Goal: Task Accomplishment & Management: Complete application form

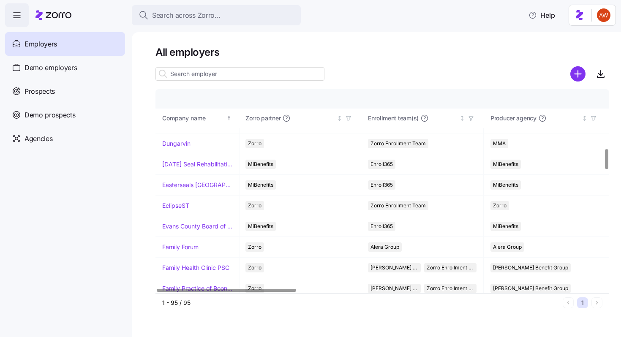
scroll to position [601, 1]
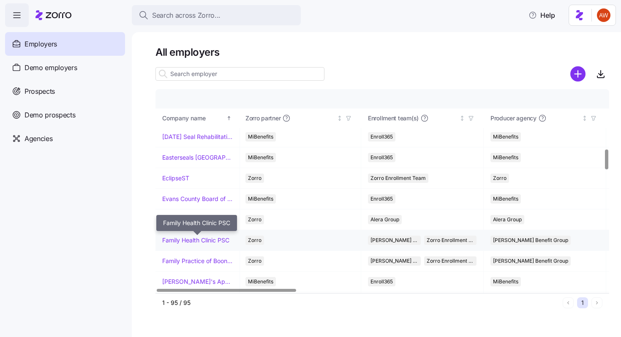
click at [185, 238] on link "Family Health Clinic PSC" at bounding box center [195, 240] width 67 height 8
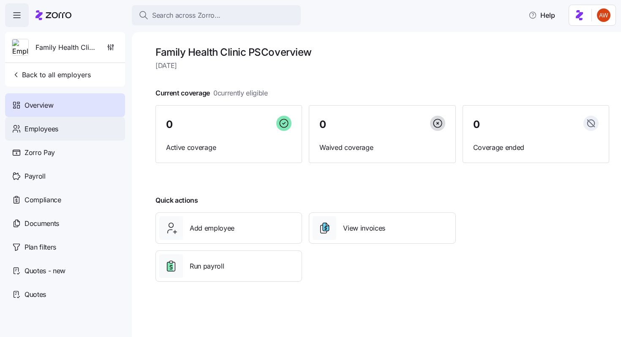
click at [98, 131] on div "Employees" at bounding box center [65, 129] width 120 height 24
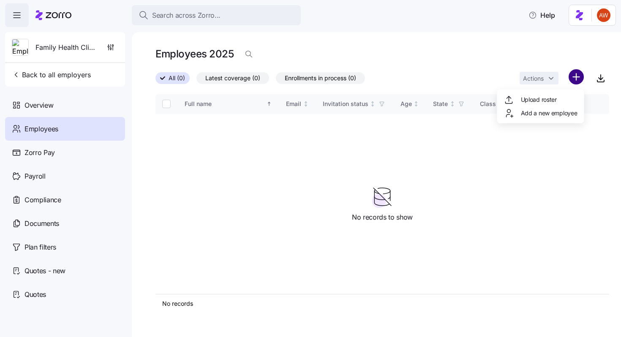
click at [573, 79] on html "Search across Zorro... Help Family Health Clinic PSC Back to all employers Over…" at bounding box center [310, 166] width 621 height 332
click at [539, 118] on div "Add a new employee" at bounding box center [540, 113] width 73 height 10
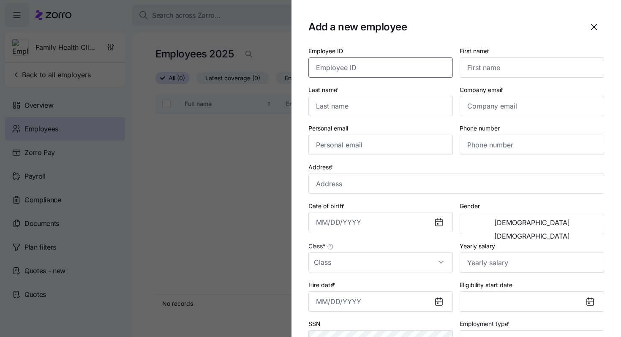
click at [385, 73] on input "Employee ID" at bounding box center [380, 67] width 144 height 20
paste input "Abbey"
type input "Abbey"
click at [513, 70] on input "First name *" at bounding box center [531, 67] width 144 height 20
paste input "Abbey"
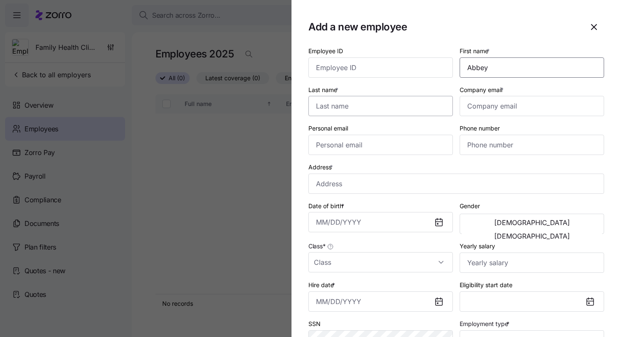
type input "Abbey"
click at [399, 113] on input "Last name *" at bounding box center [380, 106] width 144 height 20
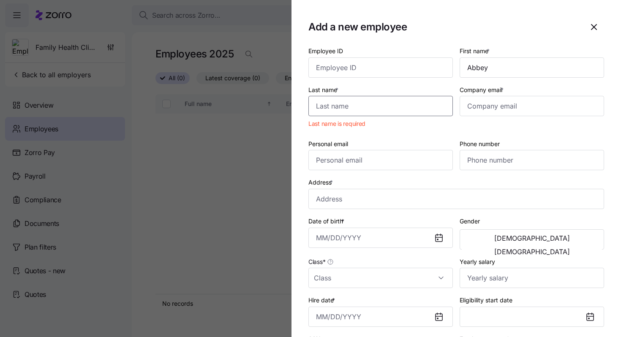
paste input "[PERSON_NAME]"
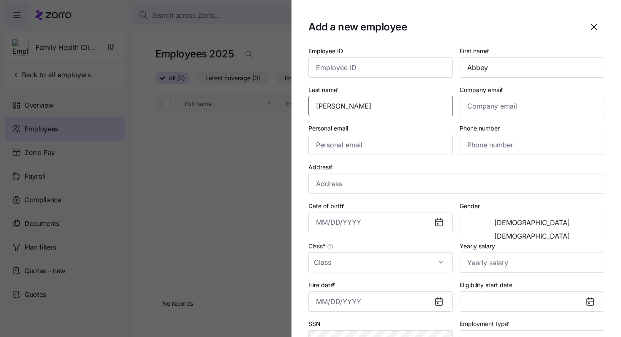
type input "[PERSON_NAME]"
click at [474, 110] on input "Company email *" at bounding box center [531, 106] width 144 height 20
paste input "[EMAIL_ADDRESS][DOMAIN_NAME]"
type input "[EMAIL_ADDRESS][DOMAIN_NAME]"
click at [338, 152] on input "Personal email" at bounding box center [380, 145] width 144 height 20
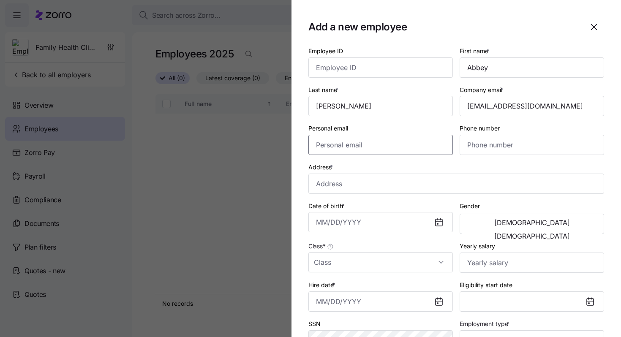
paste input "[EMAIL_ADDRESS][DOMAIN_NAME]"
type input "[EMAIL_ADDRESS][DOMAIN_NAME]"
click at [526, 149] on input "Phone number" at bounding box center [531, 145] width 144 height 20
paste input "[PHONE_NUMBER]"
type input "[PHONE_NUMBER]"
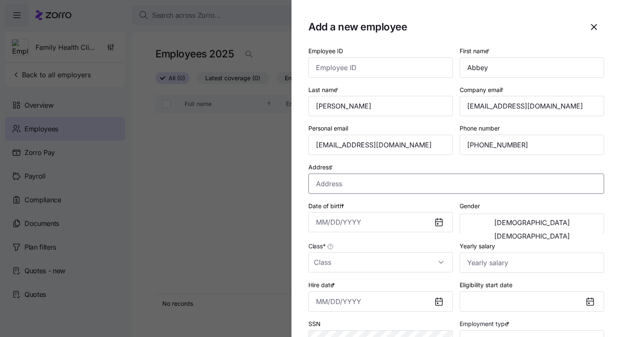
click at [343, 187] on input "Address *" at bounding box center [456, 184] width 296 height 20
paste input "[STREET_ADDRESS][PERSON_NAME]"
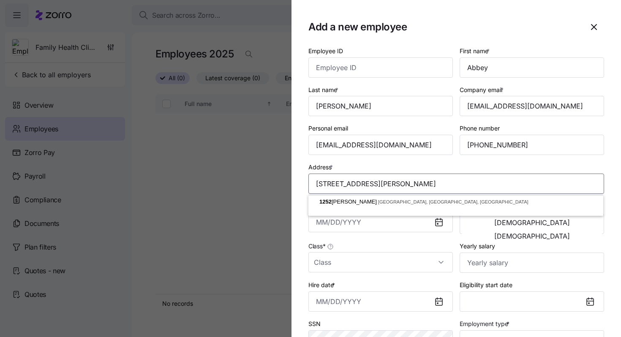
type input "[STREET_ADDRESS][PERSON_NAME]"
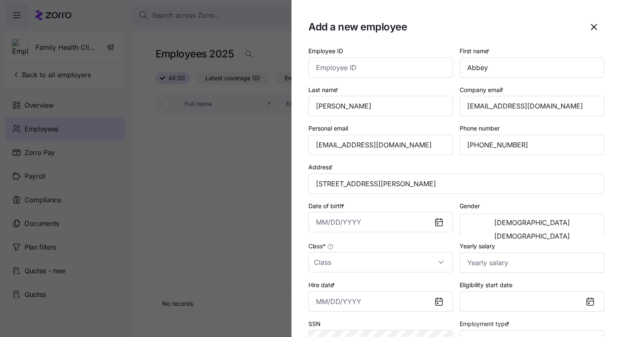
click at [413, 247] on div "Class *" at bounding box center [380, 257] width 144 height 32
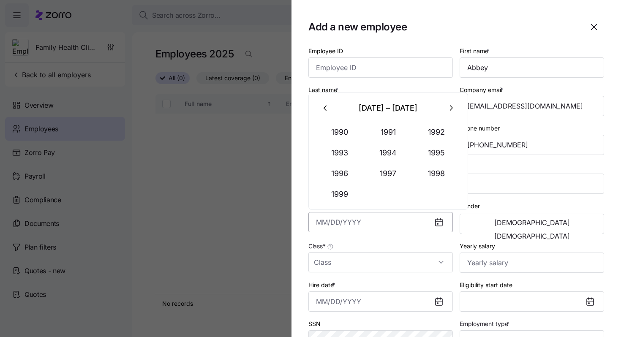
click at [387, 222] on input "Date of birth *" at bounding box center [380, 222] width 144 height 20
paste input "[DATE]"
type input "[DATE]"
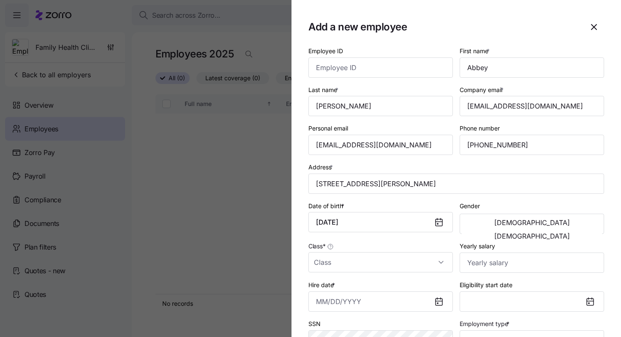
click at [516, 243] on div "Yearly salary" at bounding box center [531, 257] width 144 height 32
click at [563, 233] on span "[DEMOGRAPHIC_DATA]" at bounding box center [532, 236] width 76 height 7
click at [504, 264] on input "Yearly salary" at bounding box center [531, 262] width 144 height 20
paste input "$64,584"
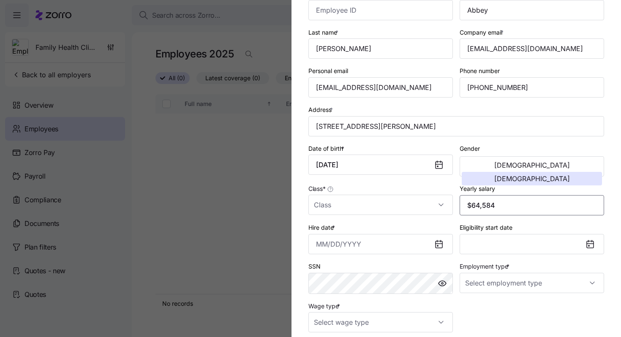
scroll to position [63, 0]
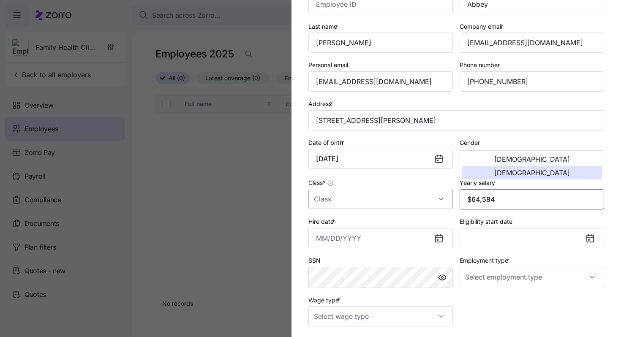
type input "$64,584"
click at [404, 202] on input "Class *" at bounding box center [380, 199] width 144 height 20
click at [405, 220] on div "All Employees" at bounding box center [381, 226] width 138 height 18
type input "All Employees"
click at [511, 282] on input "Employment type *" at bounding box center [531, 277] width 144 height 20
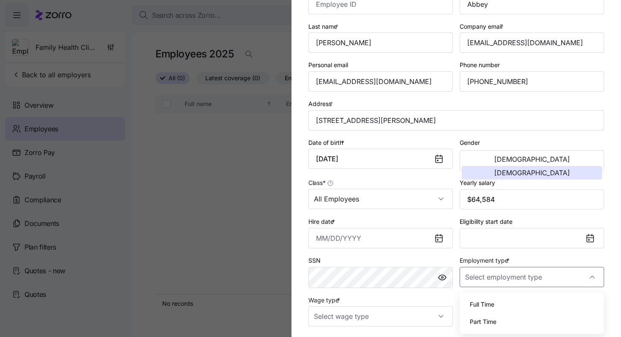
click at [505, 299] on div "Full Time" at bounding box center [532, 305] width 138 height 18
type input "Full Time"
click at [414, 318] on input "Wage type *" at bounding box center [380, 316] width 144 height 20
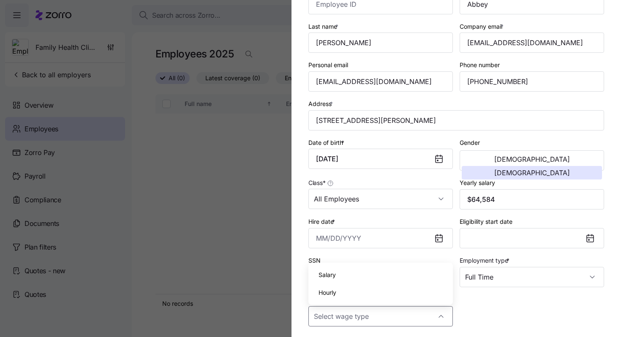
click at [399, 275] on div "Salary" at bounding box center [381, 275] width 138 height 18
type input "Salary"
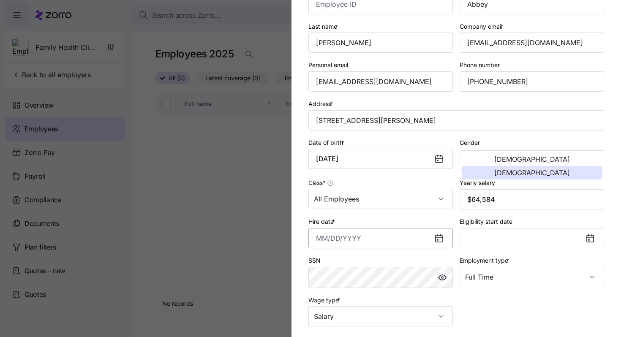
click at [316, 236] on input "Hire date *" at bounding box center [380, 238] width 144 height 20
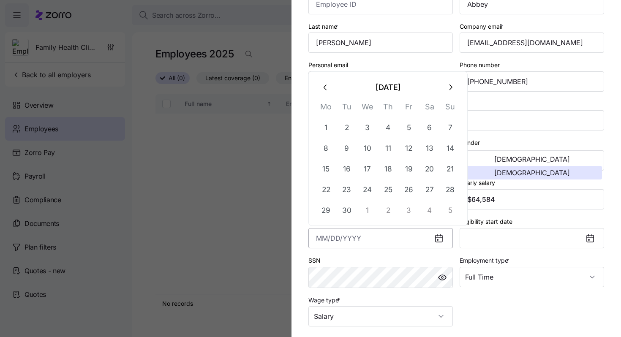
paste input "[DATE]"
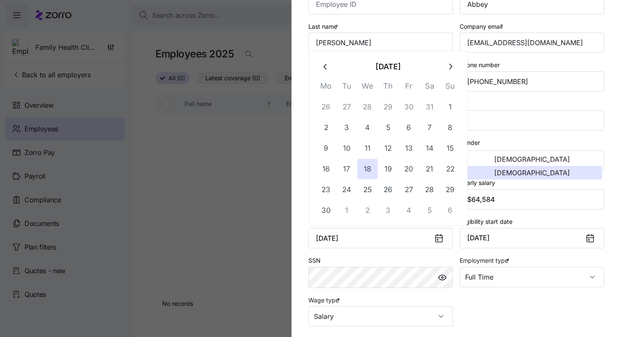
type input "[DATE]"
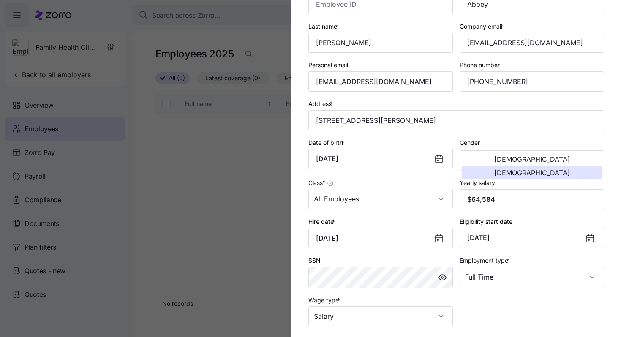
click at [529, 303] on div "Employee ID First name * Abbey Last name * [PERSON_NAME] Company email * [EMAIL…" at bounding box center [456, 154] width 302 height 351
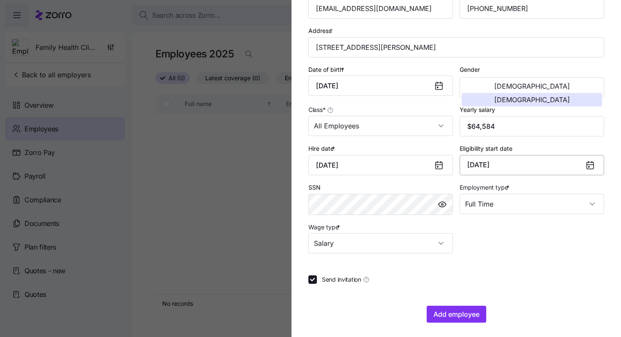
scroll to position [137, 0]
click at [315, 283] on input "Send invitation" at bounding box center [312, 279] width 8 height 8
checkbox input "false"
click at [452, 318] on span "Add employee" at bounding box center [456, 314] width 46 height 10
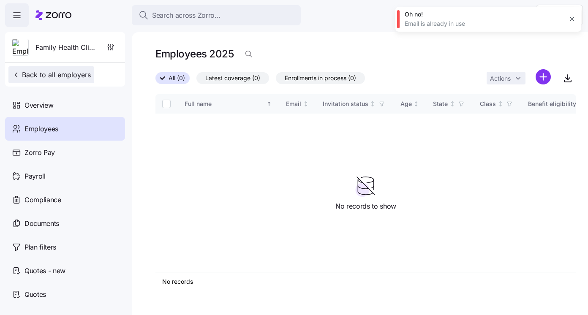
click at [81, 76] on span "Back to all employers" at bounding box center [51, 75] width 79 height 10
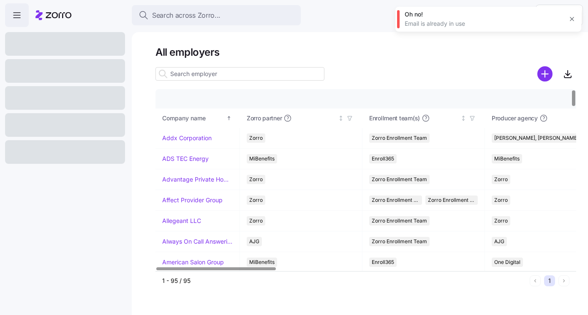
click at [201, 76] on input at bounding box center [239, 74] width 169 height 14
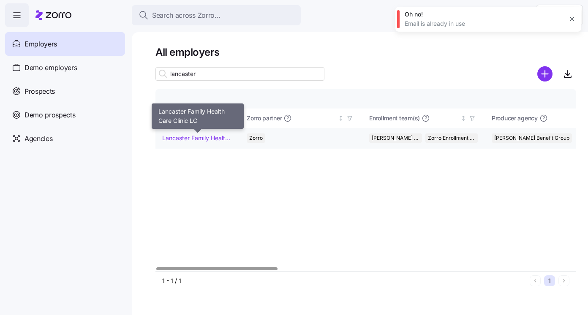
type input "lancaster"
click at [204, 141] on link "Lancaster Family Health Care Clinic LC" at bounding box center [197, 138] width 71 height 8
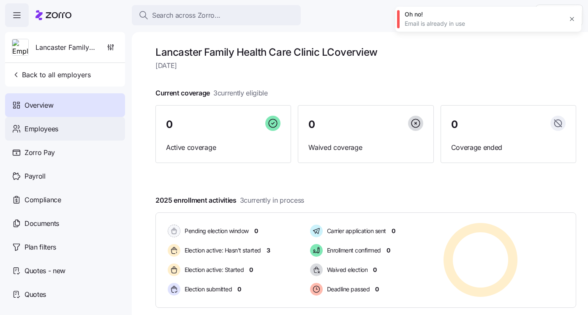
click at [30, 133] on span "Employees" at bounding box center [41, 129] width 34 height 11
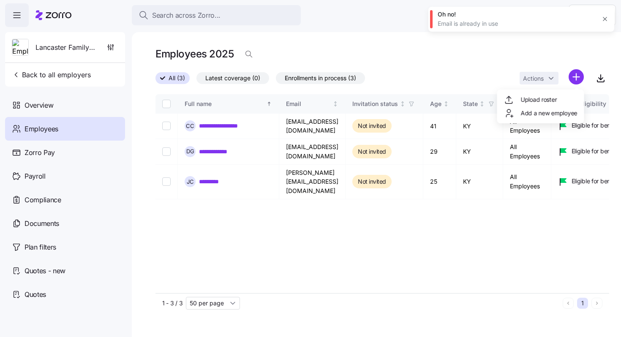
click at [578, 77] on html "**********" at bounding box center [310, 166] width 621 height 332
click at [543, 112] on span "Add a new employee" at bounding box center [549, 113] width 57 height 8
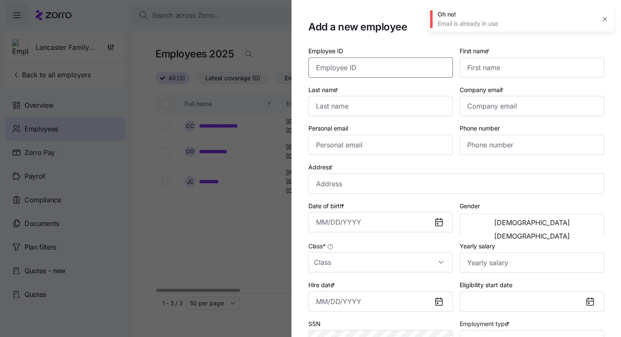
click at [394, 70] on input "Employee ID" at bounding box center [380, 67] width 144 height 20
click at [486, 64] on input "First name *" at bounding box center [531, 67] width 144 height 20
paste input "[PERSON_NAME]"
type input "[PERSON_NAME]"
click at [333, 108] on input "Last name *" at bounding box center [380, 106] width 144 height 20
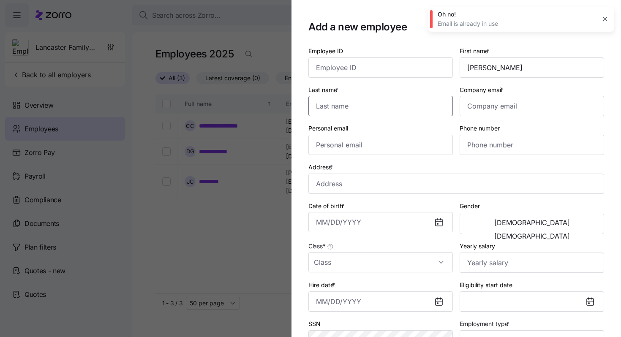
paste input "[PERSON_NAME]"
type input "[PERSON_NAME]"
click at [504, 106] on input "Company email *" at bounding box center [531, 106] width 144 height 20
paste input "[EMAIL_ADDRESS][DOMAIN_NAME]"
type input "[EMAIL_ADDRESS][DOMAIN_NAME]"
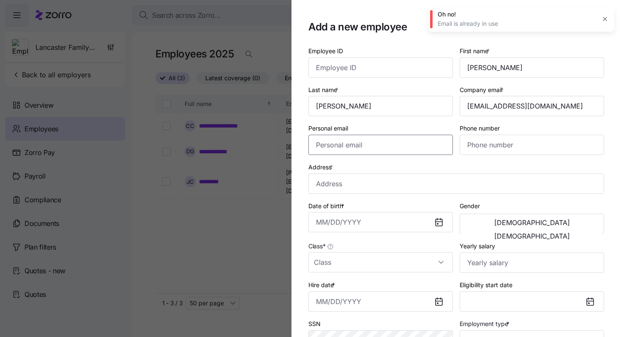
click at [327, 147] on input "Personal email" at bounding box center [380, 145] width 144 height 20
paste input "[EMAIL_ADDRESS][DOMAIN_NAME]"
type input "[EMAIL_ADDRESS][DOMAIN_NAME]"
click at [484, 146] on input "Phone number" at bounding box center [531, 145] width 144 height 20
paste input "[PHONE_NUMBER]"
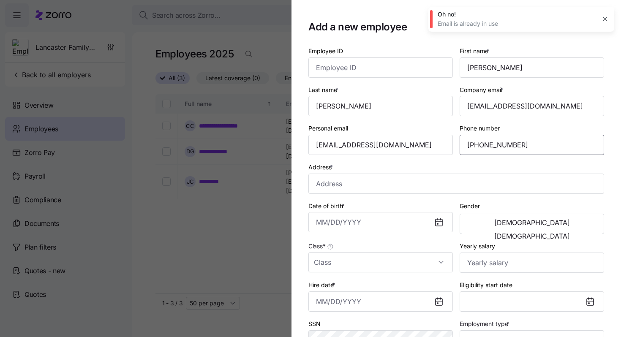
type input "[PHONE_NUMBER]"
click at [326, 181] on input "Address *" at bounding box center [456, 184] width 296 height 20
paste input "[STREET_ADDRESS]"
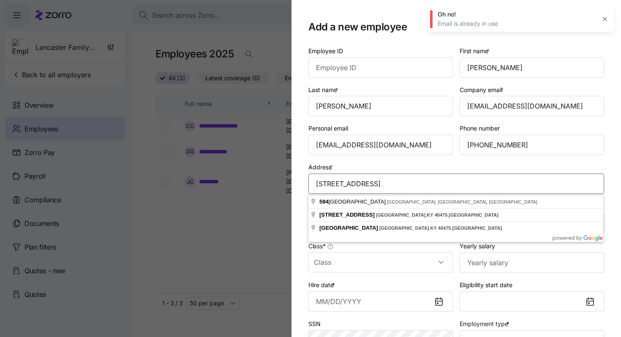
type input "[STREET_ADDRESS]"
click at [339, 162] on div "Address * [STREET_ADDRESS]" at bounding box center [456, 177] width 302 height 39
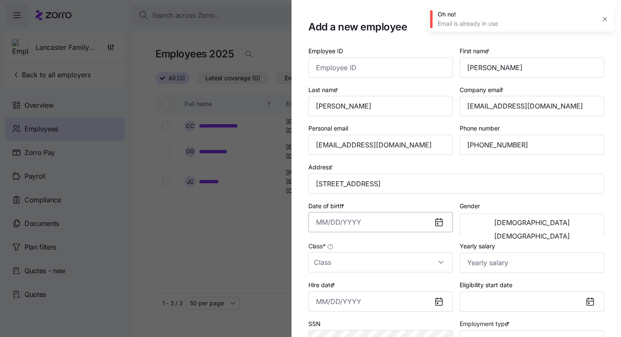
click at [325, 225] on input "Date of birth *" at bounding box center [380, 222] width 144 height 20
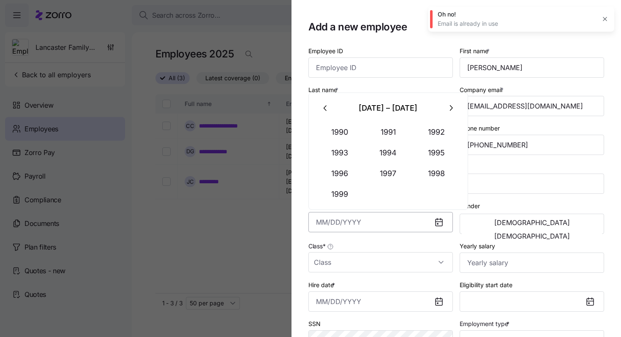
paste input "[DATE]"
type input "[DATE]"
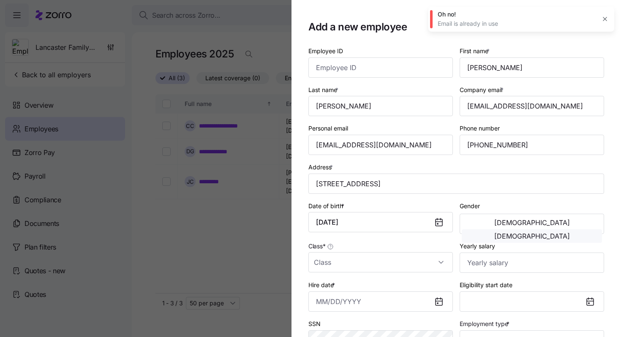
click at [570, 233] on span "[DEMOGRAPHIC_DATA]" at bounding box center [532, 236] width 76 height 7
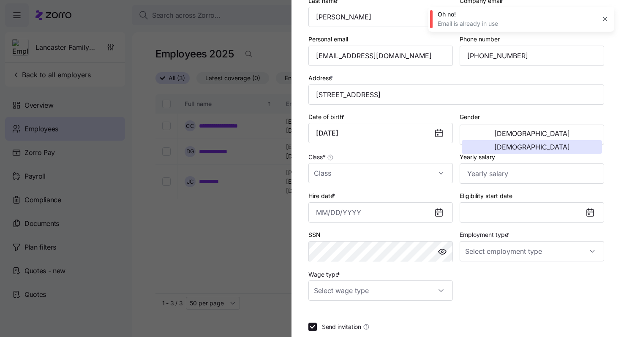
scroll to position [95, 0]
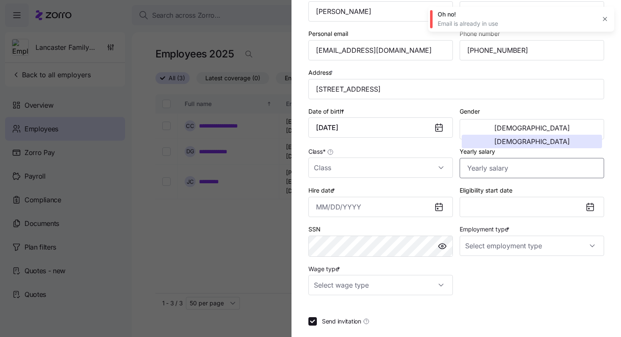
click at [473, 176] on input "Yearly salary" at bounding box center [531, 168] width 144 height 20
paste input "$114,660"
type input "$114,660"
click at [416, 292] on input "Wage type *" at bounding box center [380, 285] width 144 height 20
click at [405, 265] on div "Hourly" at bounding box center [381, 261] width 138 height 18
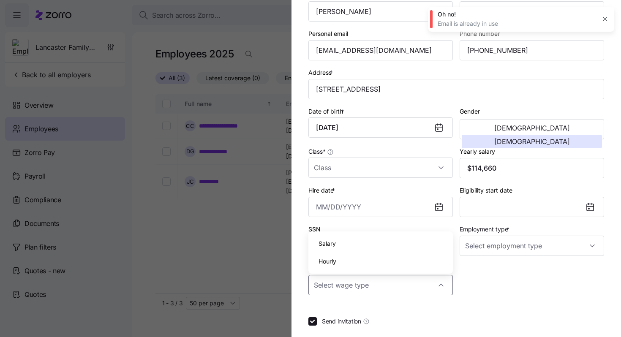
type input "Hourly"
click at [508, 249] on input "Employment type *" at bounding box center [531, 246] width 144 height 20
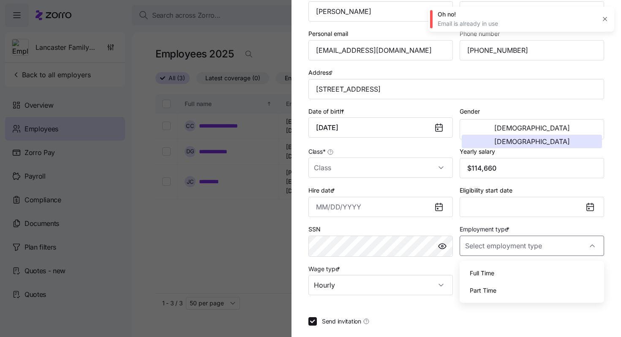
click at [499, 272] on div "Full Time" at bounding box center [532, 273] width 138 height 18
type input "Full Time"
click at [346, 166] on input "Class *" at bounding box center [380, 167] width 144 height 20
click at [349, 190] on span "All Employees" at bounding box center [337, 194] width 38 height 9
type input "All Employees"
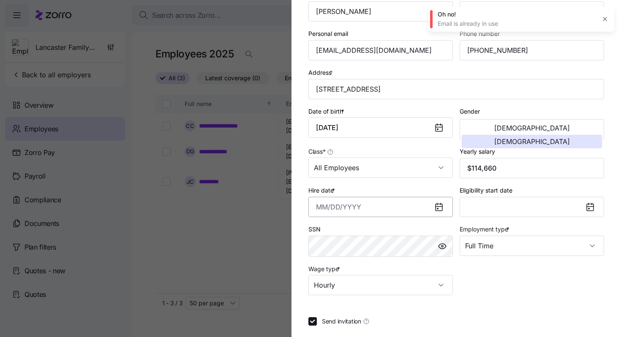
click at [327, 206] on input "Hire date *" at bounding box center [380, 207] width 144 height 20
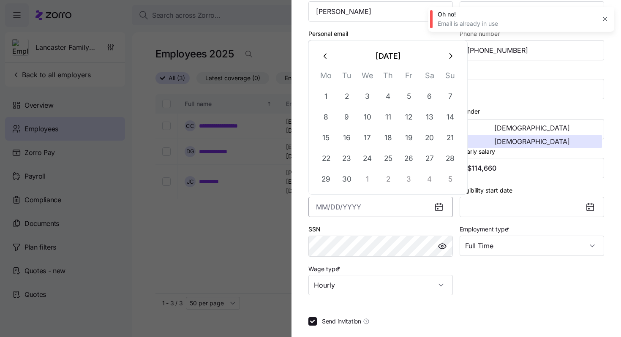
paste input "[DATE]"
type input "[DATE]"
click at [312, 324] on input "Send invitation" at bounding box center [312, 321] width 8 height 8
checkbox input "false"
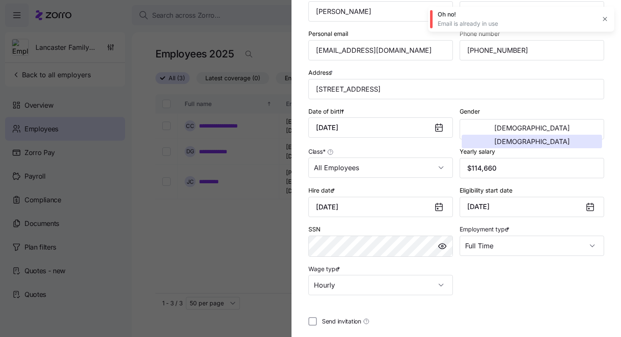
click at [606, 20] on icon "button" at bounding box center [604, 19] width 7 height 7
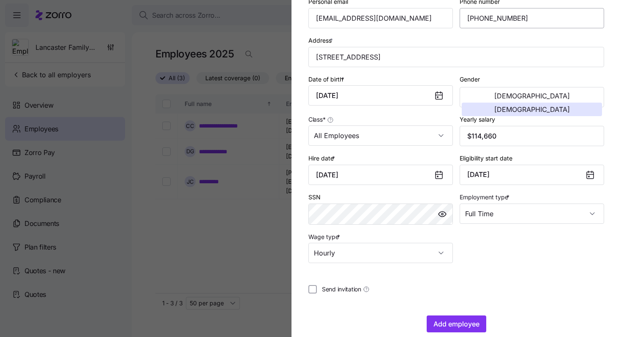
scroll to position [141, 0]
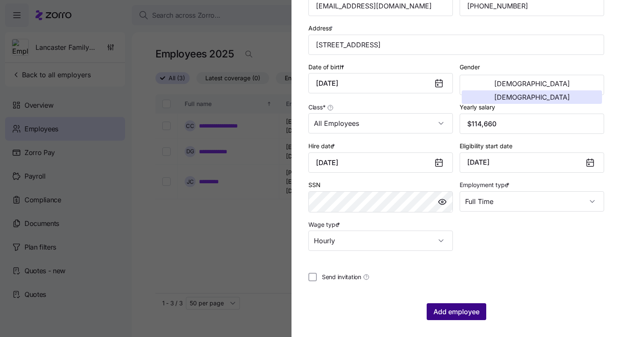
click at [451, 306] on button "Add employee" at bounding box center [456, 311] width 60 height 17
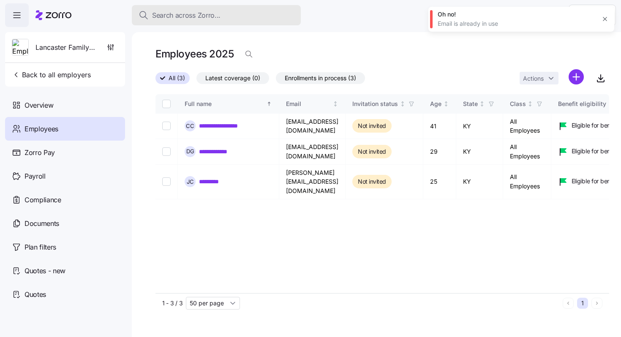
click at [183, 16] on span "Search across Zorro..." at bounding box center [186, 15] width 68 height 11
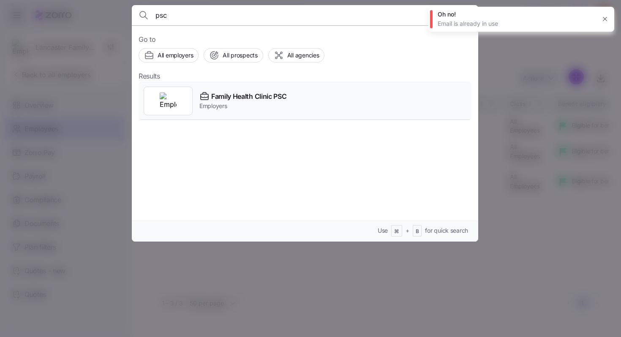
type input "psc"
click at [230, 102] on span "Employers" at bounding box center [242, 106] width 87 height 8
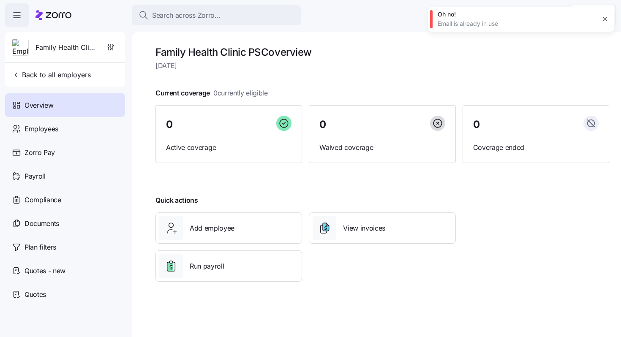
click at [608, 19] on icon "button" at bounding box center [604, 19] width 7 height 7
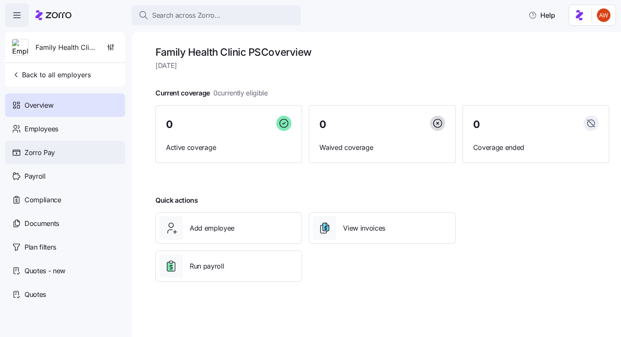
click at [59, 141] on div "Zorro Pay" at bounding box center [65, 153] width 120 height 24
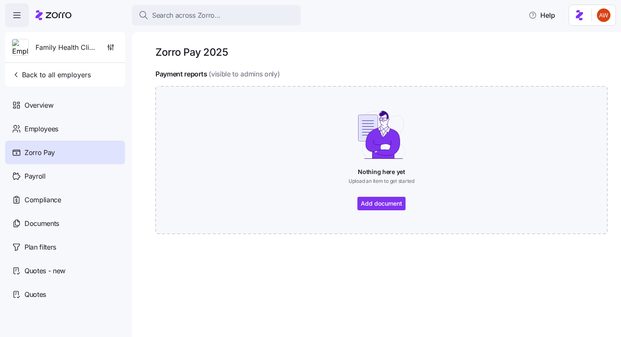
click at [58, 133] on span "Employees" at bounding box center [41, 129] width 34 height 11
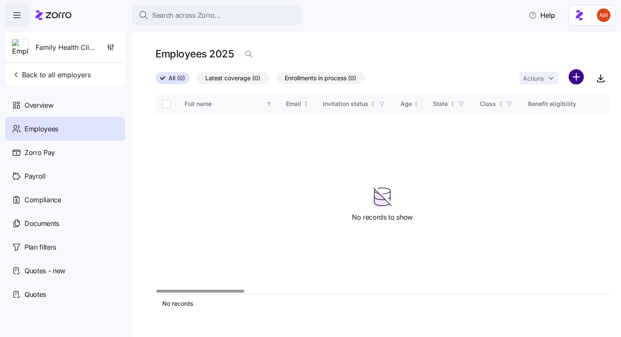
click at [577, 78] on html "Search across Zorro... Help Family Health Clinic PSC Back to all employers Over…" at bounding box center [310, 166] width 621 height 332
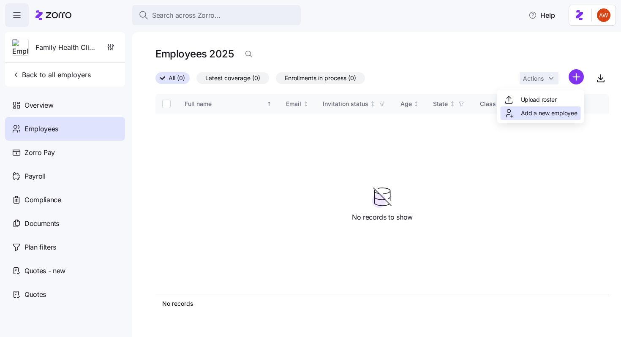
click at [549, 113] on span "Add a new employee" at bounding box center [549, 113] width 57 height 8
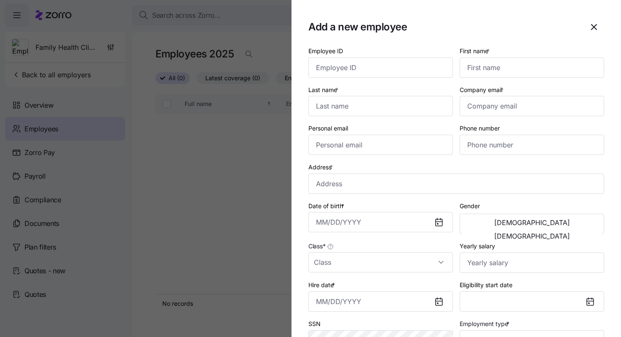
click at [486, 80] on div "First name *" at bounding box center [531, 61] width 151 height 39
click at [485, 71] on input "First name *" at bounding box center [531, 67] width 144 height 20
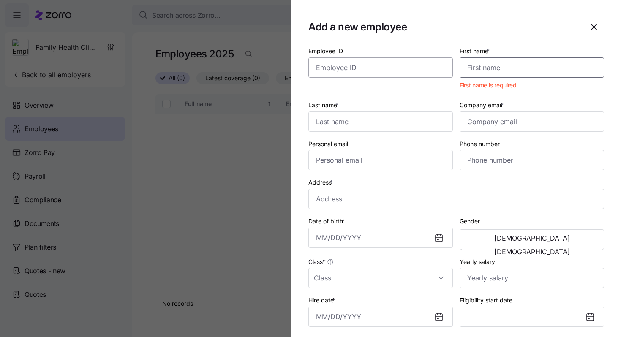
paste input "[PERSON_NAME]"
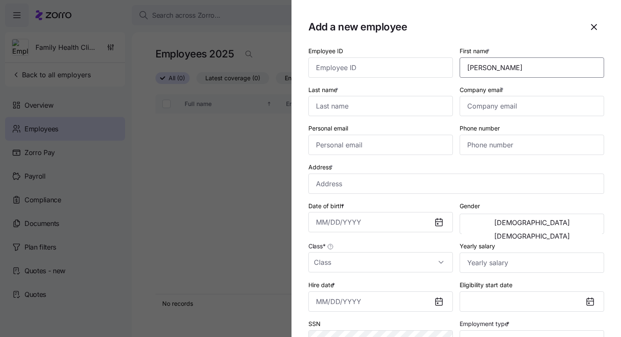
type input "[PERSON_NAME]"
click at [367, 108] on input "Last name *" at bounding box center [380, 106] width 144 height 20
paste input "[PERSON_NAME]"
type input "[PERSON_NAME]"
click at [491, 108] on input "Company email *" at bounding box center [531, 106] width 144 height 20
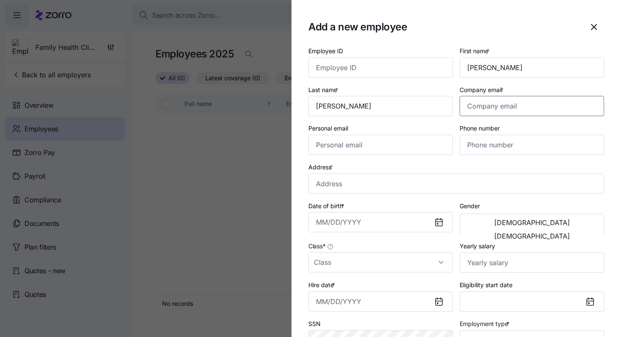
paste input "[PERSON_NAME][EMAIL_ADDRESS][DOMAIN_NAME]"
type input "[PERSON_NAME][EMAIL_ADDRESS][DOMAIN_NAME]"
click at [337, 150] on input "Personal email" at bounding box center [380, 145] width 144 height 20
paste input "[PERSON_NAME][EMAIL_ADDRESS][DOMAIN_NAME]"
type input "[PERSON_NAME][EMAIL_ADDRESS][DOMAIN_NAME]"
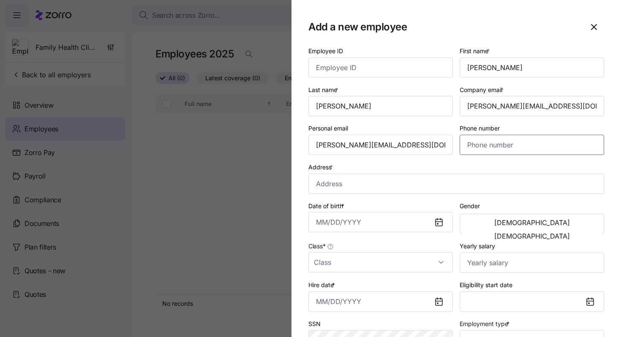
click at [480, 148] on input "Phone number" at bounding box center [531, 145] width 144 height 20
paste input "[PHONE_NUMBER]"
type input "[PHONE_NUMBER]"
click at [325, 187] on input "Address *" at bounding box center [456, 184] width 296 height 20
paste input "[STREET_ADDRESS]"
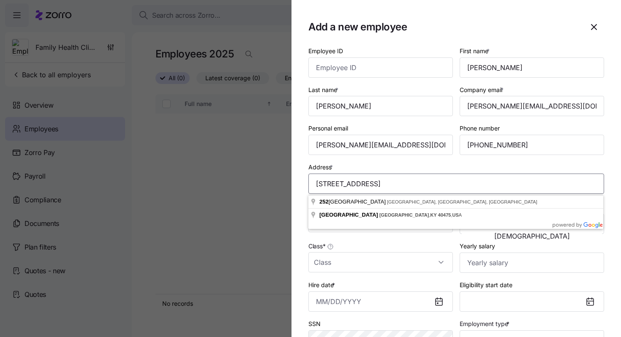
type input "[STREET_ADDRESS]"
click at [330, 163] on label "Address *" at bounding box center [321, 167] width 26 height 9
click at [330, 174] on input "[STREET_ADDRESS]" at bounding box center [456, 184] width 296 height 20
click at [309, 171] on label "Address *" at bounding box center [321, 167] width 26 height 9
click at [309, 174] on input "[STREET_ADDRESS]" at bounding box center [456, 184] width 296 height 20
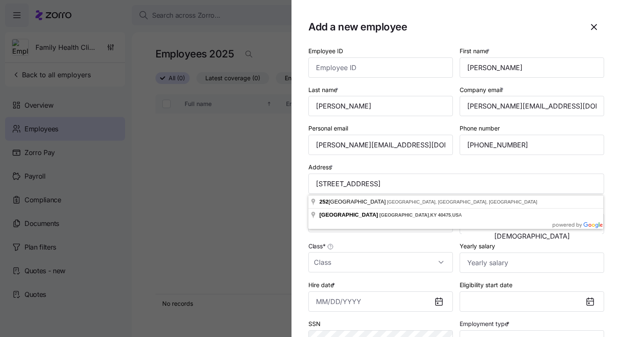
click at [306, 160] on section "Add a new employee Employee ID First name * [PERSON_NAME] Last name * [PERSON_N…" at bounding box center [455, 168] width 329 height 337
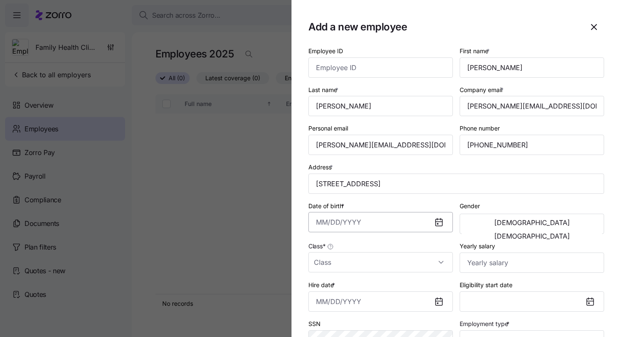
click at [346, 224] on input "Date of birth *" at bounding box center [380, 222] width 144 height 20
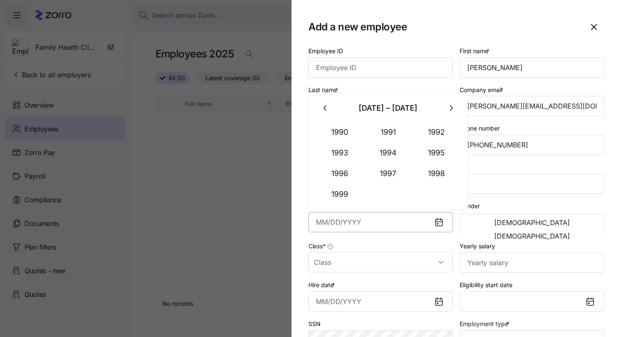
paste input "[DATE]"
type input "[DATE]"
click at [374, 262] on input "Class *" at bounding box center [380, 262] width 144 height 20
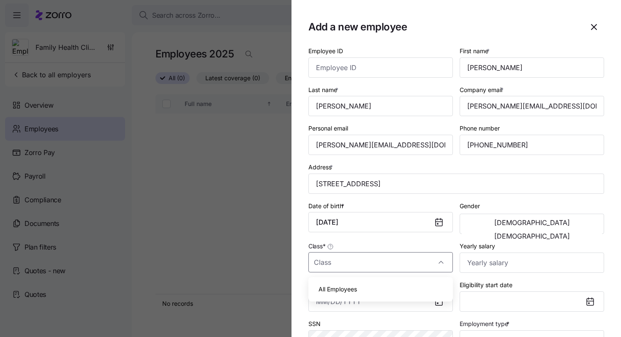
click at [377, 289] on div "All Employees" at bounding box center [381, 289] width 138 height 18
type input "All Employees"
click at [570, 233] on span "[DEMOGRAPHIC_DATA]" at bounding box center [532, 236] width 76 height 7
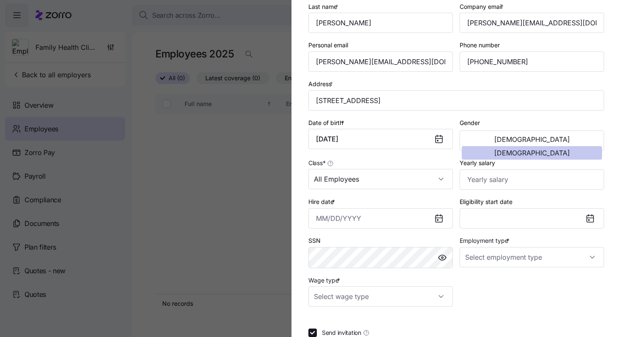
scroll to position [86, 0]
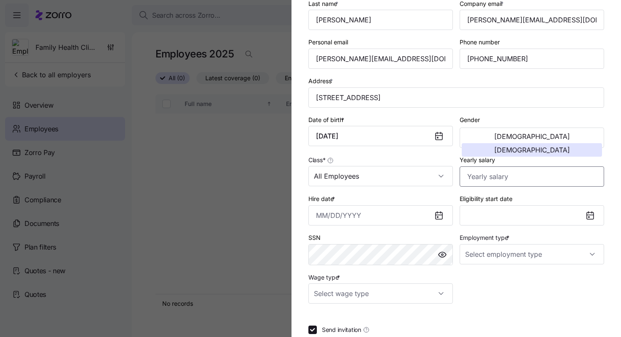
click at [480, 181] on input "Yearly salary" at bounding box center [531, 176] width 144 height 20
paste input "$109,200"
type input "$109,200"
click at [482, 255] on input "Employment type *" at bounding box center [531, 254] width 144 height 20
click at [485, 279] on span "Full Time" at bounding box center [482, 281] width 24 height 9
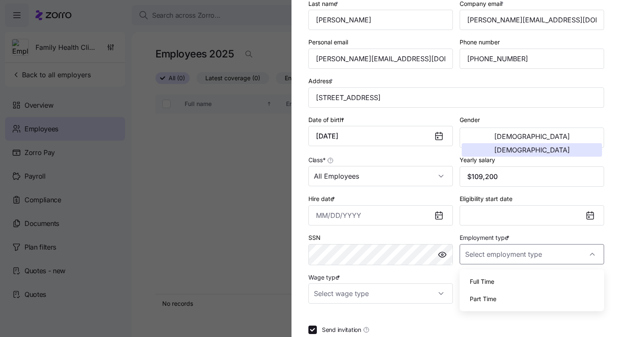
type input "Full Time"
click at [422, 299] on input "Wage type *" at bounding box center [380, 293] width 144 height 20
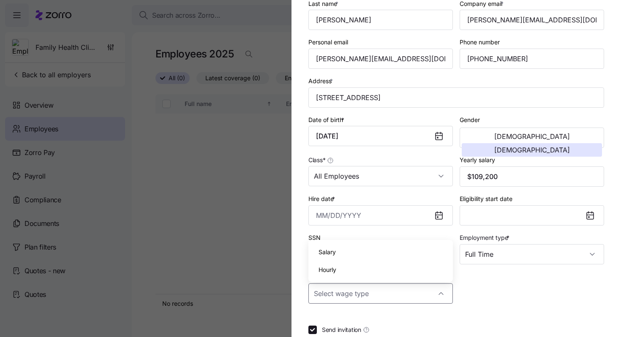
click at [383, 265] on div "Hourly" at bounding box center [381, 270] width 138 height 18
type input "Hourly"
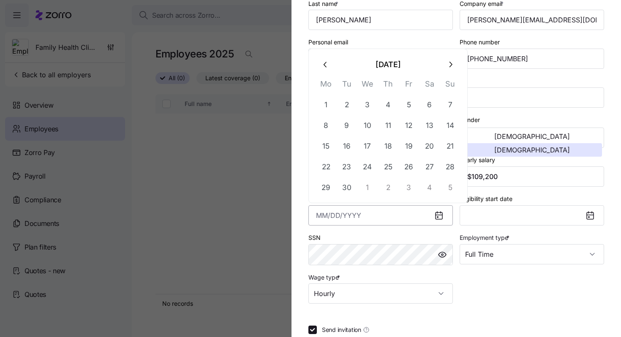
click at [326, 220] on input "Hire date *" at bounding box center [380, 215] width 144 height 20
paste input "[DATE]"
type input "[DATE]"
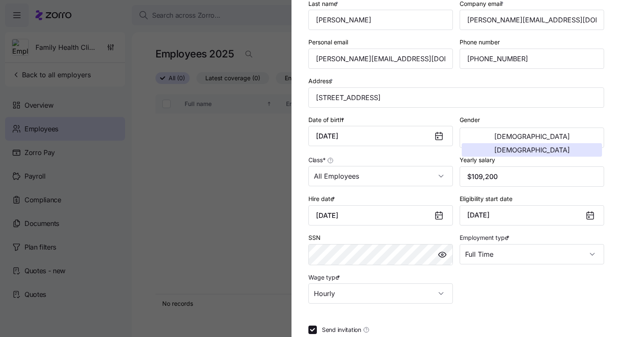
click at [517, 285] on div "Employee ID First name * [PERSON_NAME] Last name * [PERSON_NAME] Company email …" at bounding box center [456, 131] width 302 height 351
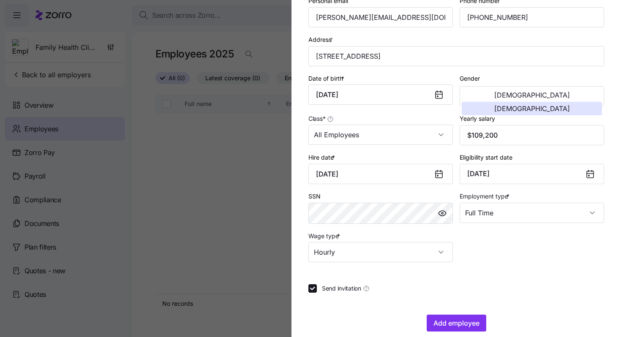
scroll to position [141, 0]
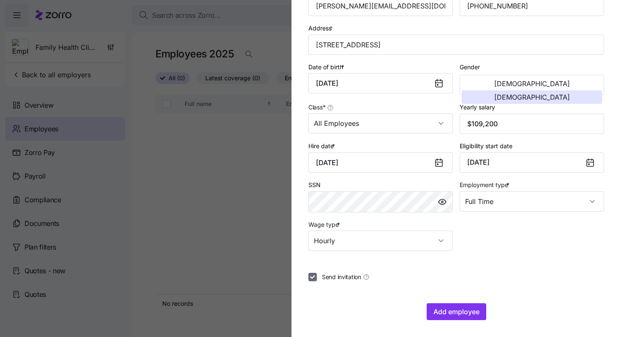
click at [311, 277] on input "Send invitation" at bounding box center [312, 277] width 8 height 8
checkbox input "false"
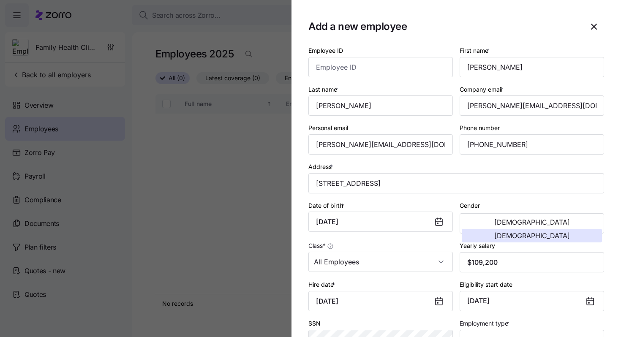
scroll to position [0, 0]
drag, startPoint x: 413, startPoint y: 146, endPoint x: 304, endPoint y: 143, distance: 108.1
click at [304, 143] on section "Add a new employee Employee ID First name * [PERSON_NAME] Last name * [PERSON_N…" at bounding box center [455, 168] width 329 height 337
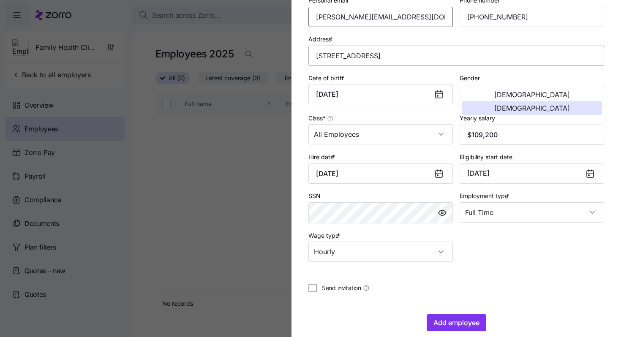
scroll to position [141, 0]
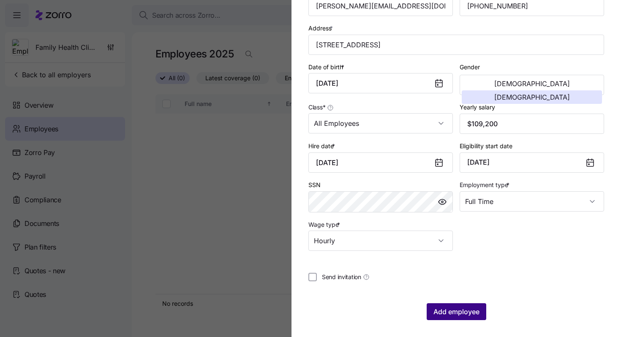
click at [439, 310] on span "Add employee" at bounding box center [456, 312] width 46 height 10
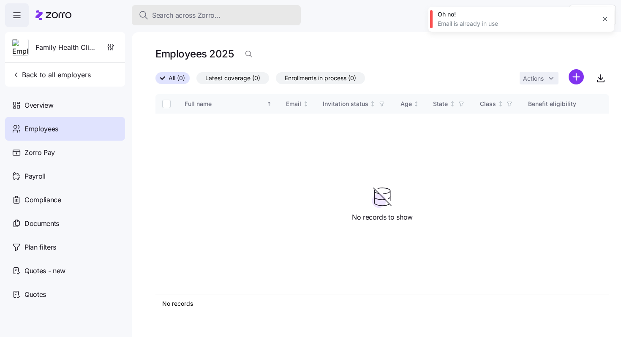
click at [188, 15] on span "Search across Zorro..." at bounding box center [186, 15] width 68 height 11
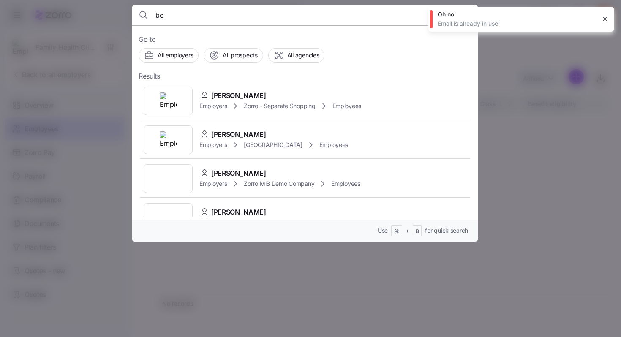
type input "b"
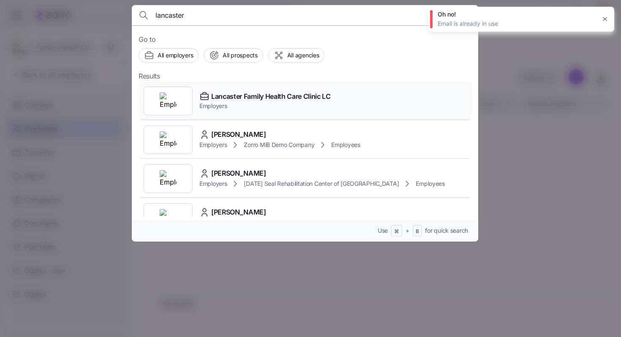
type input "lancaster"
click at [233, 98] on span "Lancaster Family Health Care Clinic LC" at bounding box center [270, 96] width 119 height 11
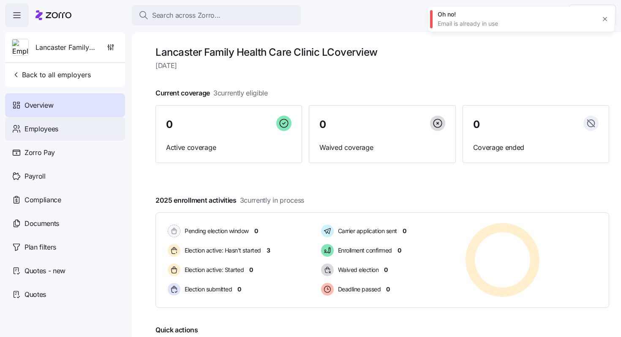
click at [98, 126] on div "Employees" at bounding box center [65, 129] width 120 height 24
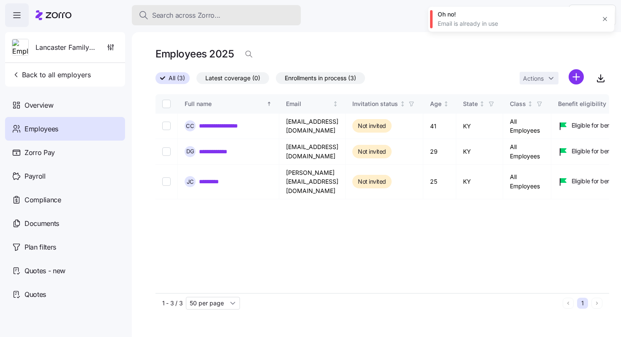
click at [198, 10] on button "Search across Zorro..." at bounding box center [216, 15] width 169 height 20
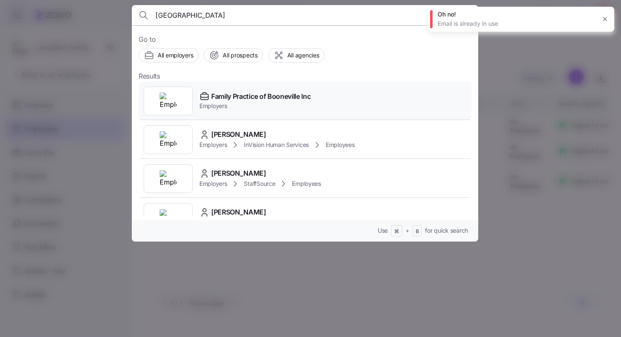
type input "[GEOGRAPHIC_DATA]"
click at [237, 109] on span "Employers" at bounding box center [254, 106] width 111 height 8
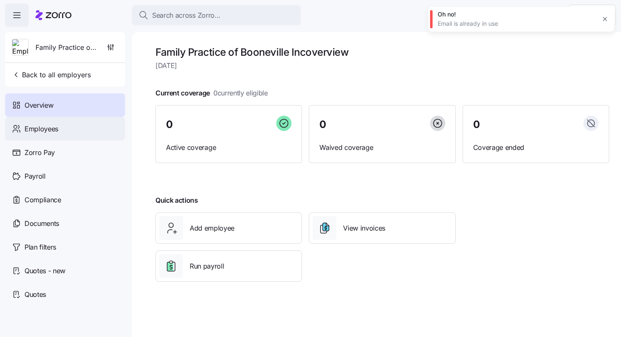
click at [92, 133] on div "Employees" at bounding box center [65, 129] width 120 height 24
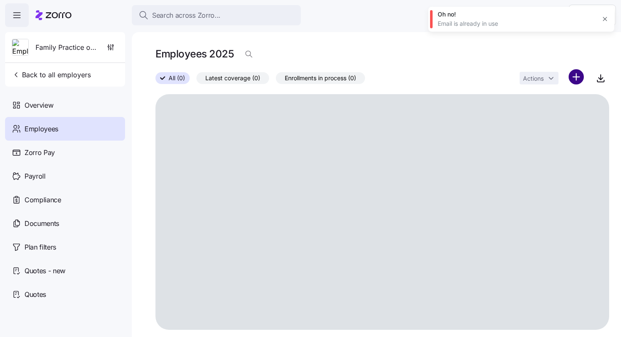
click at [575, 76] on html "Search across Zorro... Help Family Practice of Booneville Inc Back to all emplo…" at bounding box center [310, 166] width 621 height 332
click at [553, 109] on span "Add a new employee" at bounding box center [549, 113] width 57 height 8
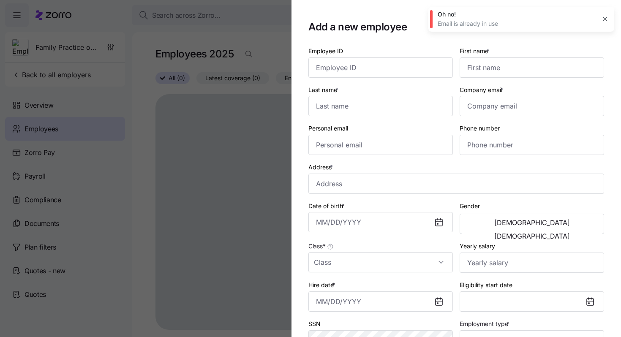
click at [607, 17] on icon "button" at bounding box center [604, 19] width 7 height 7
click at [554, 65] on input "First name *" at bounding box center [531, 67] width 144 height 20
paste input "[PERSON_NAME][EMAIL_ADDRESS][DOMAIN_NAME]"
type input "[PERSON_NAME][EMAIL_ADDRESS][DOMAIN_NAME]"
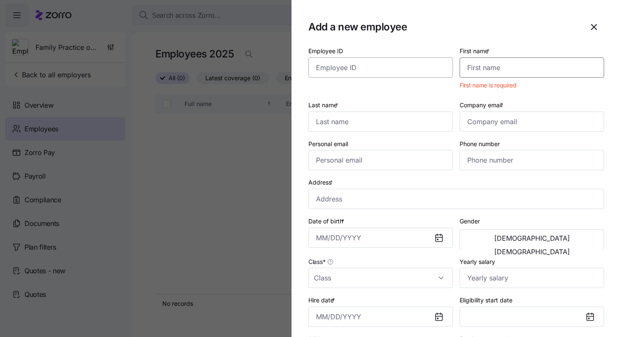
paste input "[PERSON_NAME]"
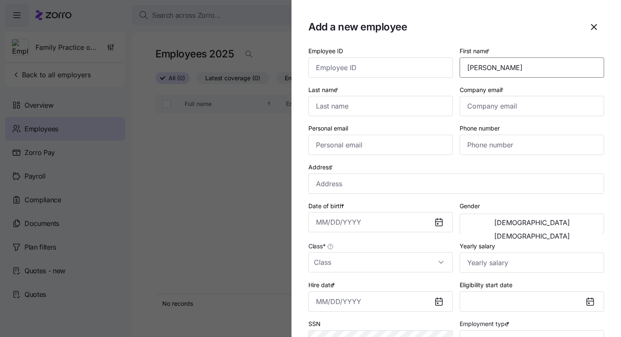
type input "[PERSON_NAME]"
click at [322, 104] on input "Last name *" at bounding box center [380, 106] width 144 height 20
paste input "[PERSON_NAME]"
type input "[PERSON_NAME]"
click at [484, 114] on input "Company email *" at bounding box center [531, 106] width 144 height 20
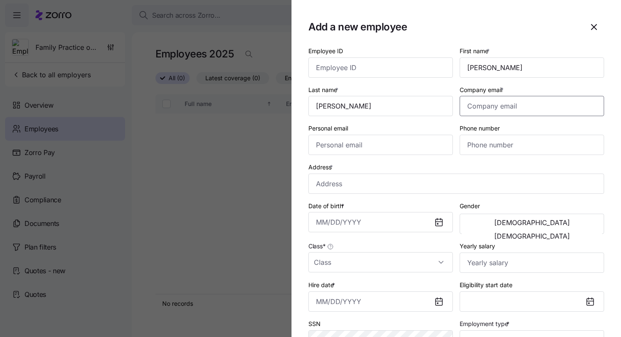
paste input "[EMAIL_ADDRESS][DOMAIN_NAME]"
type input "[EMAIL_ADDRESS][DOMAIN_NAME]"
click at [502, 140] on input "Phone number" at bounding box center [531, 145] width 144 height 20
paste input "[PHONE_NUMBER]"
type input "[PHONE_NUMBER]"
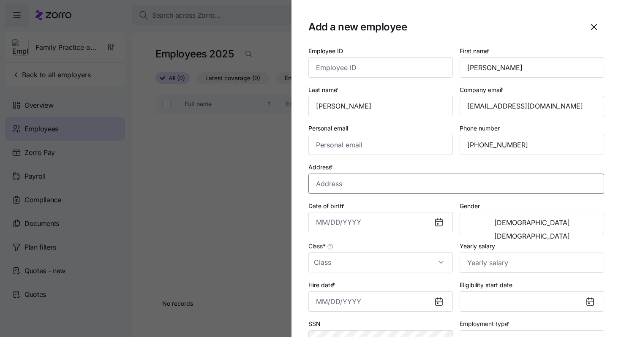
click at [315, 190] on input "Address *" at bounding box center [456, 184] width 296 height 20
paste input "3947 [US_STATE]-1850 #[GEOGRAPHIC_DATA] 40962-8140, [GEOGRAPHIC_DATA]"
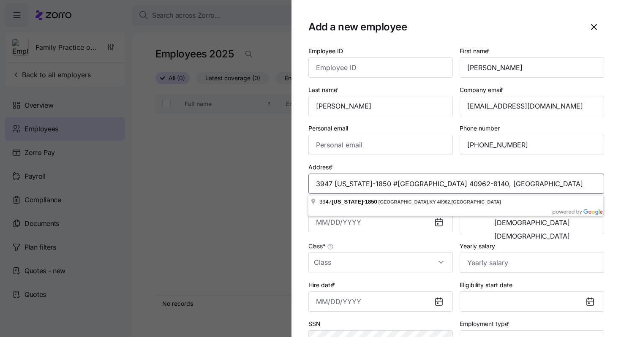
type input "3947 [US_STATE]-1850 #[GEOGRAPHIC_DATA] 40962-8140, [GEOGRAPHIC_DATA]"
click at [395, 166] on div "Address * [STREET_ADDRESS][US_STATE]" at bounding box center [456, 178] width 296 height 32
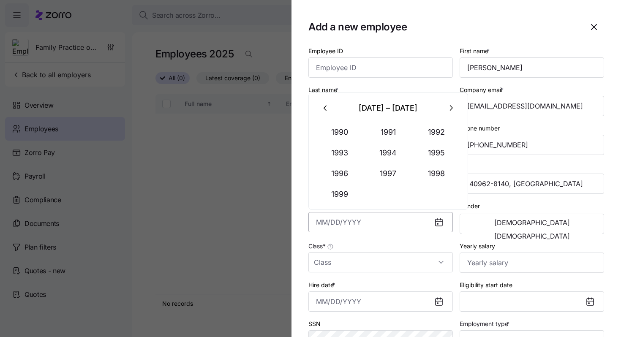
click at [322, 224] on input "Date of birth *" at bounding box center [380, 222] width 144 height 20
paste input "[DATE]"
type input "[DATE]"
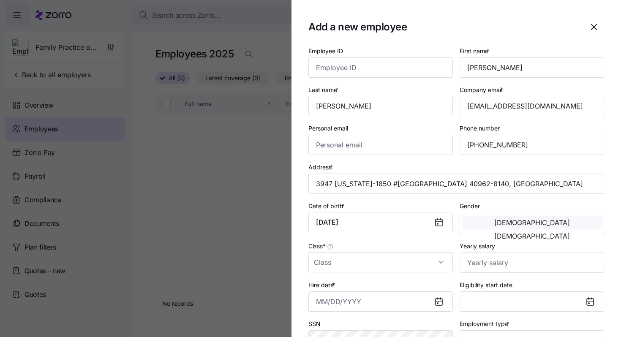
click at [503, 224] on span "[DEMOGRAPHIC_DATA]" at bounding box center [532, 222] width 76 height 7
click at [353, 256] on input "Class *" at bounding box center [380, 262] width 144 height 20
click at [352, 276] on div "Class *" at bounding box center [380, 256] width 151 height 39
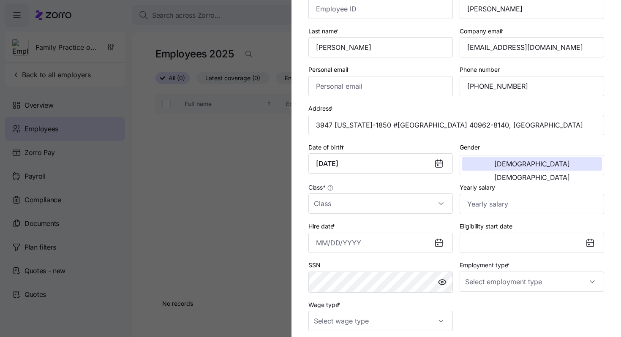
scroll to position [61, 0]
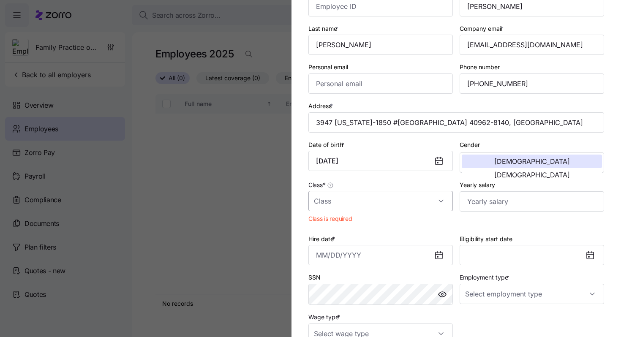
click at [361, 202] on input "Class *" at bounding box center [380, 201] width 144 height 20
click at [360, 226] on div "All Employees" at bounding box center [381, 228] width 138 height 18
type input "All Employees"
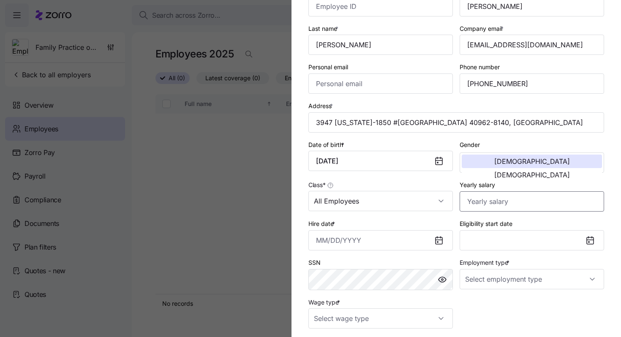
click at [473, 205] on input "Yearly salary" at bounding box center [531, 201] width 144 height 20
paste input "$34,476"
type input "$34,476"
click at [510, 278] on input "Employment type *" at bounding box center [531, 279] width 144 height 20
click at [502, 301] on div "Full Time" at bounding box center [532, 307] width 138 height 18
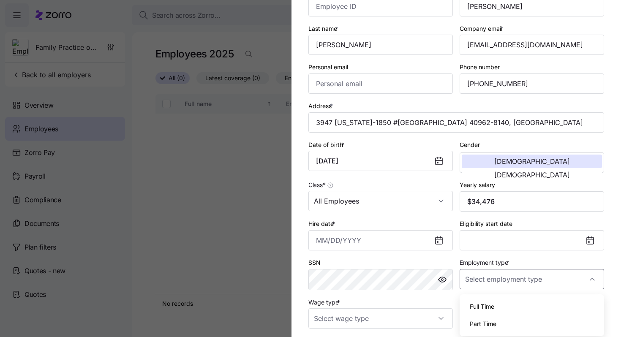
type input "Full Time"
click at [404, 318] on input "Wage type *" at bounding box center [380, 318] width 144 height 20
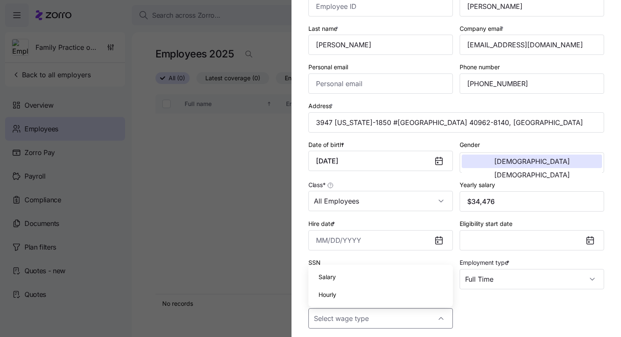
click at [392, 296] on div "Hourly" at bounding box center [381, 295] width 138 height 18
type input "Hourly"
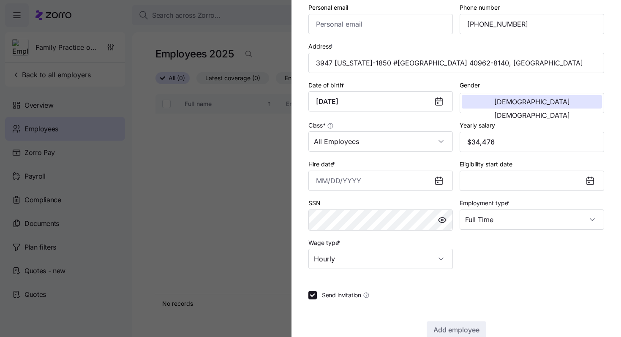
scroll to position [138, 0]
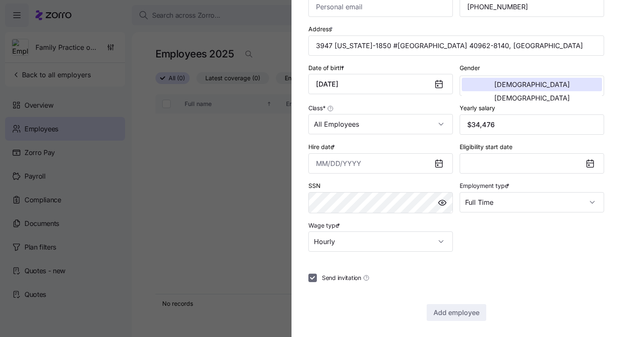
click at [315, 282] on input "Send invitation" at bounding box center [312, 278] width 8 height 8
checkbox input "false"
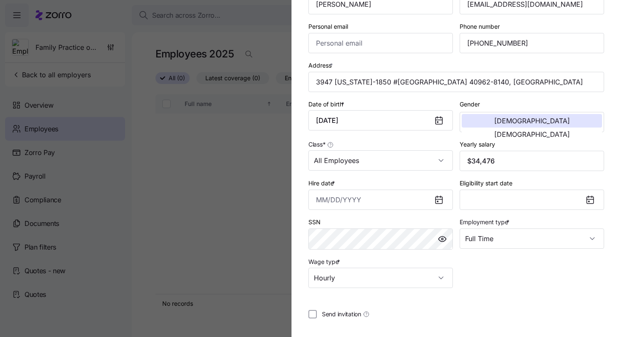
scroll to position [86, 0]
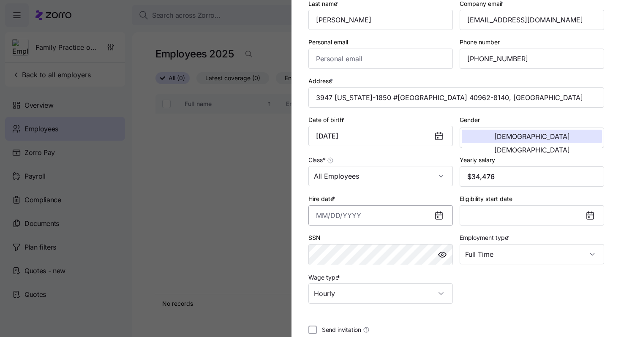
click at [339, 219] on input "Hire date *" at bounding box center [380, 215] width 144 height 20
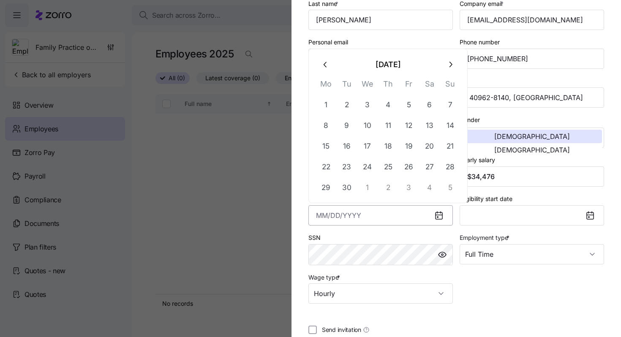
paste input "[DATE]"
type input "[DATE]"
click at [517, 304] on div "Employee ID First name * [PERSON_NAME] name * [PERSON_NAME] Company email * [EM…" at bounding box center [456, 131] width 302 height 351
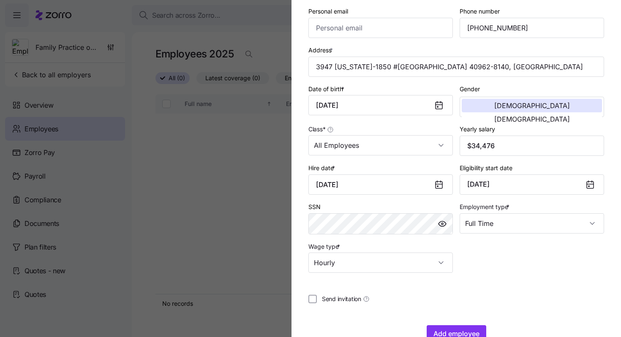
scroll to position [123, 0]
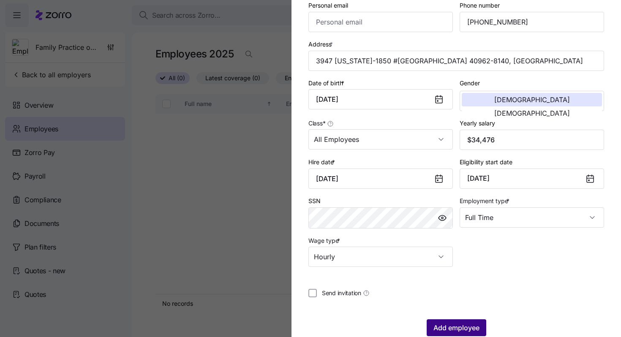
click at [465, 333] on span "Add employee" at bounding box center [456, 328] width 46 height 10
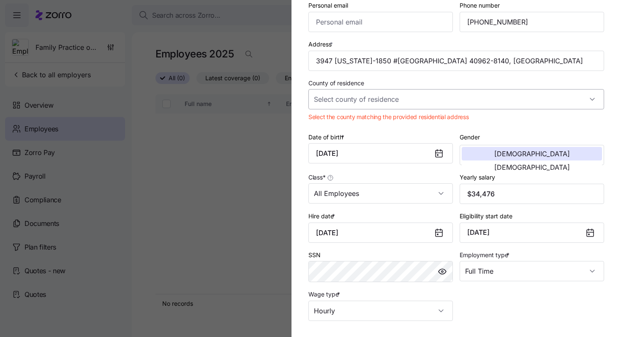
click at [469, 99] on input "County of residence" at bounding box center [456, 99] width 296 height 20
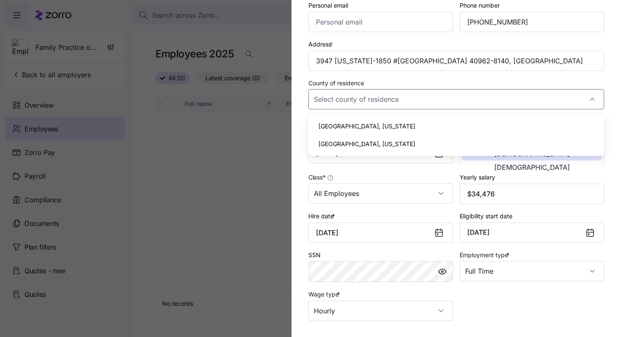
click at [468, 81] on div "County of residence" at bounding box center [456, 94] width 296 height 32
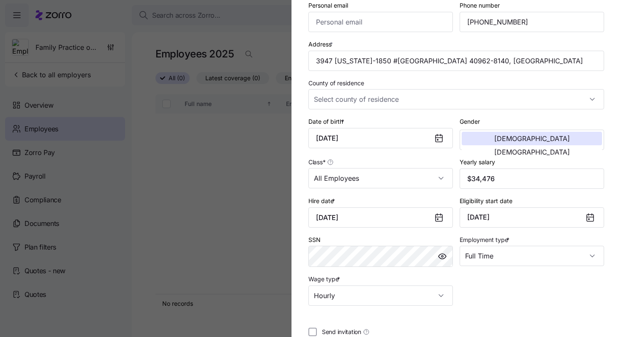
click at [460, 111] on div "County of residence" at bounding box center [456, 93] width 302 height 39
click at [460, 107] on input "County of residence" at bounding box center [456, 99] width 296 height 20
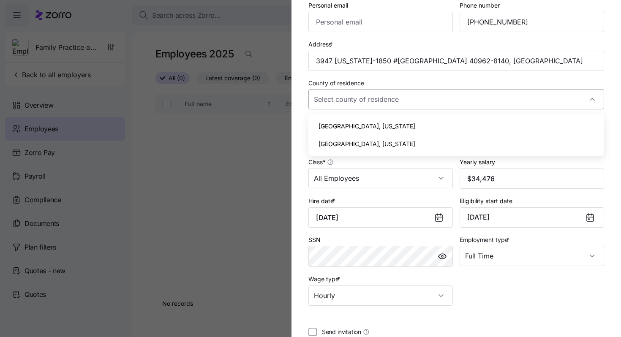
click at [460, 102] on input "County of residence" at bounding box center [456, 99] width 296 height 20
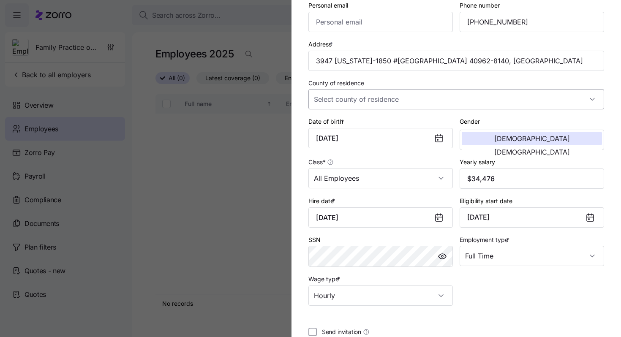
click at [460, 102] on input "County of residence" at bounding box center [456, 99] width 296 height 20
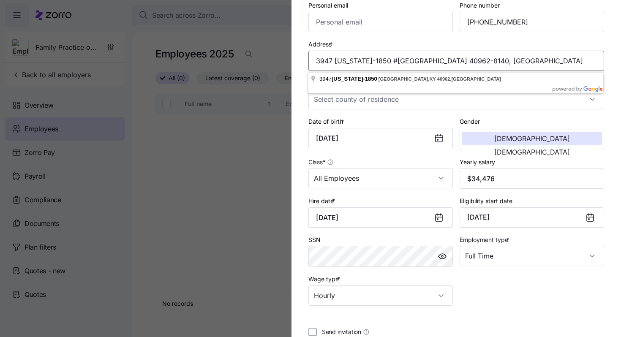
drag, startPoint x: 528, startPoint y: 63, endPoint x: 314, endPoint y: 70, distance: 214.6
click at [314, 70] on input "3947 [US_STATE]-1850 #[GEOGRAPHIC_DATA] 40962-8140, [GEOGRAPHIC_DATA]" at bounding box center [456, 61] width 296 height 20
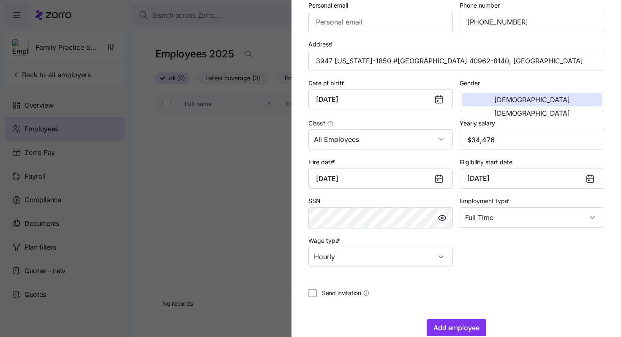
click at [390, 117] on div "Class * All Employees" at bounding box center [380, 133] width 151 height 39
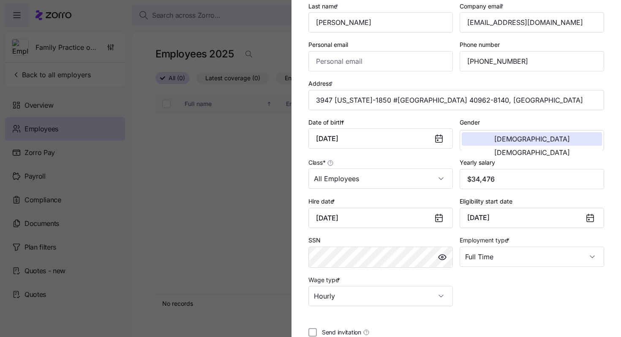
scroll to position [141, 0]
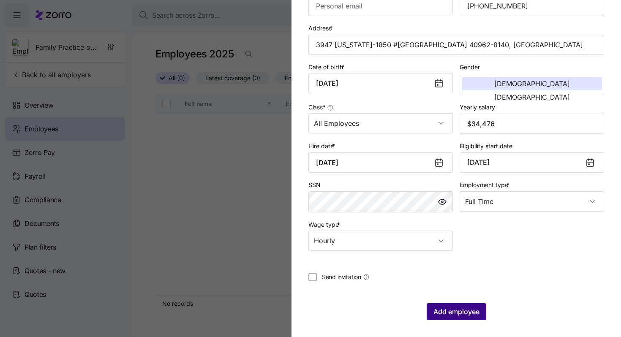
click at [461, 314] on span "Add employee" at bounding box center [456, 312] width 46 height 10
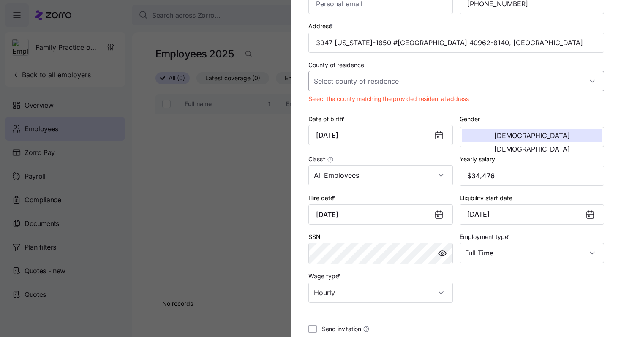
click at [438, 82] on input "County of residence" at bounding box center [456, 81] width 296 height 20
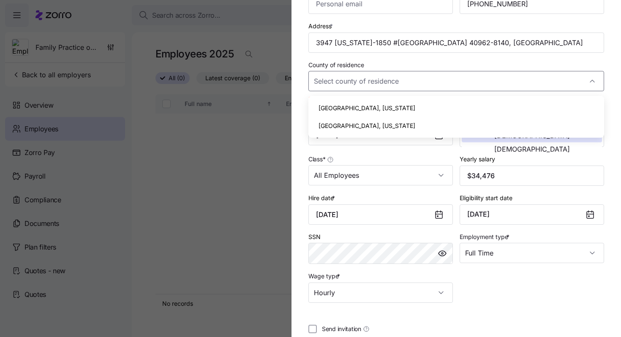
click at [401, 119] on div "[GEOGRAPHIC_DATA], [US_STATE]" at bounding box center [456, 126] width 289 height 18
type input "[GEOGRAPHIC_DATA], [US_STATE]"
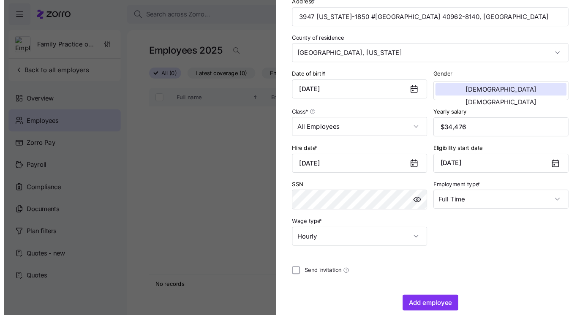
scroll to position [180, 0]
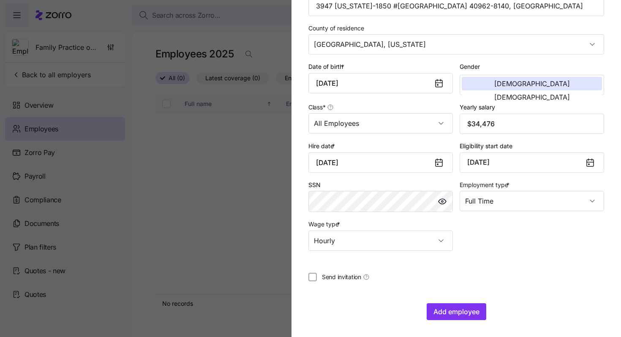
click at [450, 321] on section "Add a new employee Employee ID First name * [PERSON_NAME] name * [PERSON_NAME] …" at bounding box center [455, 168] width 329 height 337
click at [450, 315] on span "Add employee" at bounding box center [456, 312] width 46 height 10
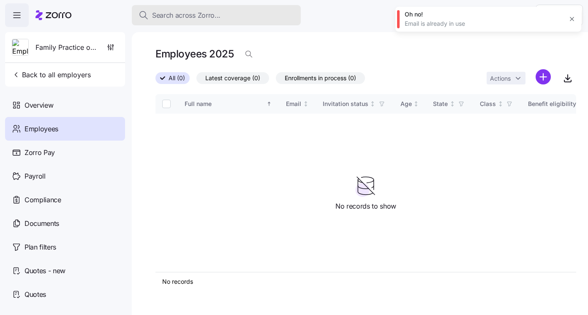
click at [184, 15] on span "Search across Zorro..." at bounding box center [186, 15] width 68 height 11
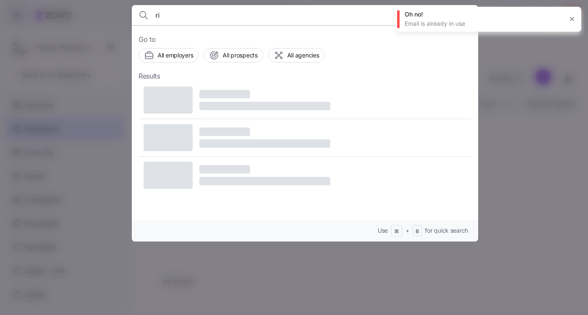
type input "r"
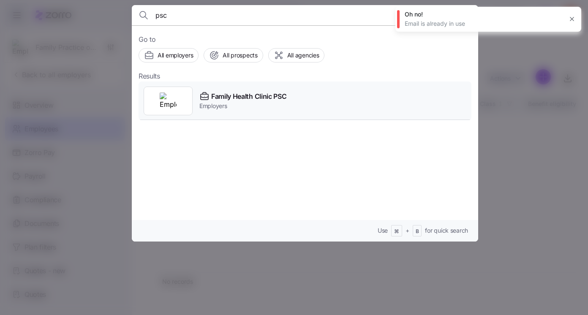
type input "psc"
click at [235, 104] on span "Employers" at bounding box center [242, 106] width 87 height 8
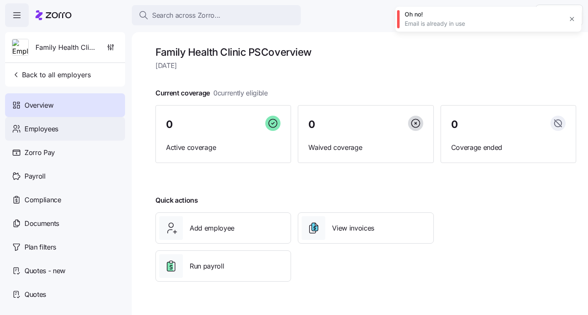
click at [69, 134] on div "Employees" at bounding box center [65, 129] width 120 height 24
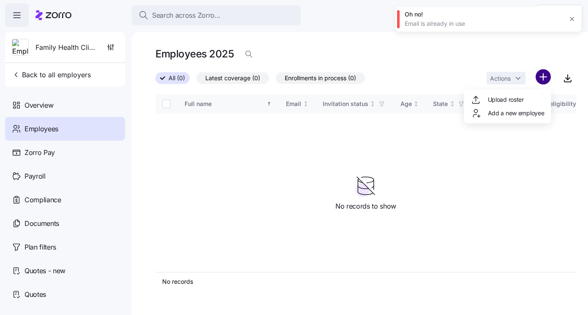
click at [544, 77] on html "Search across Zorro... Help Family Health Clinic PSC Back to all employers Over…" at bounding box center [294, 155] width 588 height 310
click at [512, 107] on div "Add a new employee" at bounding box center [507, 113] width 80 height 14
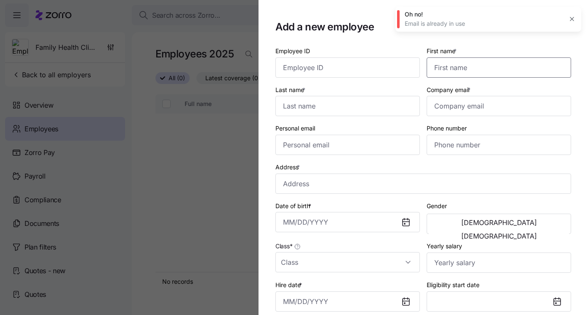
click at [445, 71] on input "First name *" at bounding box center [498, 67] width 144 height 20
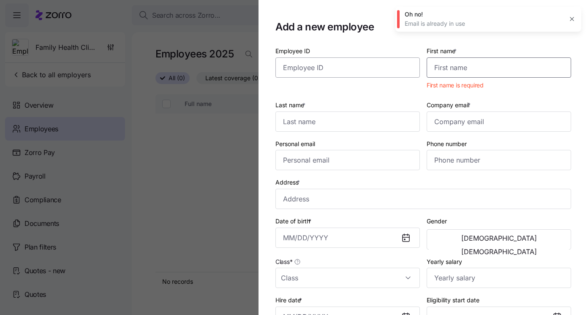
paste input "Chandlyr"
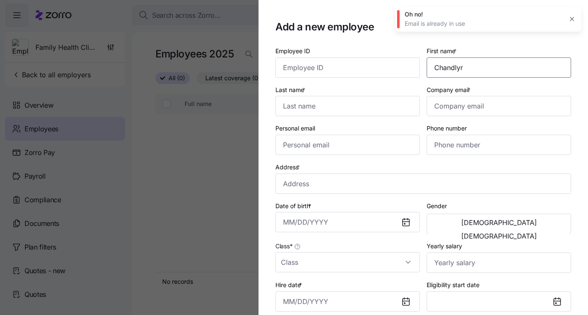
type input "Chandlyr"
click at [339, 106] on input "Last name *" at bounding box center [347, 106] width 144 height 20
paste input "[PERSON_NAME]"
type input "[PERSON_NAME]"
click at [464, 114] on input "Company email *" at bounding box center [498, 106] width 144 height 20
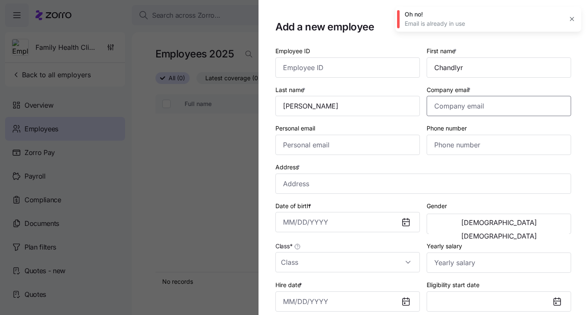
paste input "[EMAIL_ADDRESS][PERSON_NAME][DOMAIN_NAME]"
type input "[EMAIL_ADDRESS][PERSON_NAME][DOMAIN_NAME]"
click at [339, 143] on input "Personal email" at bounding box center [347, 145] width 144 height 20
paste input "[EMAIL_ADDRESS][PERSON_NAME][DOMAIN_NAME]"
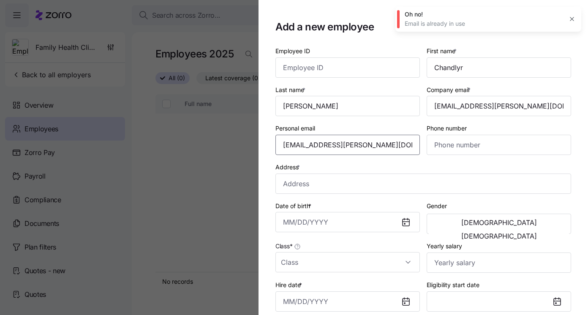
type input "[EMAIL_ADDRESS][PERSON_NAME][DOMAIN_NAME]"
click at [472, 147] on input "Phone number" at bounding box center [498, 145] width 144 height 20
paste input "[PHONE_NUMBER]"
type input "[PHONE_NUMBER]"
click at [334, 187] on input "Address *" at bounding box center [423, 184] width 296 height 20
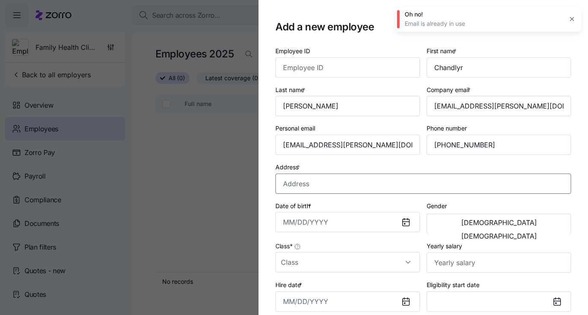
paste input "[STREET_ADDRESS][PERSON_NAME]"
type input "[STREET_ADDRESS][PERSON_NAME]"
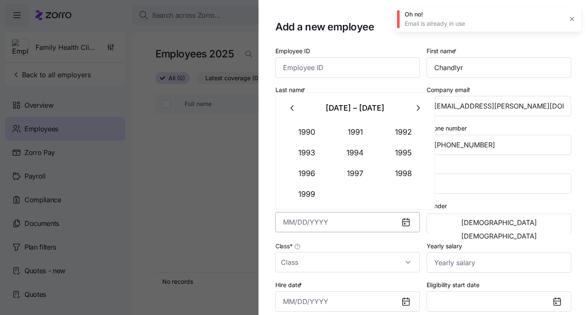
click at [283, 226] on input "Date of birth *" at bounding box center [347, 222] width 144 height 20
paste input "[DATE]"
type input "[DATE]"
click at [532, 233] on span "[DEMOGRAPHIC_DATA]" at bounding box center [499, 236] width 76 height 7
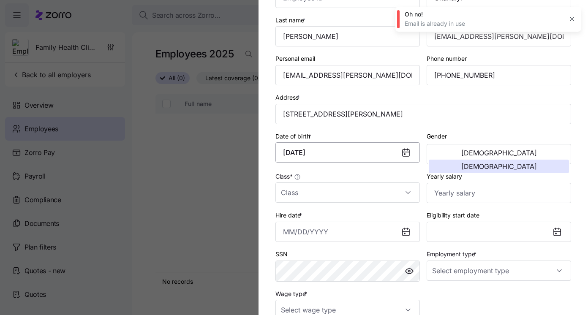
scroll to position [86, 0]
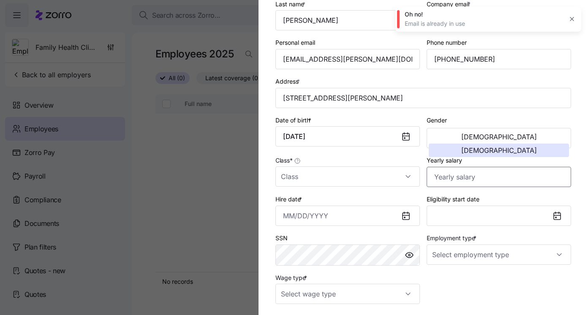
click at [436, 182] on input "Yearly salary" at bounding box center [498, 177] width 144 height 20
paste input "$43,804"
type input "$43,804"
click at [397, 176] on input "Class *" at bounding box center [347, 176] width 144 height 20
click at [387, 195] on div "All Employees" at bounding box center [348, 204] width 138 height 18
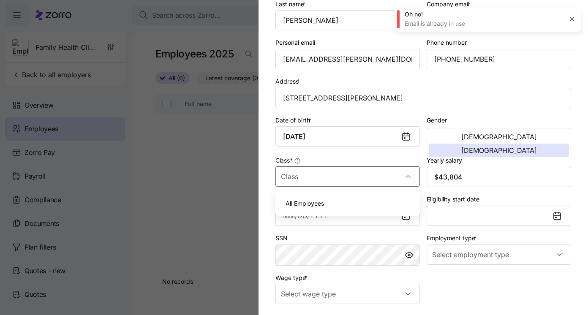
type input "All Employees"
click at [472, 256] on input "Employment type *" at bounding box center [498, 254] width 144 height 20
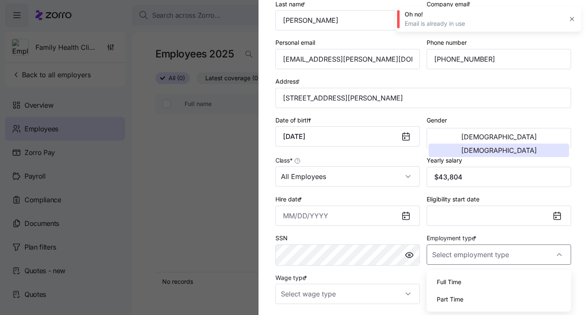
click at [465, 279] on div "Full Time" at bounding box center [499, 282] width 138 height 18
type input "Full Time"
click at [383, 301] on input "Wage type *" at bounding box center [347, 294] width 144 height 20
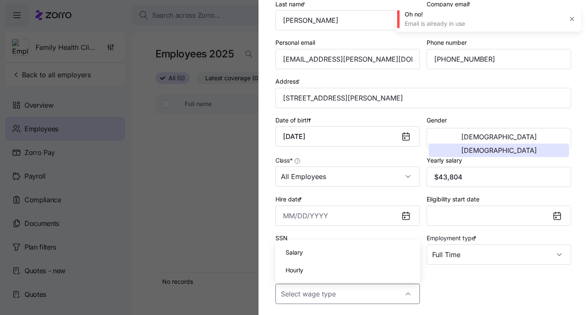
click at [362, 273] on div "Hourly" at bounding box center [348, 270] width 138 height 18
type input "Hourly"
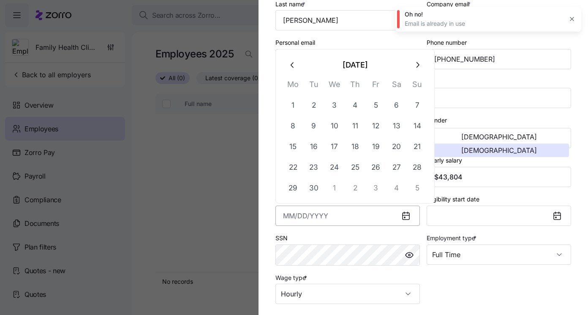
click at [286, 217] on input "Hire date *" at bounding box center [347, 216] width 144 height 20
paste input "[DATE]"
type input "[DATE]"
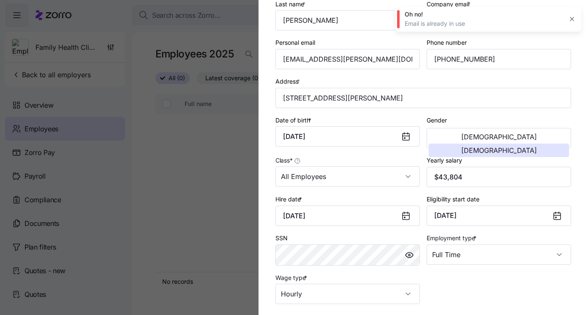
click at [454, 302] on div "Employee ID First name * Chandlyr Last name * [PERSON_NAME] Company email * [EM…" at bounding box center [423, 132] width 302 height 351
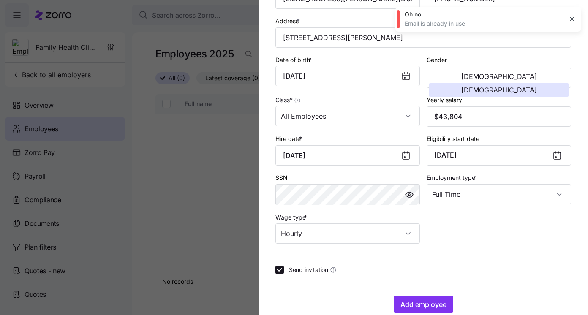
scroll to position [163, 0]
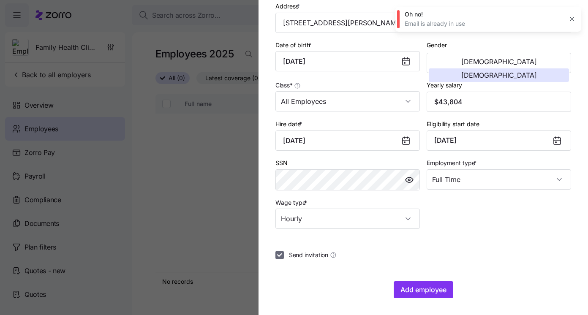
click at [279, 253] on input "Send invitation" at bounding box center [279, 255] width 8 height 8
checkbox input "false"
click at [404, 288] on span "Add employee" at bounding box center [423, 290] width 46 height 10
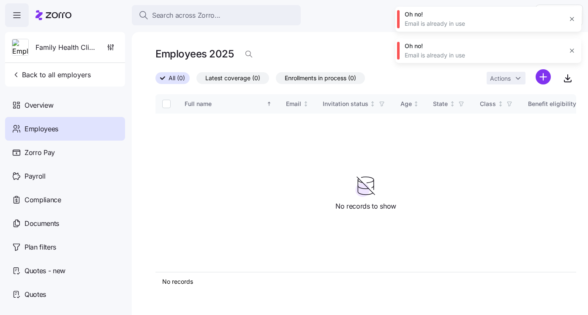
click at [573, 19] on icon "button" at bounding box center [571, 19] width 7 height 7
click at [573, 21] on icon "button" at bounding box center [571, 19] width 7 height 7
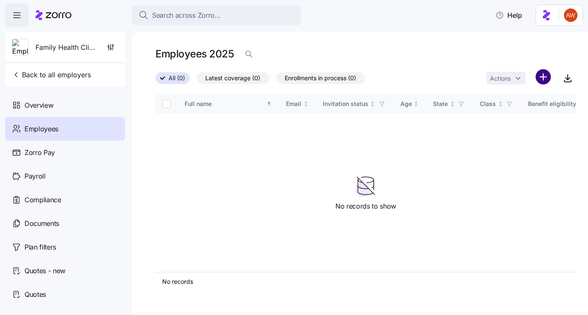
click at [543, 78] on html "Search across Zorro... Help Family Health Clinic PSC Back to all employers Over…" at bounding box center [294, 155] width 588 height 310
click at [495, 115] on span "Add a new employee" at bounding box center [516, 113] width 57 height 8
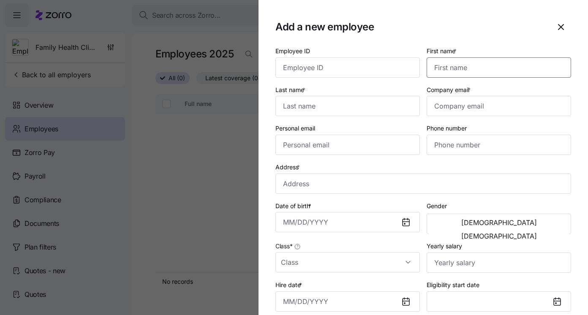
click at [491, 62] on input "First name *" at bounding box center [498, 67] width 144 height 20
paste input "[PERSON_NAME]"
type input "[PERSON_NAME]"
click at [303, 106] on input "Last name *" at bounding box center [347, 106] width 144 height 20
paste input "Perch"
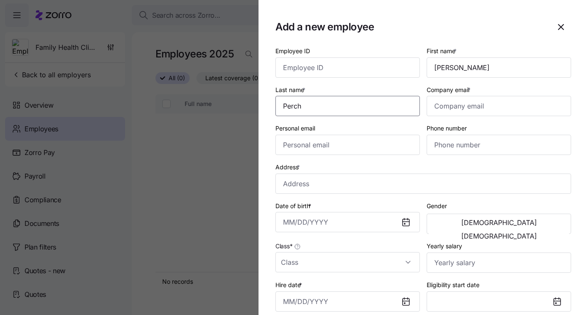
type input "Perch"
click at [464, 108] on input "Company email *" at bounding box center [498, 106] width 144 height 20
paste input "[EMAIL_ADDRESS][DOMAIN_NAME]"
type input "[EMAIL_ADDRESS][DOMAIN_NAME]"
click at [299, 146] on input "Personal email" at bounding box center [347, 145] width 144 height 20
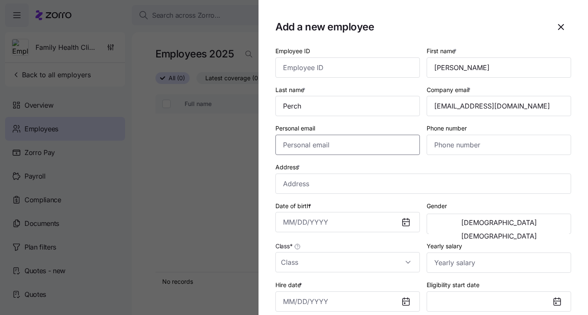
paste input "[EMAIL_ADDRESS][DOMAIN_NAME]"
type input "[EMAIL_ADDRESS][DOMAIN_NAME]"
click at [453, 147] on input "Phone number" at bounding box center [498, 145] width 144 height 20
paste input "[PHONE_NUMBER]"
type input "[PHONE_NUMBER]"
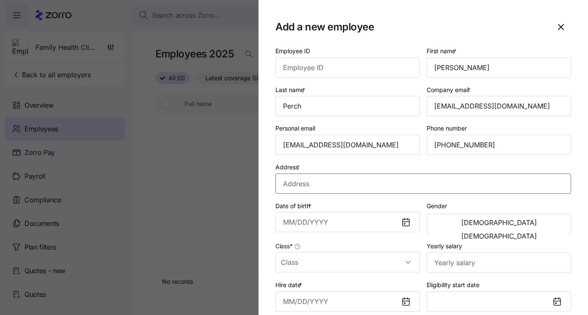
click at [293, 182] on input "Address *" at bounding box center [423, 184] width 296 height 20
paste input "[STREET_ADDRESS]"
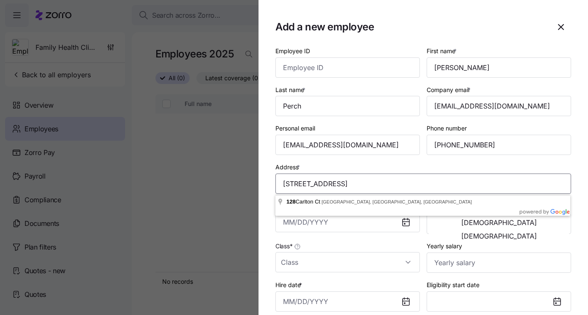
type input "[STREET_ADDRESS]"
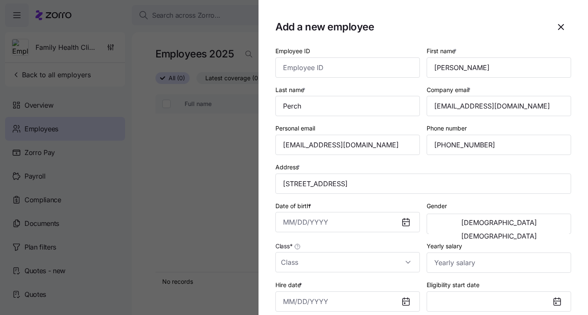
click at [280, 164] on label "Address *" at bounding box center [288, 167] width 26 height 9
click at [280, 174] on input "[STREET_ADDRESS]" at bounding box center [423, 184] width 296 height 20
click at [273, 160] on section "Add a new employee Employee ID First name * [PERSON_NAME] Last name * Perch Com…" at bounding box center [422, 157] width 329 height 315
click at [291, 223] on input "Date of birth *" at bounding box center [347, 222] width 144 height 20
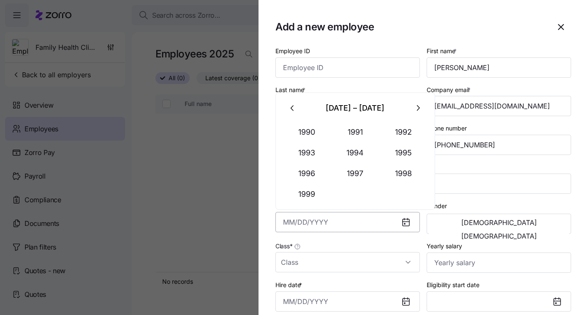
paste input "[DATE]"
type input "[DATE]"
click at [353, 242] on div "Class *" at bounding box center [347, 257] width 144 height 32
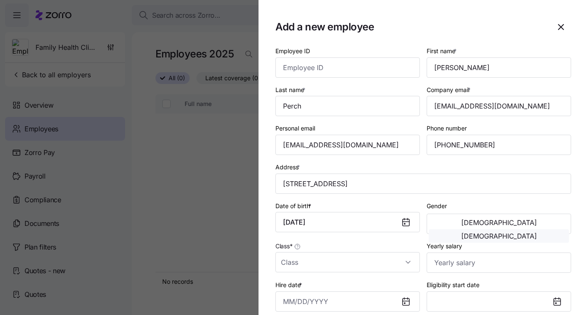
click at [517, 229] on button "[DEMOGRAPHIC_DATA]" at bounding box center [499, 236] width 140 height 14
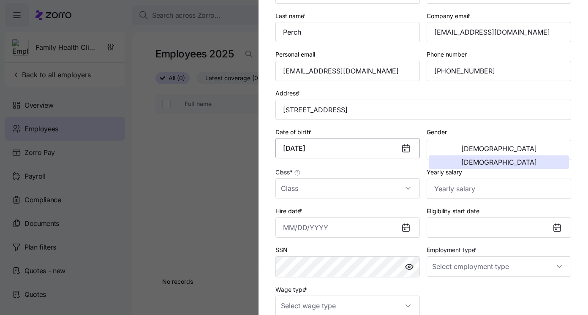
scroll to position [75, 0]
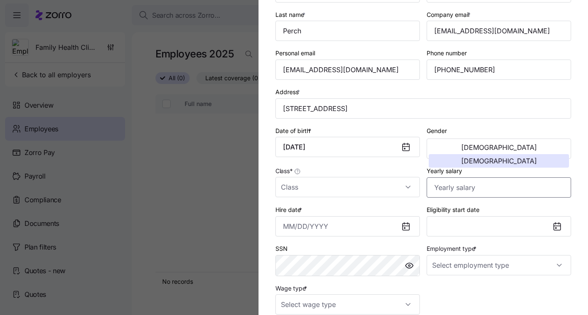
click at [443, 190] on input "Yearly salary" at bounding box center [498, 187] width 144 height 20
paste input "$120,120"
type input "$120,120"
click at [390, 186] on input "Class *" at bounding box center [347, 187] width 144 height 20
click at [388, 212] on div "All Employees" at bounding box center [348, 214] width 138 height 18
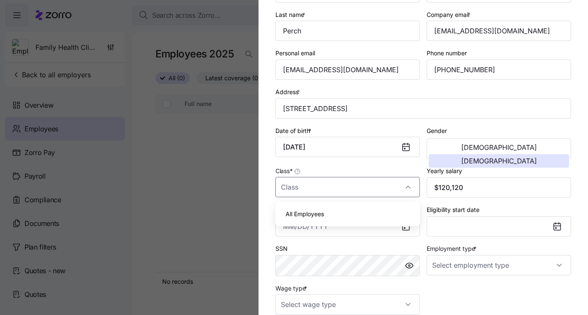
type input "All Employees"
click at [453, 225] on button "Eligibility start date" at bounding box center [498, 226] width 144 height 20
click at [455, 260] on input "Employment type *" at bounding box center [498, 265] width 144 height 20
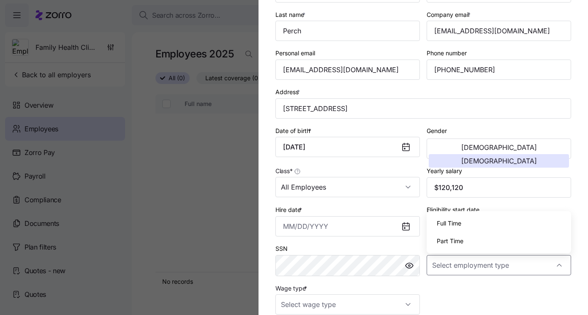
click at [451, 225] on span "Full Time" at bounding box center [449, 223] width 24 height 9
type input "Full Time"
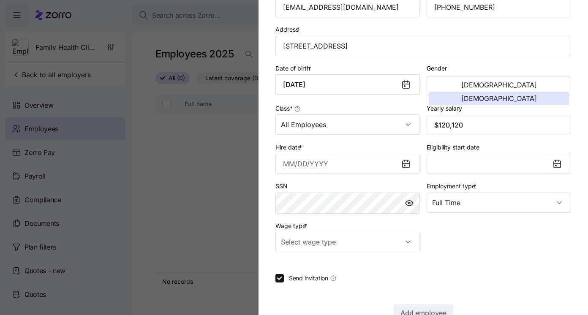
scroll to position [140, 0]
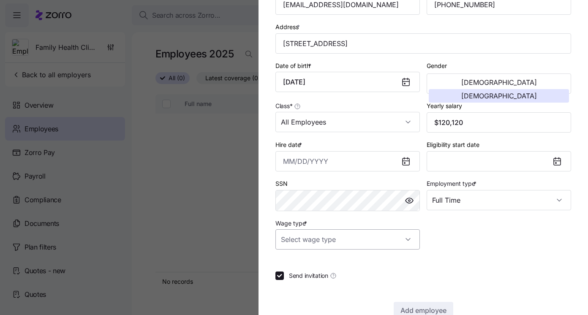
click at [396, 239] on input "Wage type *" at bounding box center [347, 239] width 144 height 20
click at [369, 280] on div "Hourly" at bounding box center [348, 285] width 138 height 18
type input "Hourly"
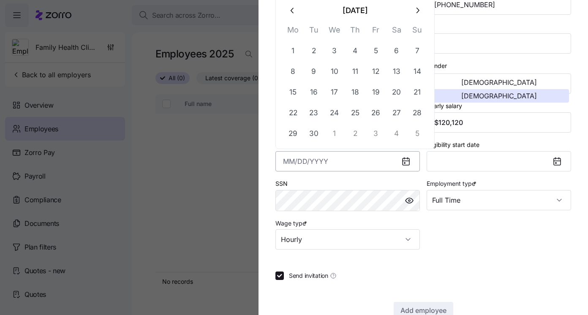
click at [340, 162] on input "Hire date *" at bounding box center [347, 161] width 144 height 20
paste input "[DATE]"
type input "[DATE]"
click at [466, 262] on div at bounding box center [423, 260] width 296 height 8
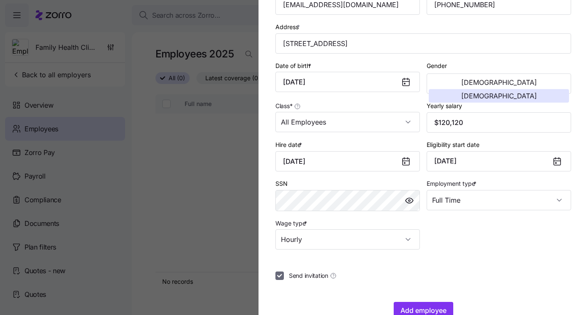
click at [276, 280] on input "Send invitation" at bounding box center [279, 275] width 8 height 8
checkbox input "false"
click at [445, 308] on span "Add employee" at bounding box center [423, 310] width 46 height 10
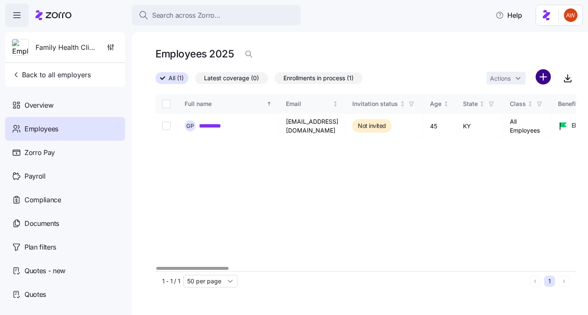
click at [539, 77] on html "**********" at bounding box center [294, 155] width 588 height 310
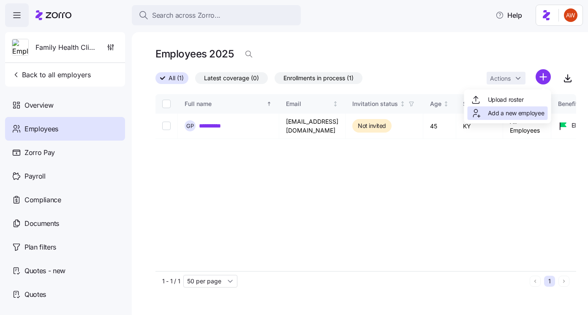
click at [526, 109] on span "Add a new employee" at bounding box center [516, 113] width 57 height 8
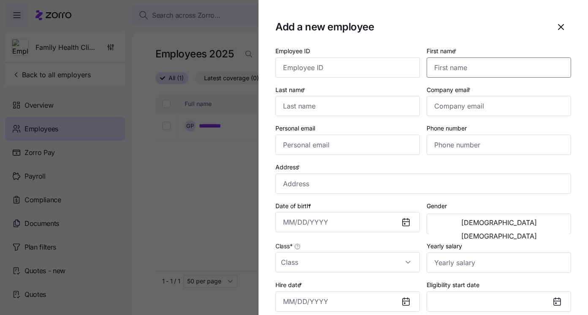
click at [451, 71] on input "First name *" at bounding box center [498, 67] width 144 height 20
paste input "Kaylin"
type input "Kaylin"
click at [306, 109] on input "Last name *" at bounding box center [347, 106] width 144 height 20
paste input "[PERSON_NAME]"
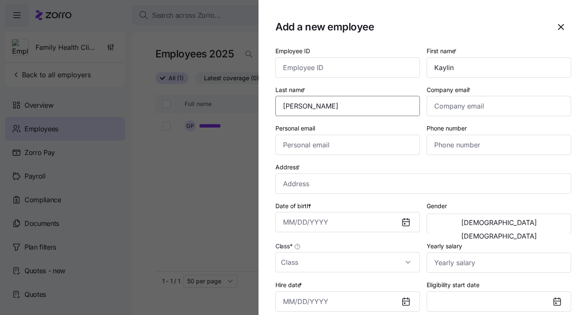
type input "[PERSON_NAME]"
click at [461, 108] on input "Company email *" at bounding box center [498, 106] width 144 height 20
paste input "[EMAIL_ADDRESS][DOMAIN_NAME]"
type input "[EMAIL_ADDRESS][DOMAIN_NAME]"
click at [328, 142] on input "Personal email" at bounding box center [347, 145] width 144 height 20
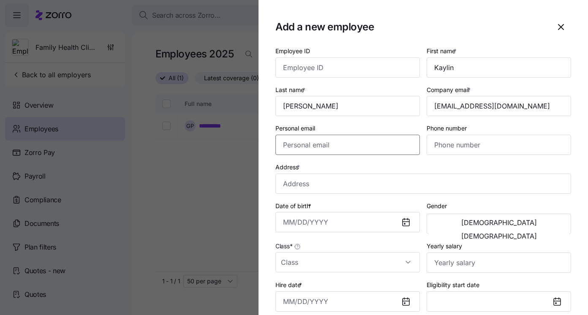
paste input "[EMAIL_ADDRESS][DOMAIN_NAME]"
type input "[EMAIL_ADDRESS][DOMAIN_NAME]"
click at [442, 147] on input "Phone number" at bounding box center [498, 145] width 144 height 20
paste input "[PHONE_NUMBER]"
type input "[PHONE_NUMBER]"
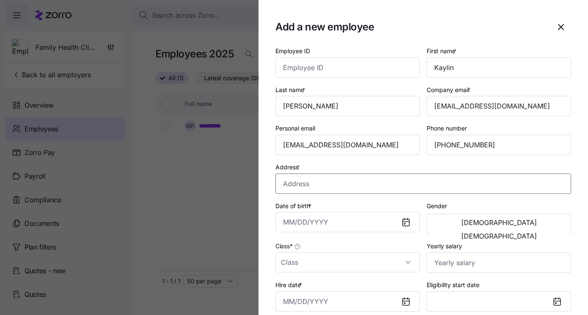
click at [300, 179] on input "Address *" at bounding box center [423, 184] width 296 height 20
paste input "[STREET_ADDRESS]"
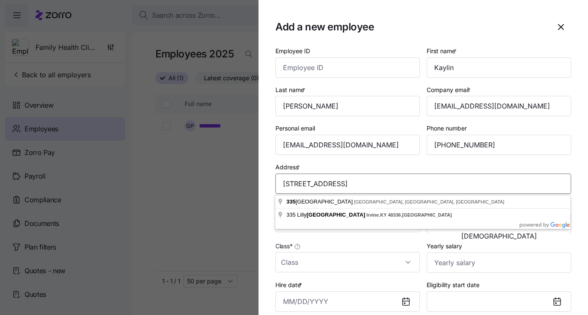
type input "[STREET_ADDRESS]"
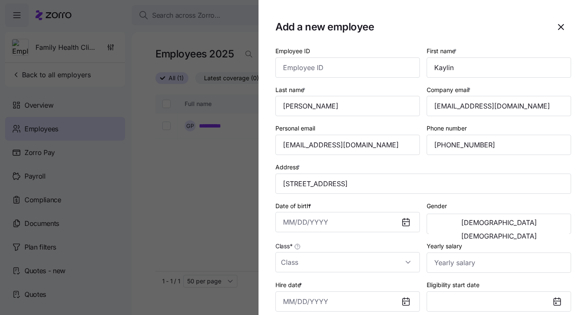
click at [308, 165] on div "Address * [STREET_ADDRESS]" at bounding box center [423, 178] width 296 height 32
click at [290, 222] on input "Date of birth *" at bounding box center [347, 222] width 144 height 20
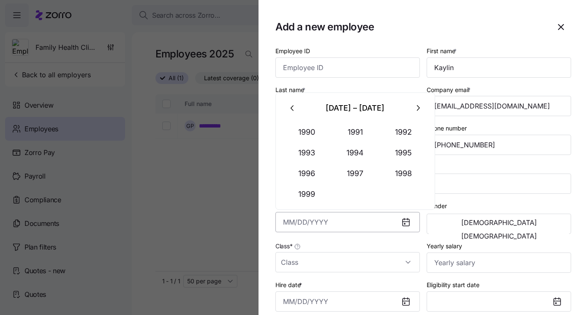
paste input "[DATE]"
type input "[DATE]"
click at [538, 234] on div "[DEMOGRAPHIC_DATA] [DEMOGRAPHIC_DATA]" at bounding box center [498, 224] width 144 height 20
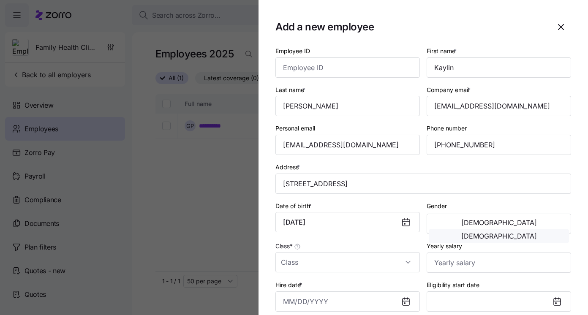
click at [531, 233] on span "[DEMOGRAPHIC_DATA]" at bounding box center [499, 236] width 76 height 7
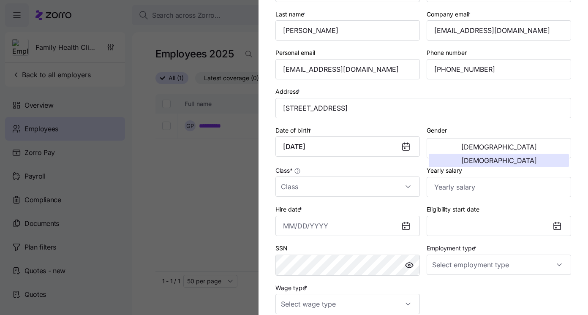
scroll to position [87, 0]
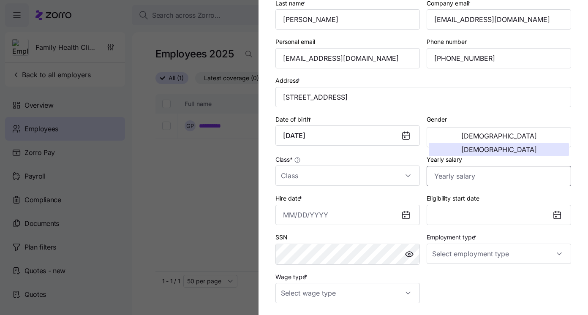
click at [442, 182] on input "Yearly salary" at bounding box center [498, 176] width 144 height 20
paste input "$26,520"
type input "$26,520"
click at [461, 212] on button "Eligibility start date" at bounding box center [498, 215] width 144 height 20
click at [464, 249] on input "Employment type *" at bounding box center [498, 254] width 144 height 20
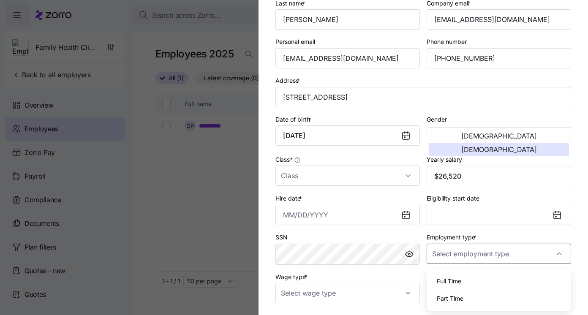
click at [461, 272] on div "Full Time" at bounding box center [499, 281] width 138 height 18
type input "Full Time"
click at [388, 293] on input "Wage type *" at bounding box center [347, 293] width 144 height 20
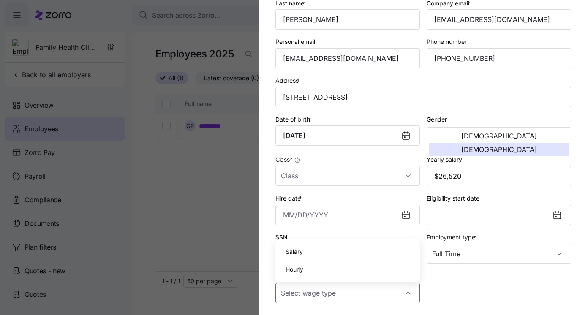
click at [356, 273] on div "Hourly" at bounding box center [348, 270] width 138 height 18
type input "Hourly"
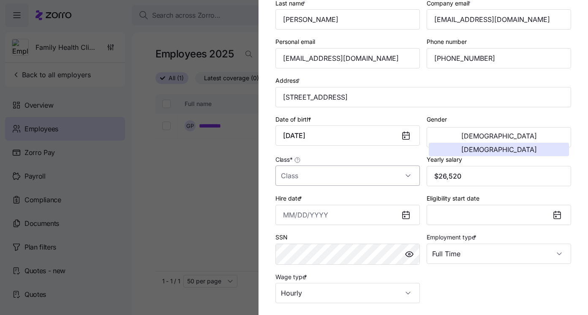
click at [318, 179] on input "Class *" at bounding box center [347, 176] width 144 height 20
click at [323, 197] on div "All Employees" at bounding box center [348, 203] width 138 height 18
type input "All Employees"
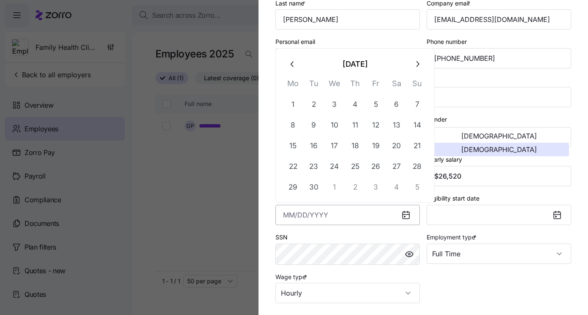
click at [286, 219] on input "Hire date *" at bounding box center [347, 215] width 144 height 20
paste input "[DATE]"
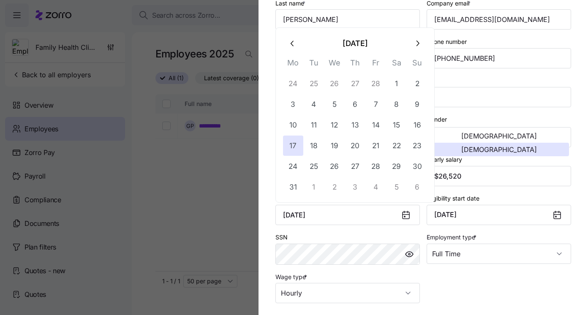
type input "[DATE]"
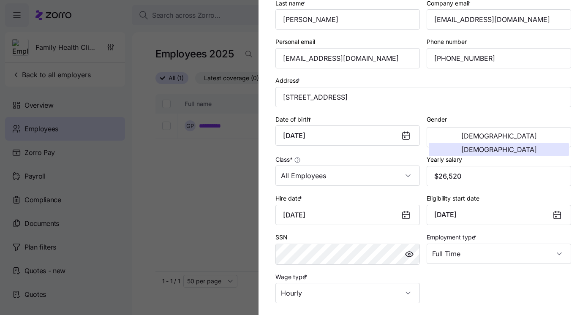
click at [478, 296] on div "Employee ID First name * [PERSON_NAME] Last name * [PERSON_NAME] Company email …" at bounding box center [423, 131] width 302 height 351
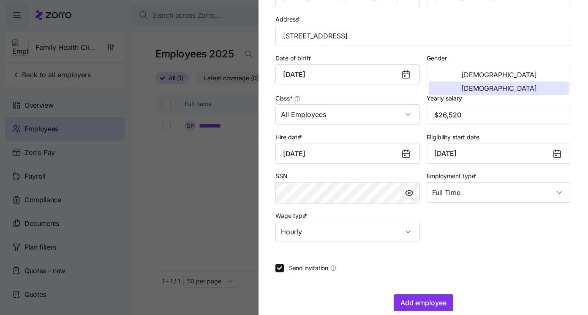
scroll to position [163, 0]
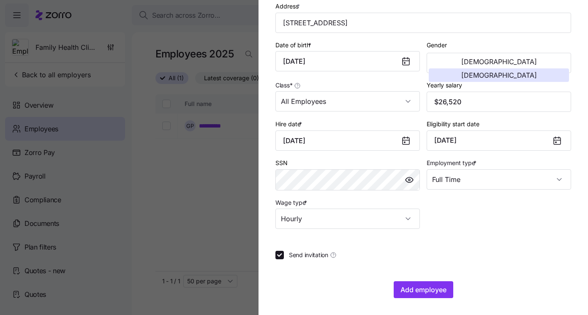
click at [292, 256] on span "Send invitation" at bounding box center [308, 255] width 39 height 8
click at [284, 256] on input "Send invitation" at bounding box center [279, 255] width 8 height 8
checkbox input "false"
click at [433, 288] on span "Add employee" at bounding box center [423, 290] width 46 height 10
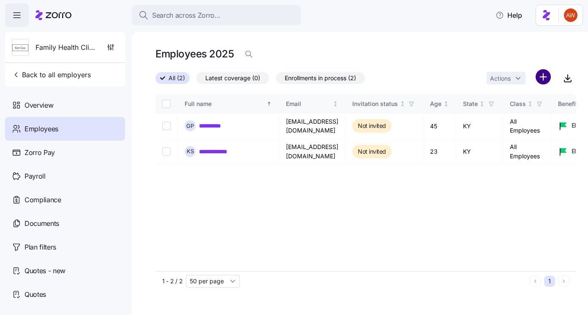
click at [546, 74] on html "**********" at bounding box center [294, 155] width 588 height 310
click at [513, 115] on span "Add a new employee" at bounding box center [516, 113] width 57 height 8
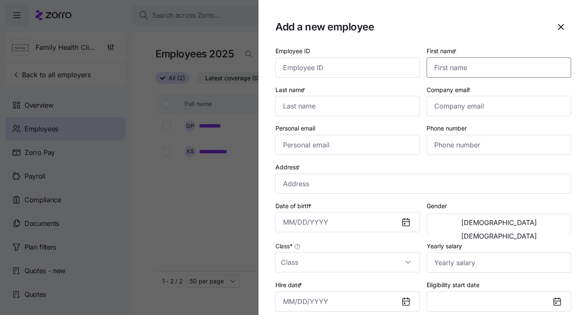
click at [440, 72] on input "First name *" at bounding box center [498, 67] width 144 height 20
paste input "Kegan"
type input "Kegan"
click at [317, 107] on input "Last name *" at bounding box center [347, 106] width 144 height 20
paste input "[GEOGRAPHIC_DATA]"
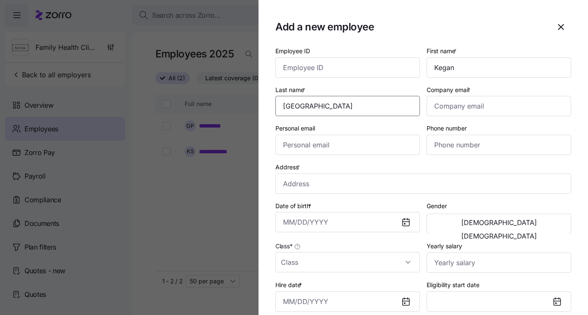
type input "[GEOGRAPHIC_DATA]"
click at [493, 102] on input "Company email *" at bounding box center [498, 106] width 144 height 20
paste input "[EMAIL_ADDRESS][DOMAIN_NAME]"
type input "[EMAIL_ADDRESS][DOMAIN_NAME]"
click at [302, 148] on input "Personal email" at bounding box center [347, 145] width 144 height 20
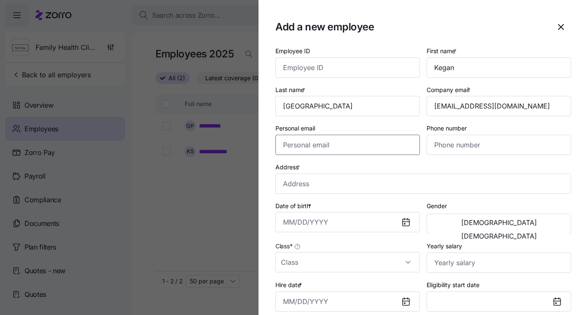
paste input "[EMAIL_ADDRESS][DOMAIN_NAME]"
type input "[EMAIL_ADDRESS][DOMAIN_NAME]"
click at [524, 147] on input "Phone number" at bounding box center [498, 145] width 144 height 20
paste input "[PHONE_NUMBER]"
type input "[PHONE_NUMBER]"
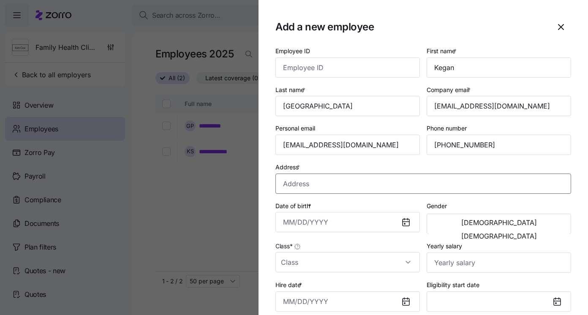
click at [334, 189] on input "Address *" at bounding box center [423, 184] width 296 height 20
paste input "[STREET_ADDRESS]"
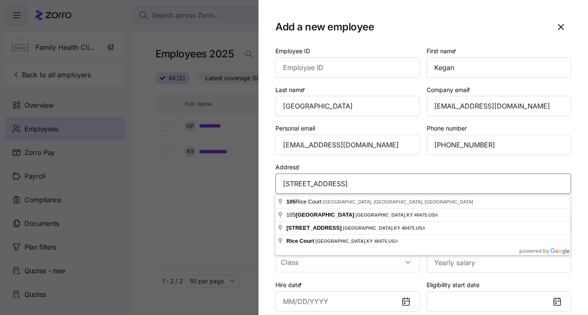
type input "[STREET_ADDRESS]"
click at [347, 164] on div "Address * [STREET_ADDRESS]" at bounding box center [423, 178] width 296 height 32
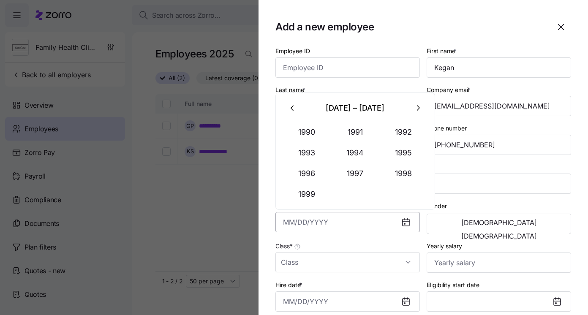
click at [292, 223] on input "Date of birth *" at bounding box center [347, 222] width 144 height 20
paste input "[DATE]"
type input "[DATE]"
click at [524, 233] on span "[DEMOGRAPHIC_DATA]" at bounding box center [499, 236] width 76 height 7
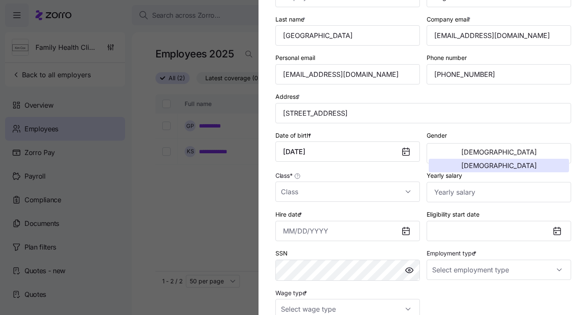
scroll to position [85, 0]
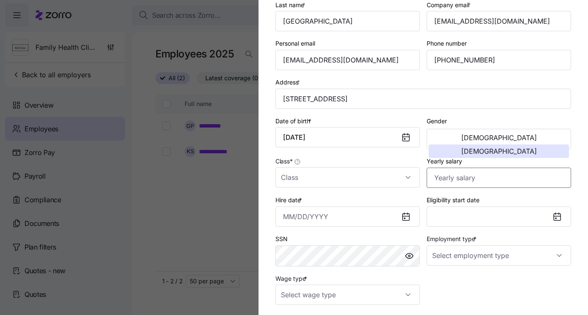
click at [452, 173] on input "Yearly salary" at bounding box center [498, 178] width 144 height 20
paste input "$29,203"
type input "$29,203"
click at [366, 167] on div "Class *" at bounding box center [347, 172] width 144 height 32
click at [369, 174] on input "Class *" at bounding box center [347, 177] width 144 height 20
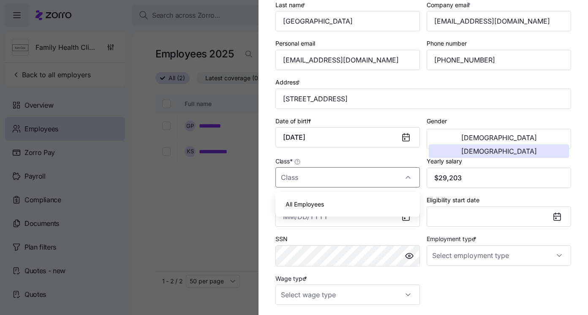
click at [368, 199] on div "All Employees" at bounding box center [348, 204] width 138 height 18
type input "All Employees"
click at [458, 221] on button "Eligibility start date" at bounding box center [498, 216] width 144 height 20
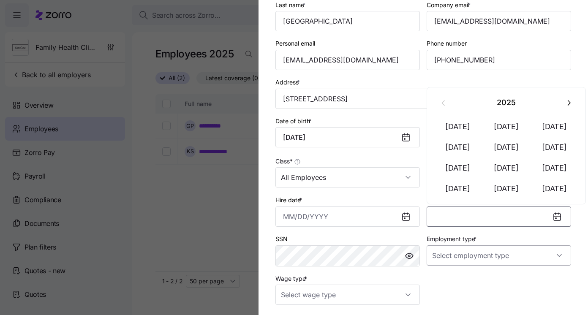
click at [465, 260] on input "Employment type *" at bounding box center [498, 255] width 144 height 20
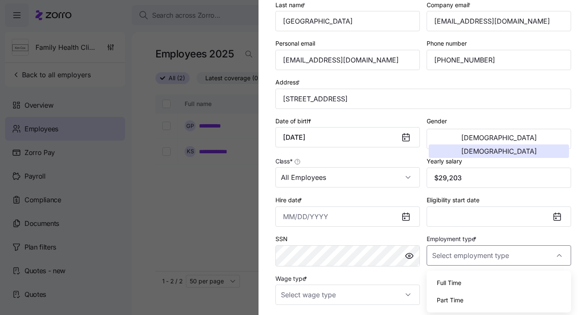
click at [465, 278] on div "Full Time" at bounding box center [499, 283] width 138 height 18
type input "Full Time"
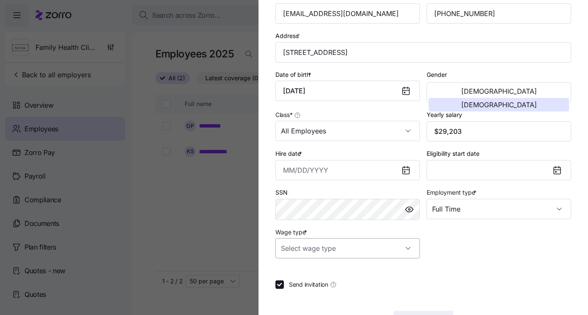
click at [384, 246] on input "Wage type *" at bounding box center [347, 248] width 144 height 20
click at [357, 294] on div "Hourly" at bounding box center [348, 294] width 138 height 18
type input "Hourly"
click at [303, 171] on input "Hire date *" at bounding box center [347, 170] width 144 height 20
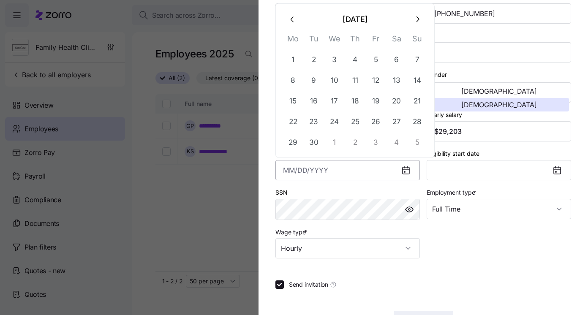
paste input "[DATE]"
type input "[DATE]"
click at [461, 252] on div "Employee ID First name * [PERSON_NAME] Last name * France Company email * [EMAI…" at bounding box center [423, 86] width 302 height 351
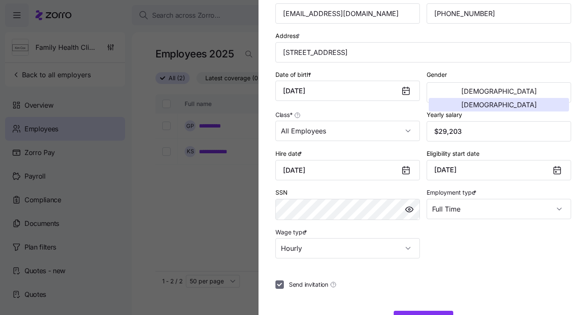
click at [281, 289] on input "Send invitation" at bounding box center [279, 284] width 8 height 8
checkbox input "false"
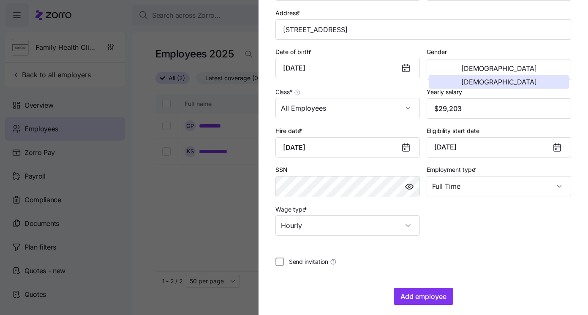
scroll to position [163, 0]
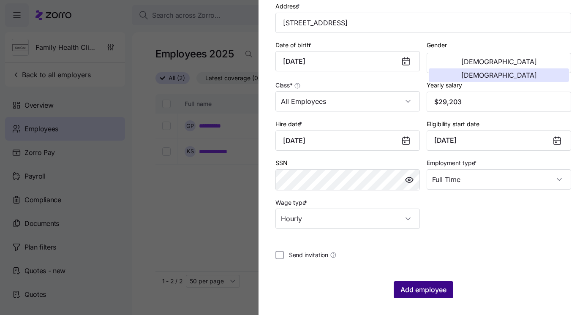
click at [419, 292] on span "Add employee" at bounding box center [423, 290] width 46 height 10
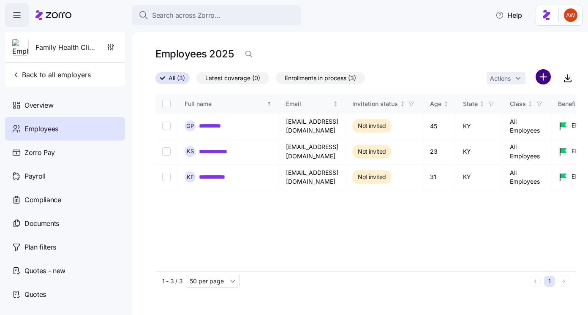
click at [540, 76] on html "**********" at bounding box center [294, 155] width 588 height 310
click at [493, 111] on span "Add a new employee" at bounding box center [516, 113] width 57 height 8
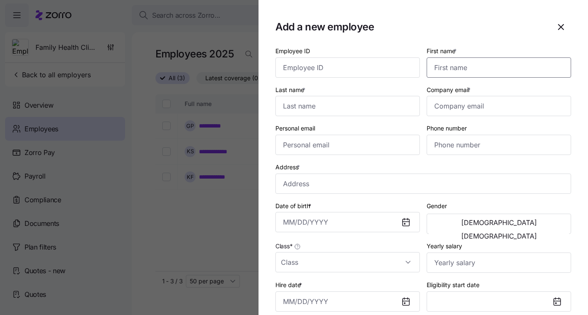
click at [484, 70] on input "First name *" at bounding box center [498, 67] width 144 height 20
paste input "[PERSON_NAME]"
type input "[PERSON_NAME]"
click at [304, 112] on input "Last name *" at bounding box center [347, 106] width 144 height 20
paste input "[PERSON_NAME]"
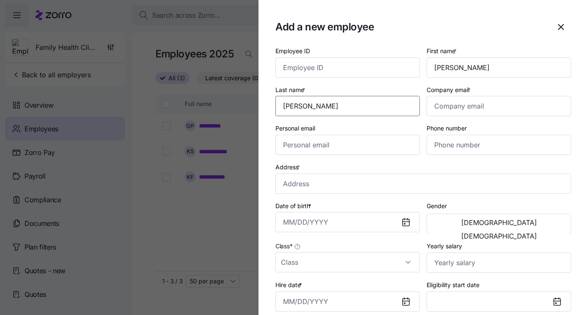
click at [301, 109] on input "[PERSON_NAME]" at bounding box center [347, 106] width 144 height 20
click at [320, 107] on input "[PERSON_NAME]" at bounding box center [347, 106] width 144 height 20
type input "[PERSON_NAME]"
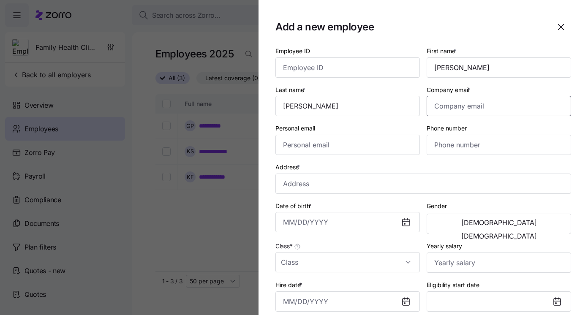
click at [448, 111] on input "Company email *" at bounding box center [498, 106] width 144 height 20
paste input "[EMAIL_ADDRESS][DOMAIN_NAME]"
type input "[EMAIL_ADDRESS][DOMAIN_NAME]"
click at [370, 149] on input "Personal email" at bounding box center [347, 145] width 144 height 20
paste input "[EMAIL_ADDRESS][DOMAIN_NAME]"
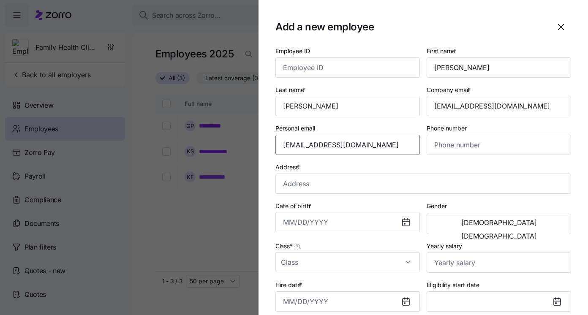
type input "[EMAIL_ADDRESS][DOMAIN_NAME]"
click at [475, 150] on input "Phone number" at bounding box center [498, 145] width 144 height 20
paste input "[PHONE_NUMBER]"
type input "[PHONE_NUMBER]"
click at [313, 188] on input "Address *" at bounding box center [423, 184] width 296 height 20
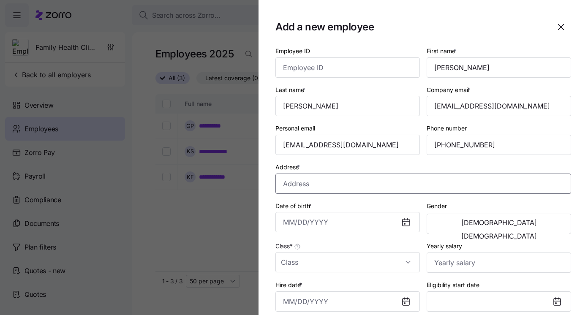
paste input "593 Upper-Lower Wolfcreek Connector, [GEOGRAPHIC_DATA]-9197, [GEOGRAPHIC_DATA]"
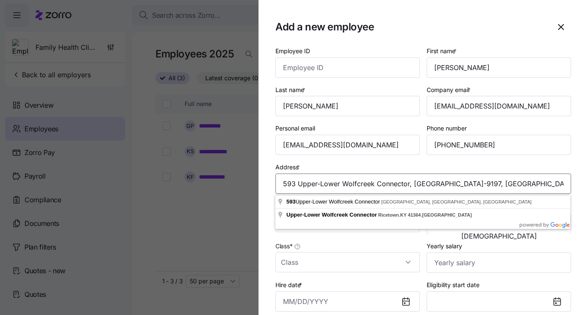
type input "593 Upper-Lower Wolfcreek Connector, [GEOGRAPHIC_DATA]-9197, [GEOGRAPHIC_DATA]"
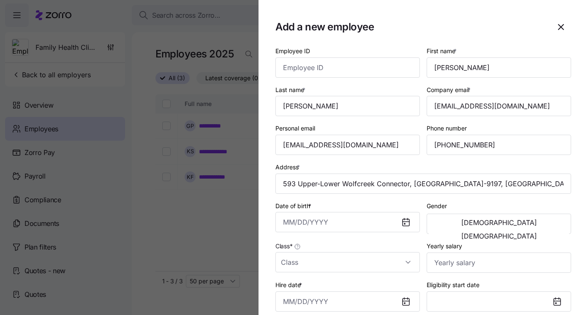
click at [290, 167] on label "Address *" at bounding box center [288, 167] width 26 height 9
click at [290, 174] on input "593 Upper-Lower Wolfcreek Connector, [GEOGRAPHIC_DATA]-9197, [GEOGRAPHIC_DATA]" at bounding box center [423, 184] width 296 height 20
click at [290, 158] on div "Personal email [EMAIL_ADDRESS][DOMAIN_NAME]" at bounding box center [347, 138] width 151 height 39
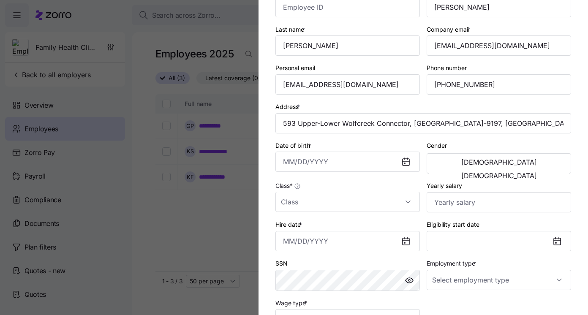
scroll to position [76, 0]
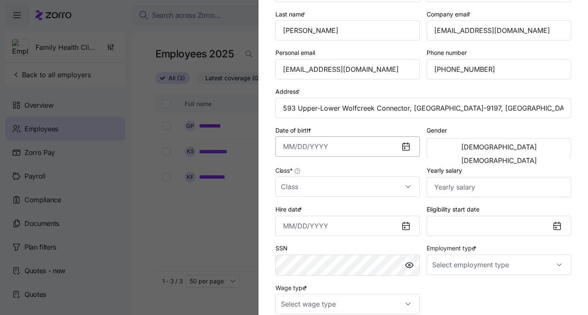
click at [289, 150] on input "Date of birth *" at bounding box center [347, 146] width 144 height 20
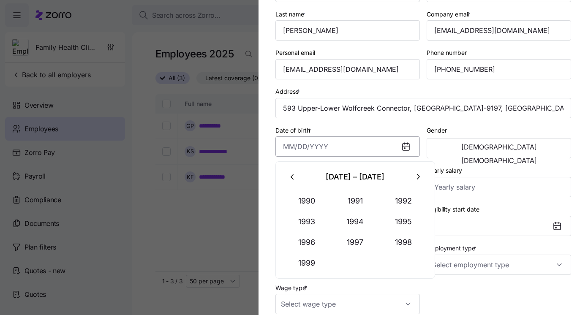
paste input "[DATE]"
type input "[DATE]"
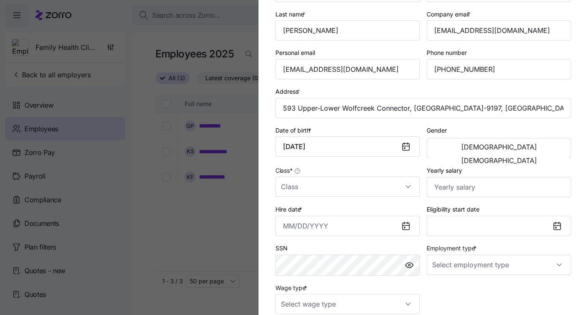
click at [378, 128] on div "Date of birth * [DEMOGRAPHIC_DATA]" at bounding box center [347, 141] width 144 height 32
click at [521, 154] on button "[DEMOGRAPHIC_DATA]" at bounding box center [499, 161] width 140 height 14
click at [404, 192] on input "Class *" at bounding box center [347, 186] width 144 height 20
click at [401, 203] on div "All Employees" at bounding box center [347, 213] width 144 height 24
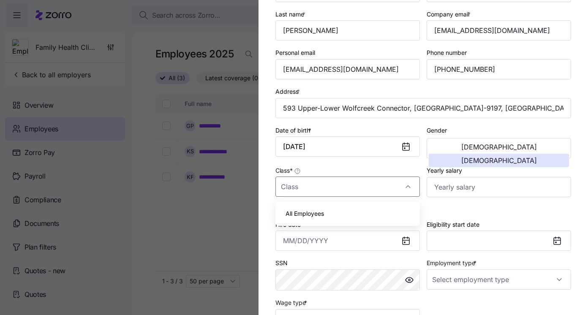
click at [401, 209] on div "All Employees" at bounding box center [348, 214] width 138 height 18
type input "All Employees"
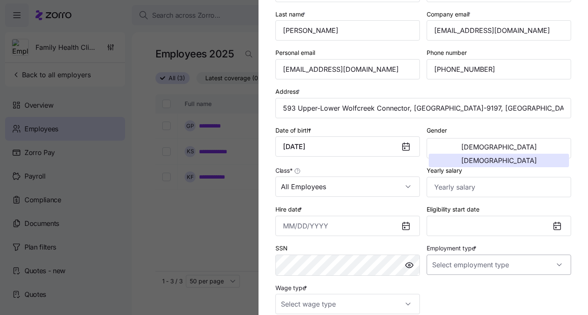
click at [464, 266] on input "Employment type *" at bounding box center [498, 265] width 144 height 20
click at [455, 222] on span "Full Time" at bounding box center [449, 222] width 24 height 9
type input "Full Time"
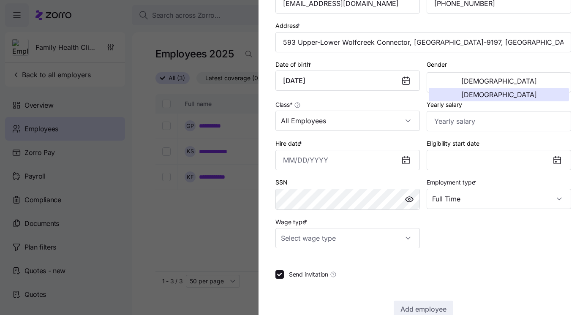
scroll to position [143, 0]
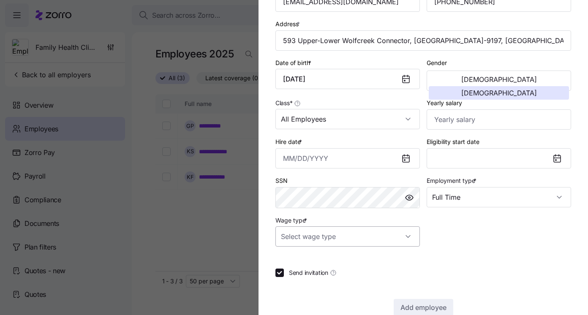
click at [387, 238] on input "Wage type *" at bounding box center [347, 236] width 144 height 20
click at [350, 280] on div "Hourly" at bounding box center [348, 282] width 138 height 18
type input "Hourly"
click at [471, 125] on input "Yearly salary" at bounding box center [498, 119] width 144 height 20
paste input "$29,203"
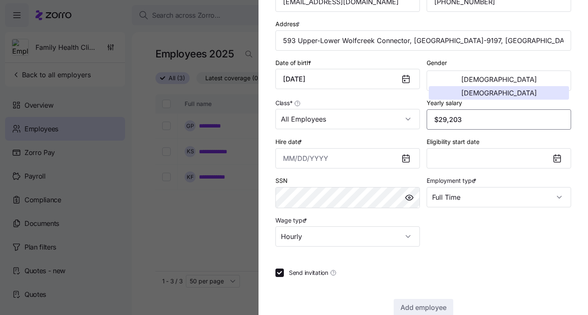
type input "$29,203"
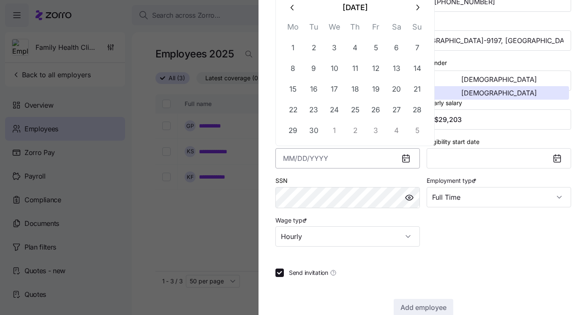
click at [351, 158] on input "Hire date *" at bounding box center [347, 158] width 144 height 20
paste input "[DATE]"
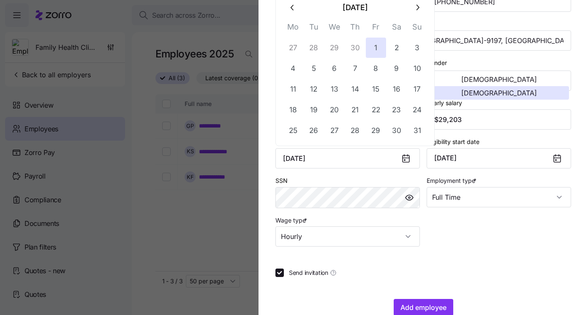
type input "[DATE]"
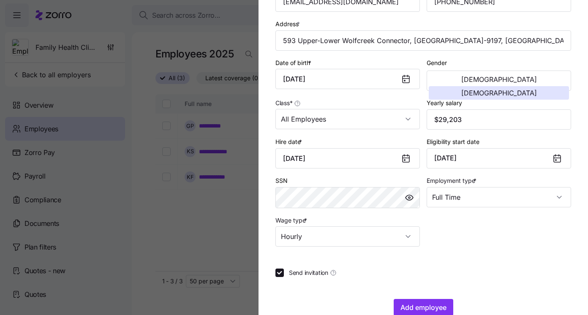
click at [510, 247] on div "Employee ID First name * [PERSON_NAME] Last name * [PERSON_NAME] Company email …" at bounding box center [423, 74] width 302 height 351
click at [280, 274] on input "Send invitation" at bounding box center [279, 273] width 8 height 8
checkbox input "false"
click at [441, 308] on span "Add employee" at bounding box center [423, 307] width 46 height 10
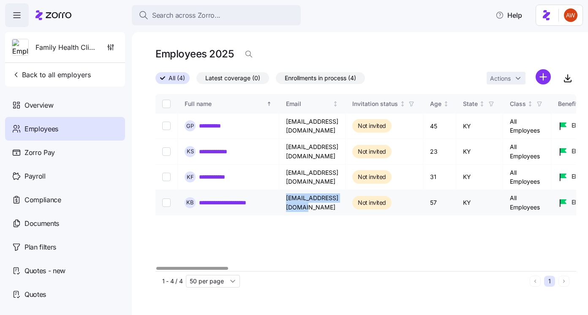
drag, startPoint x: 285, startPoint y: 201, endPoint x: 354, endPoint y: 200, distance: 68.4
click at [345, 200] on td "[EMAIL_ADDRESS][DOMAIN_NAME]" at bounding box center [312, 202] width 66 height 25
copy td "[EMAIL_ADDRESS][DOMAIN_NAME]"
click at [545, 73] on html "**********" at bounding box center [294, 155] width 588 height 310
click at [515, 108] on div "Add a new employee" at bounding box center [507, 113] width 73 height 10
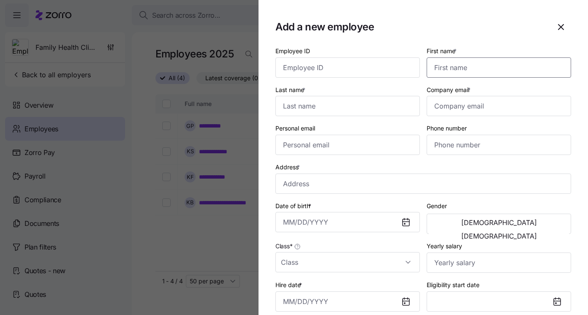
click at [444, 68] on input "First name *" at bounding box center [498, 67] width 144 height 20
paste input "[PERSON_NAME]"
type input "[PERSON_NAME]"
click at [300, 108] on input "Last name *" at bounding box center [347, 106] width 144 height 20
paste input "[PERSON_NAME]"
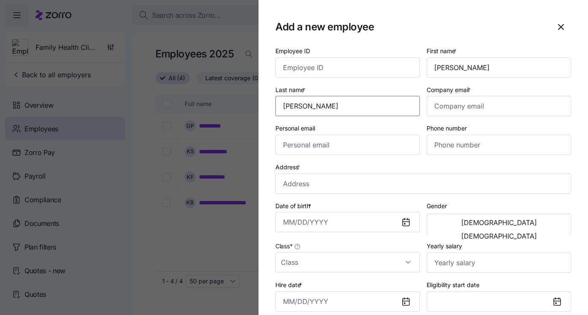
type input "[PERSON_NAME]"
click at [486, 103] on input "Company email *" at bounding box center [498, 106] width 144 height 20
paste input "[EMAIL_ADDRESS][DOMAIN_NAME]"
type input "[EMAIL_ADDRESS][DOMAIN_NAME]"
click at [360, 140] on input "Personal email" at bounding box center [347, 145] width 144 height 20
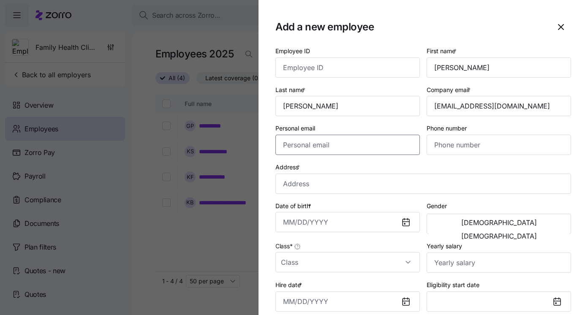
paste input "[EMAIL_ADDRESS][DOMAIN_NAME]"
type input "[EMAIL_ADDRESS][DOMAIN_NAME]"
click at [456, 149] on input "Phone number" at bounding box center [498, 145] width 144 height 20
paste input "[PHONE_NUMBER]"
type input "[PHONE_NUMBER]"
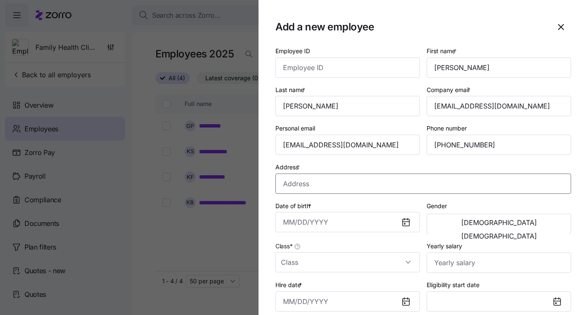
click at [291, 187] on input "Address *" at bounding box center [423, 184] width 296 height 20
paste input "[STREET_ADDRESS]"
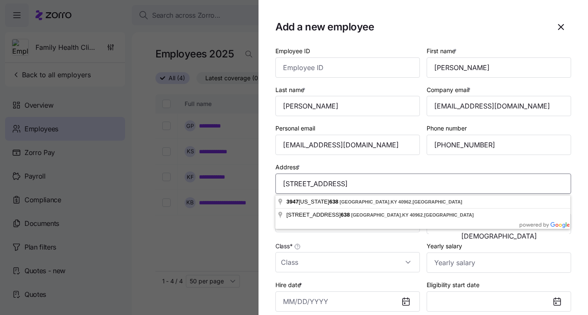
type input "[STREET_ADDRESS]"
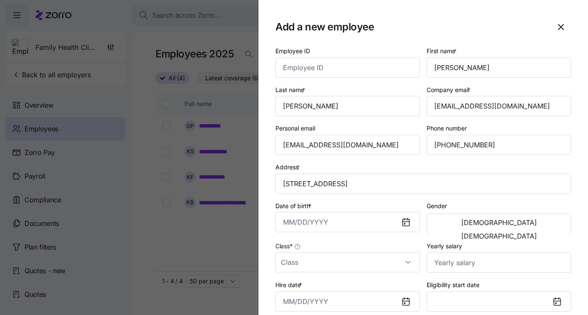
click at [493, 233] on div "[DEMOGRAPHIC_DATA] [DEMOGRAPHIC_DATA]" at bounding box center [498, 224] width 144 height 20
click at [531, 233] on span "[DEMOGRAPHIC_DATA]" at bounding box center [499, 236] width 76 height 7
click at [284, 223] on input "Date of birth *" at bounding box center [347, 222] width 144 height 20
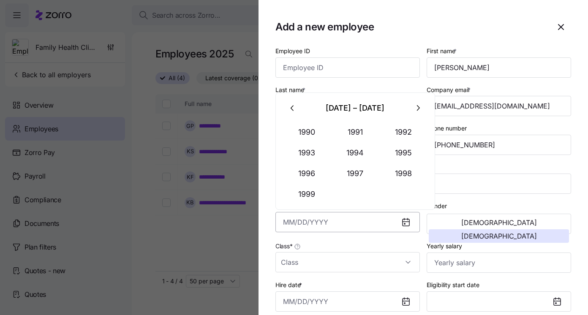
paste input "[DATE]"
type input "[DATE]"
click at [328, 236] on div "Date of birth * [DEMOGRAPHIC_DATA]" at bounding box center [347, 217] width 151 height 41
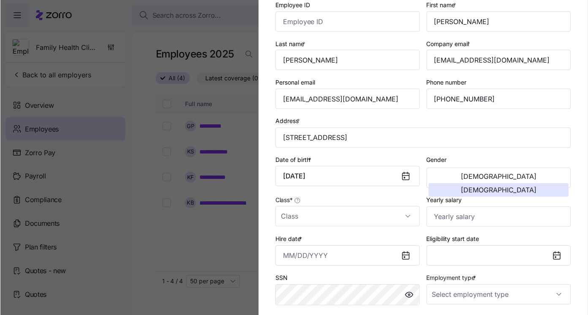
scroll to position [98, 0]
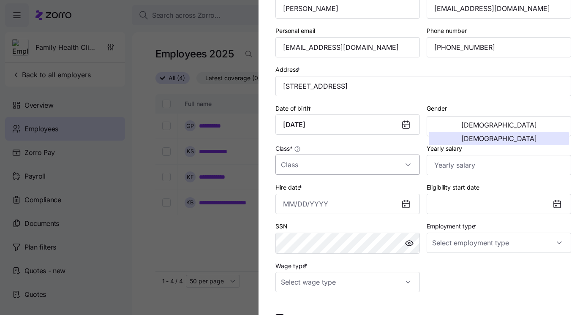
click at [343, 160] on input "Class *" at bounding box center [347, 165] width 144 height 20
click at [347, 182] on div "All Employees" at bounding box center [347, 191] width 144 height 24
click at [350, 190] on div "All Employees" at bounding box center [348, 192] width 138 height 18
type input "All Employees"
click at [471, 217] on div "Eligibility start date" at bounding box center [498, 198] width 151 height 39
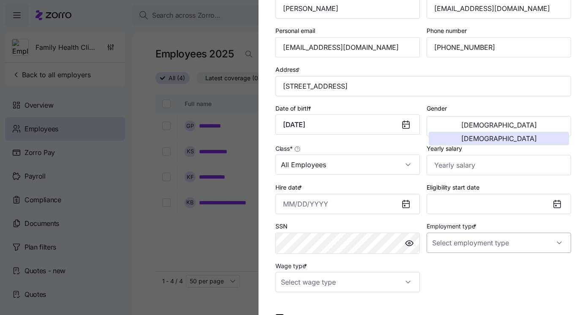
click at [472, 238] on input "Employment type *" at bounding box center [498, 243] width 144 height 20
click at [472, 247] on input "Employment type *" at bounding box center [498, 243] width 144 height 20
click at [471, 266] on div "Full Time" at bounding box center [499, 270] width 138 height 18
type input "Full Time"
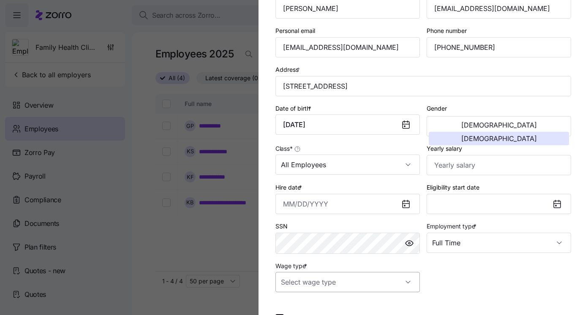
click at [394, 277] on input "Wage type *" at bounding box center [347, 282] width 144 height 20
click at [377, 260] on div "Hourly" at bounding box center [348, 259] width 138 height 18
type input "Hourly"
click at [439, 171] on input "Yearly salary" at bounding box center [498, 165] width 144 height 20
paste input "$119,246"
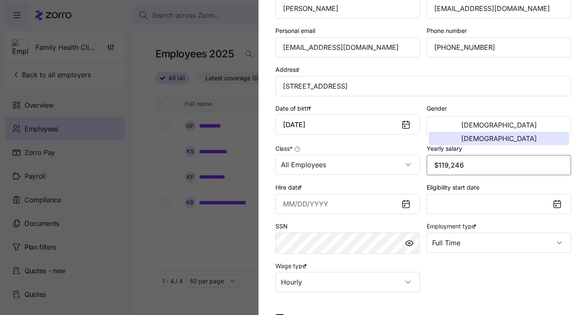
type input "$119,246"
click at [287, 206] on input "Hire date *" at bounding box center [347, 204] width 144 height 20
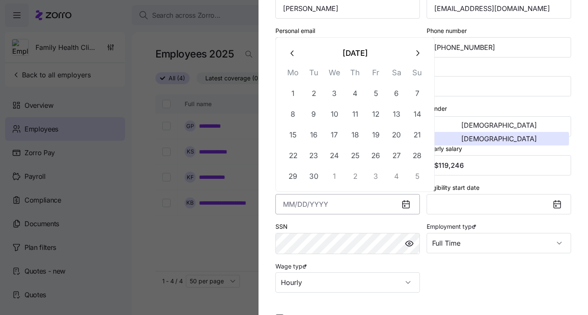
paste input "[DATE]"
type input "[DATE]"
click at [319, 225] on div "SSN" at bounding box center [347, 237] width 144 height 33
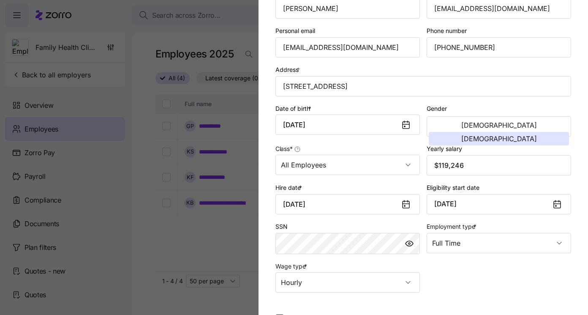
scroll to position [163, 0]
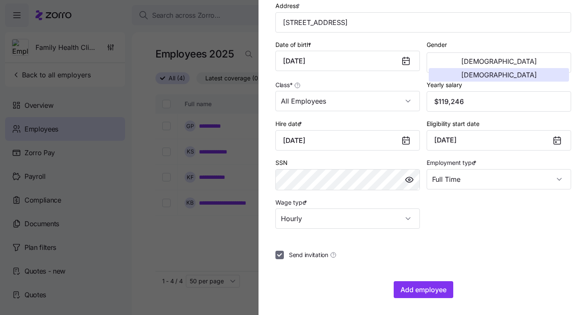
click at [281, 254] on input "Send invitation" at bounding box center [279, 254] width 8 height 8
checkbox input "false"
click at [434, 297] on button "Add employee" at bounding box center [424, 289] width 60 height 17
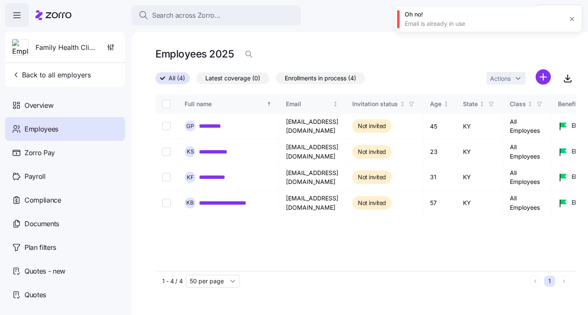
click at [573, 15] on button "button" at bounding box center [572, 19] width 12 height 12
click at [538, 77] on html "**********" at bounding box center [294, 154] width 588 height 309
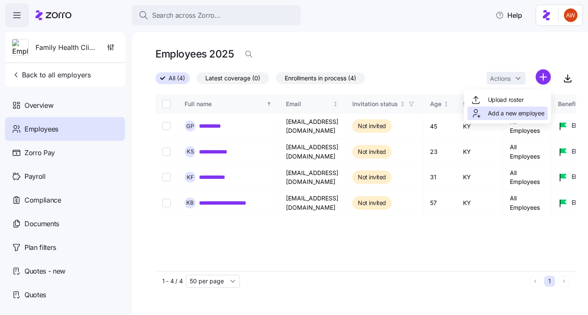
click at [515, 115] on span "Add a new employee" at bounding box center [516, 113] width 57 height 8
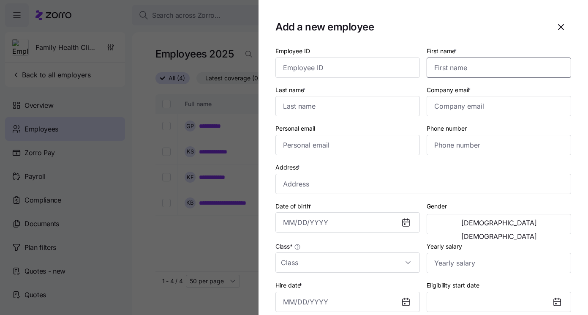
click at [489, 68] on input "First name *" at bounding box center [498, 67] width 144 height 20
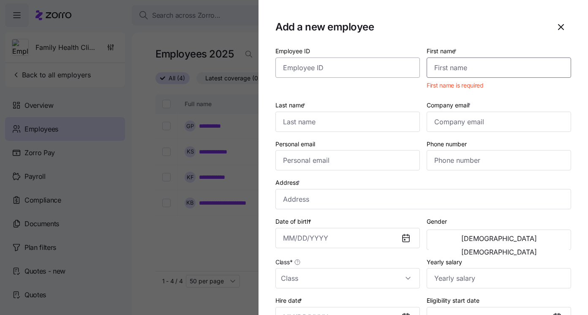
paste input "Krysten"
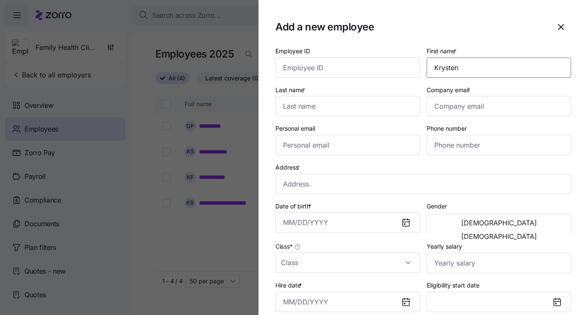
type input "Krysten"
click at [293, 106] on input "Last name *" at bounding box center [347, 106] width 144 height 20
paste input "[PERSON_NAME]"
type input "[PERSON_NAME]"
click at [439, 109] on input "Company email *" at bounding box center [498, 106] width 144 height 20
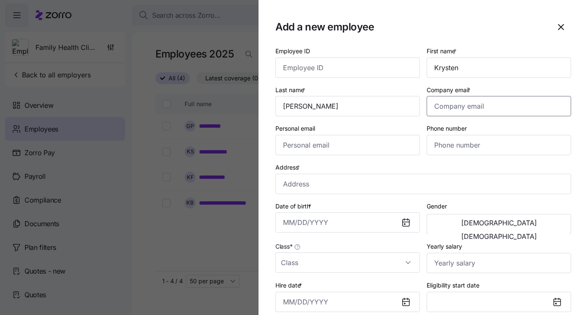
paste input "[EMAIL_ADDRESS][DOMAIN_NAME]"
type input "[EMAIL_ADDRESS][DOMAIN_NAME]"
click at [329, 147] on input "Personal email" at bounding box center [347, 145] width 144 height 20
paste input "[EMAIL_ADDRESS][DOMAIN_NAME]"
type input "[EMAIL_ADDRESS][DOMAIN_NAME]"
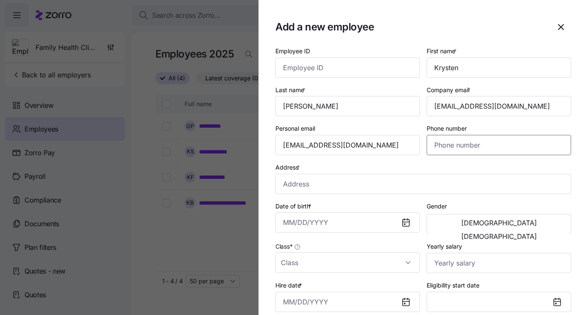
click at [435, 148] on input "Phone number" at bounding box center [498, 145] width 144 height 20
paste input "[PHONE_NUMBER]"
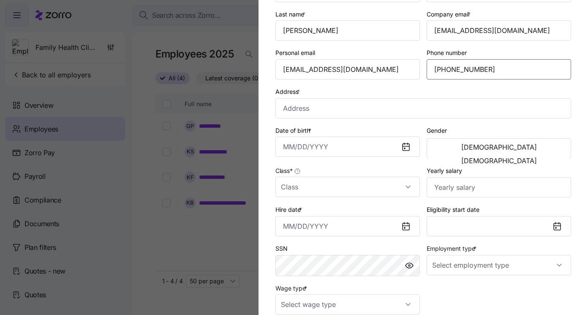
scroll to position [77, 0]
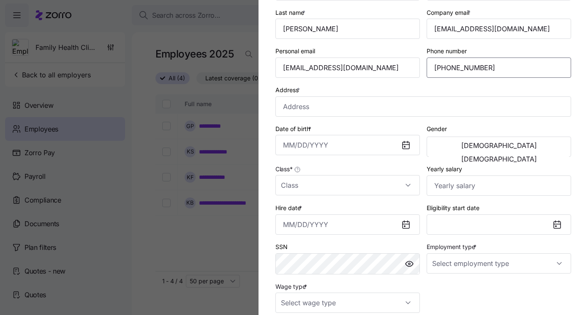
type input "[PHONE_NUMBER]"
click at [296, 119] on div "Address *" at bounding box center [423, 100] width 302 height 39
click at [294, 110] on input "Address *" at bounding box center [423, 106] width 296 height 20
paste input "[STREET_ADDRESS]"
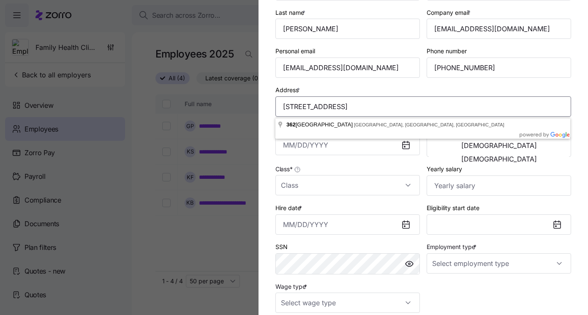
type input "[STREET_ADDRESS]"
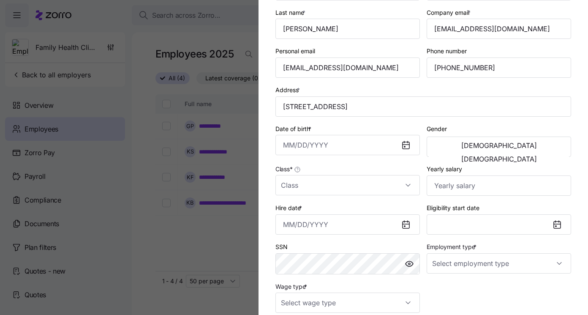
click at [277, 83] on div "Address * [STREET_ADDRESS]" at bounding box center [423, 100] width 302 height 39
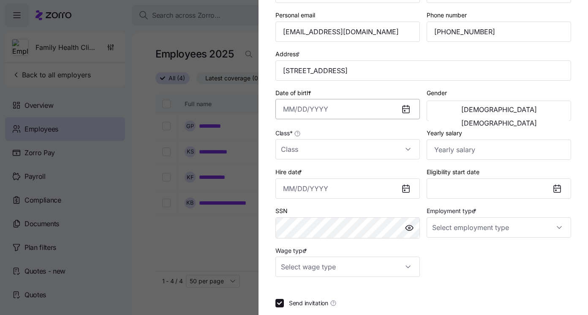
click at [329, 111] on input "Date of birth *" at bounding box center [347, 109] width 144 height 20
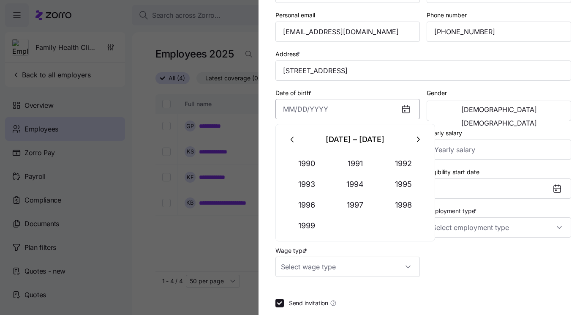
paste input "[DATE]"
type input "[DATE]"
click at [472, 87] on div "Gender [DEMOGRAPHIC_DATA] [DEMOGRAPHIC_DATA]" at bounding box center [498, 104] width 151 height 41
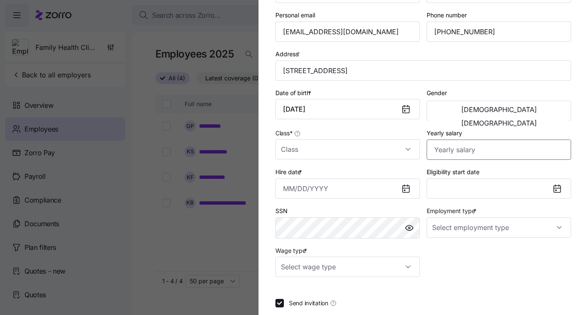
click at [436, 155] on input "Yearly salary" at bounding box center [498, 149] width 144 height 20
paste input "$32,760"
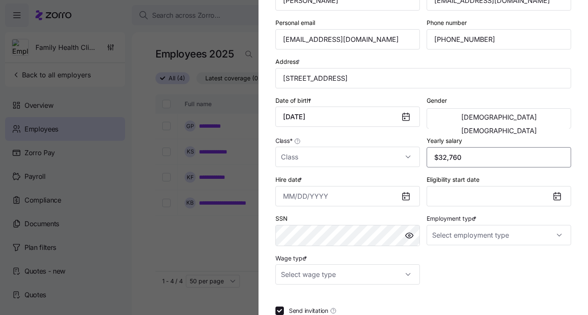
scroll to position [159, 0]
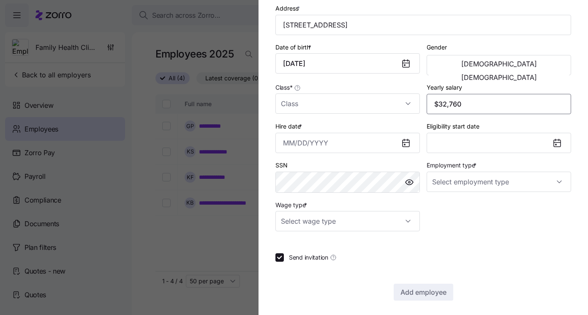
type input "$32,760"
click at [540, 75] on div "[DEMOGRAPHIC_DATA] [DEMOGRAPHIC_DATA]" at bounding box center [498, 65] width 144 height 20
click at [537, 74] on span "[DEMOGRAPHIC_DATA]" at bounding box center [499, 77] width 76 height 7
click at [285, 146] on input "Hire date *" at bounding box center [347, 143] width 144 height 20
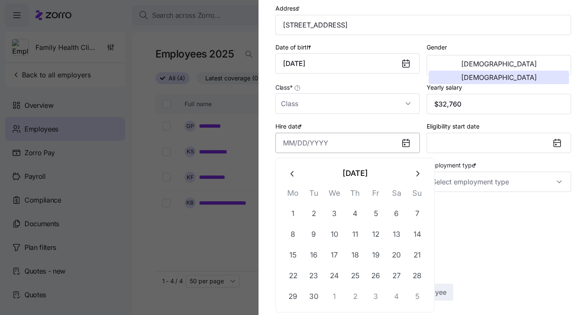
paste input "[DATE]"
type input "[DATE]"
click at [329, 131] on div "Hire date * [DATE]" at bounding box center [347, 137] width 144 height 32
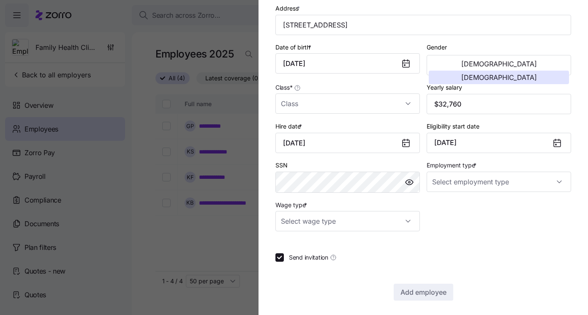
scroll to position [163, 0]
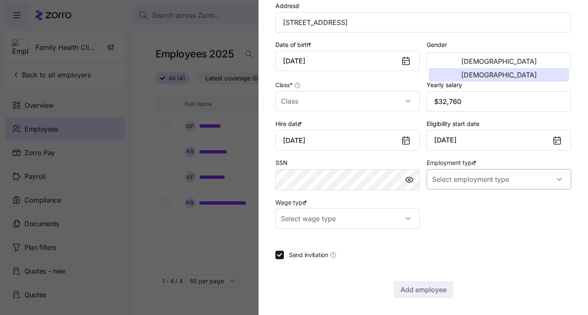
click at [435, 180] on input "Employment type *" at bounding box center [498, 179] width 144 height 20
click at [441, 205] on span "Full Time" at bounding box center [449, 204] width 24 height 9
type input "Full Time"
click at [389, 220] on input "Wage type *" at bounding box center [347, 218] width 144 height 20
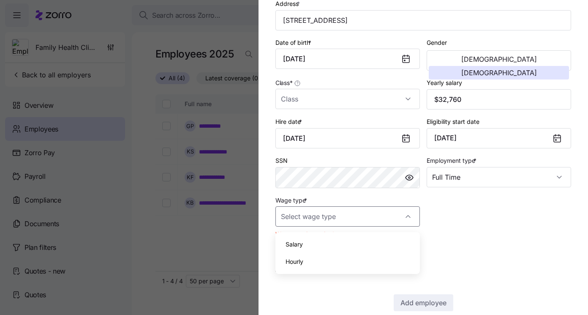
click at [299, 258] on span "Hourly" at bounding box center [294, 261] width 18 height 9
type input "Hourly"
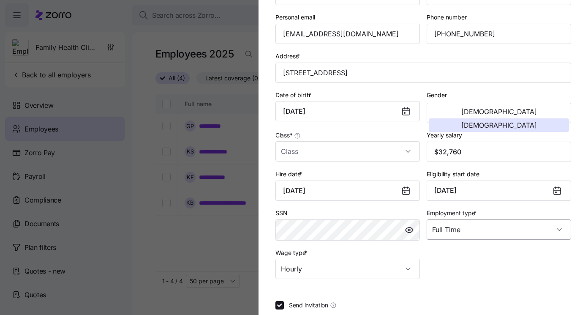
scroll to position [106, 0]
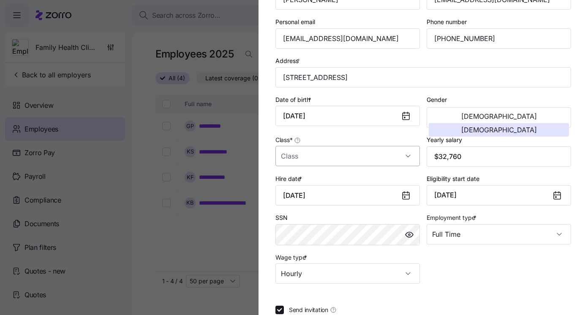
click at [395, 155] on input "Class *" at bounding box center [347, 156] width 144 height 20
click at [382, 181] on div "All Employees" at bounding box center [348, 183] width 138 height 18
type input "All Employees"
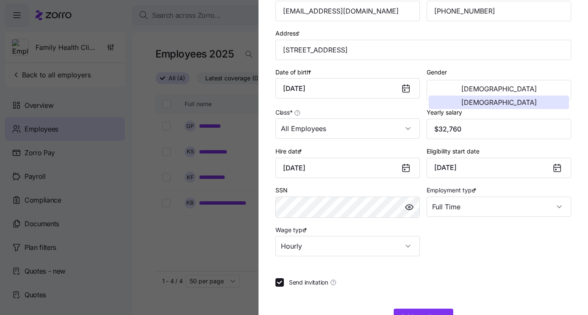
scroll to position [163, 0]
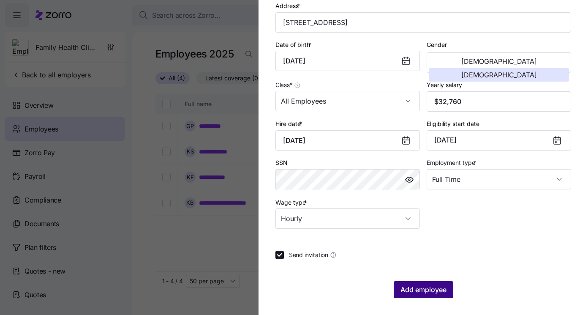
click at [407, 289] on span "Add employee" at bounding box center [423, 289] width 46 height 10
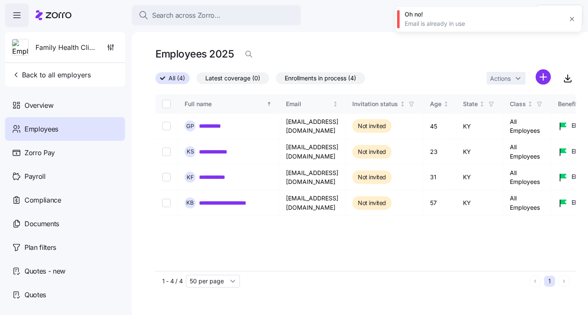
click at [542, 79] on html "**********" at bounding box center [294, 154] width 588 height 309
click at [510, 112] on span "Add a new employee" at bounding box center [516, 113] width 57 height 8
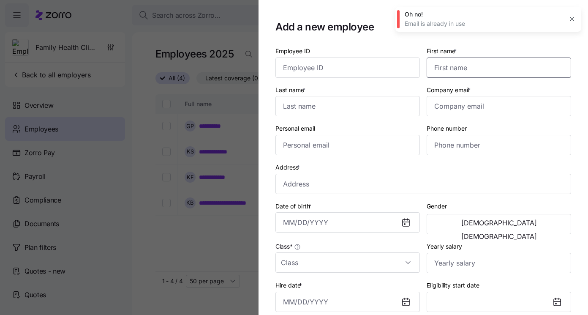
click at [453, 64] on input "First name *" at bounding box center [498, 67] width 144 height 20
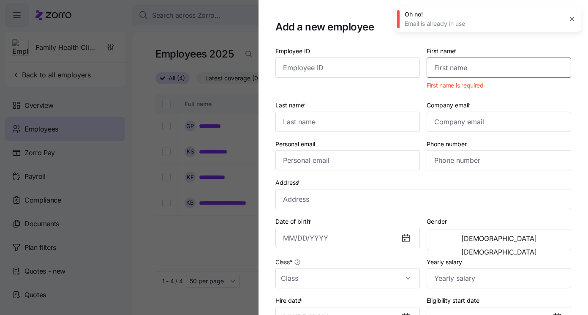
paste
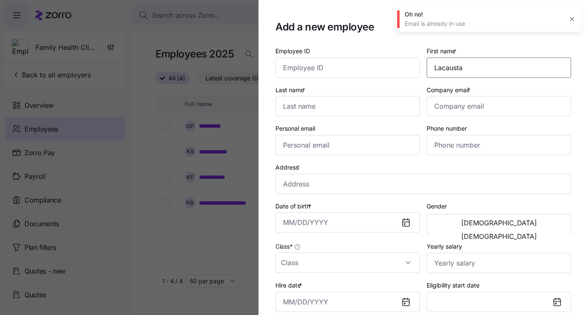
type input "Lacausta"
click at [317, 113] on input "Last name *" at bounding box center [347, 106] width 144 height 20
type input "[PERSON_NAME]"
click at [472, 102] on input "Company email *" at bounding box center [498, 106] width 144 height 20
type input "[EMAIL_ADDRESS][DOMAIN_NAME]"
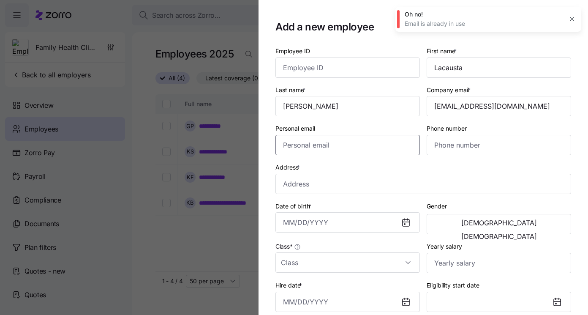
click at [295, 144] on input "Personal email" at bounding box center [347, 145] width 144 height 20
type input "[EMAIL_ADDRESS][DOMAIN_NAME]"
click at [459, 145] on input "Phone number" at bounding box center [498, 145] width 144 height 20
type input "[PHONE_NUMBER]"
click at [291, 179] on input "Address *" at bounding box center [423, 184] width 296 height 20
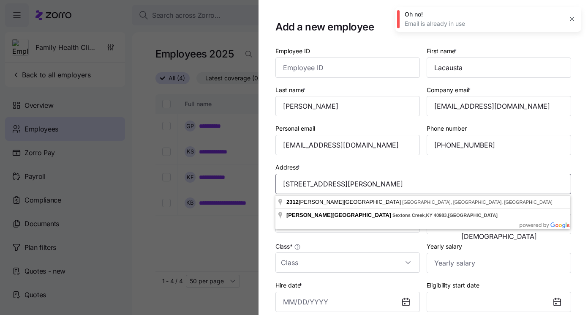
type input "[STREET_ADDRESS][PERSON_NAME]"
click at [310, 168] on div "Address * [STREET_ADDRESS][PERSON_NAME]" at bounding box center [423, 178] width 296 height 32
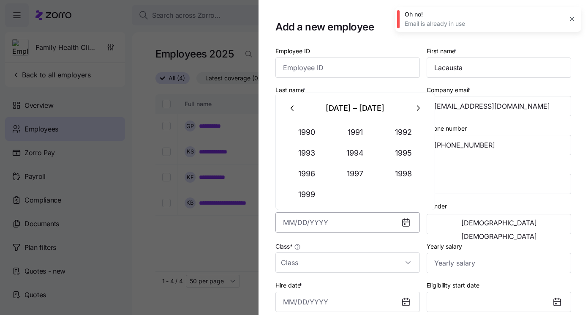
click at [287, 217] on input "Date of birth *" at bounding box center [347, 222] width 144 height 20
type input "[DATE]"
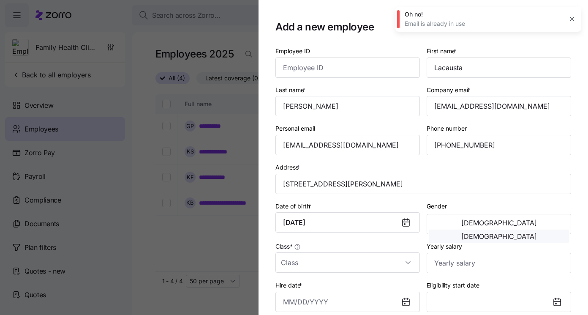
click at [518, 229] on button "[DEMOGRAPHIC_DATA]" at bounding box center [499, 236] width 140 height 14
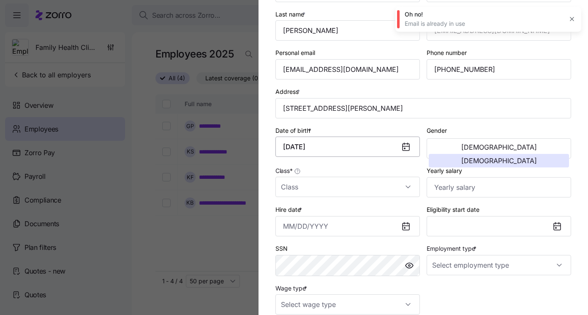
scroll to position [128, 0]
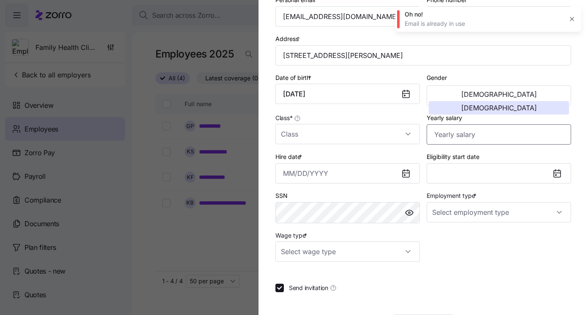
click at [438, 136] on input "Yearly salary" at bounding box center [498, 134] width 144 height 20
type input "$40,950"
click at [348, 132] on input "Class *" at bounding box center [347, 134] width 144 height 20
click at [353, 149] on div "All Employees" at bounding box center [347, 161] width 144 height 24
click at [357, 160] on div "All Employees" at bounding box center [348, 161] width 138 height 18
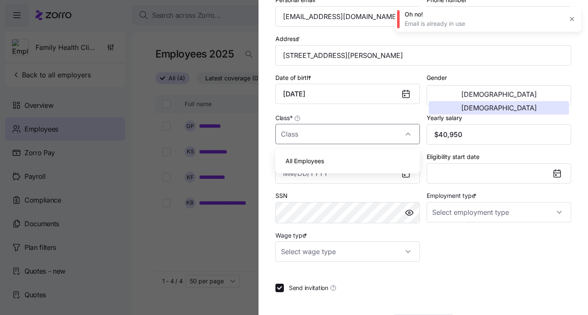
type input "All Employees"
click at [480, 214] on input "Employment type *" at bounding box center [498, 212] width 144 height 20
click at [466, 236] on div "Full Time" at bounding box center [499, 240] width 138 height 18
type input "Full Time"
click at [386, 255] on input "Wage type *" at bounding box center [347, 251] width 144 height 20
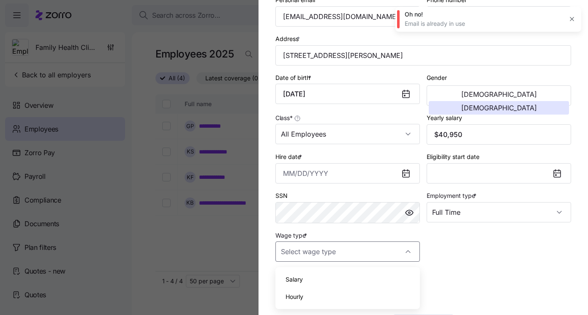
click at [358, 296] on div "Hourly" at bounding box center [348, 297] width 138 height 18
type input "Hourly"
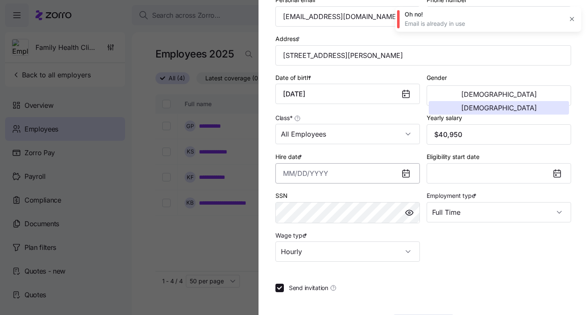
click at [288, 174] on input "Hire date *" at bounding box center [347, 173] width 144 height 20
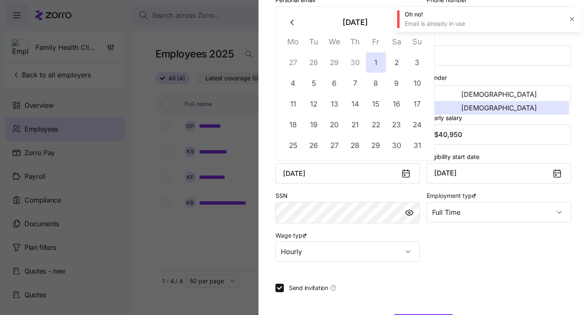
type input "[DATE]"
click at [487, 265] on div "Employee ID First name * Lacausta Last name * [PERSON_NAME] Company email * [EM…" at bounding box center [423, 123] width 296 height 413
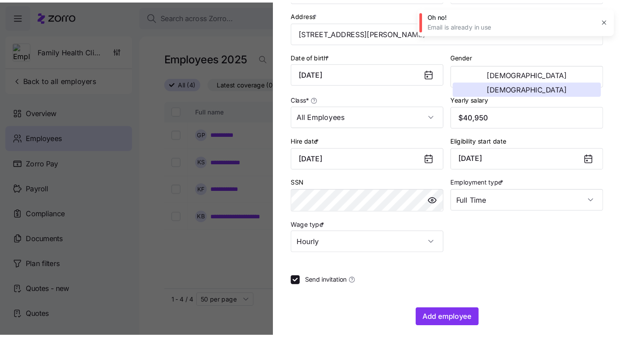
scroll to position [163, 0]
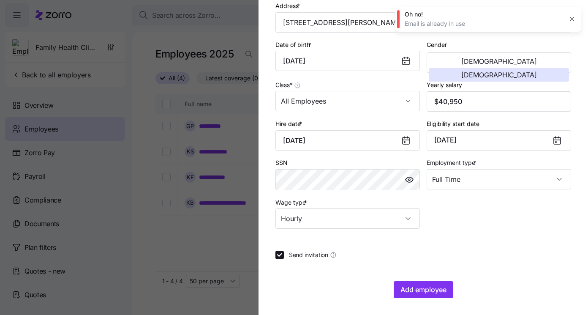
click at [309, 254] on span "Send invitation" at bounding box center [308, 254] width 39 height 8
click at [284, 254] on input "Send invitation" at bounding box center [279, 254] width 8 height 8
checkbox input "false"
click at [437, 285] on span "Add employee" at bounding box center [423, 289] width 46 height 10
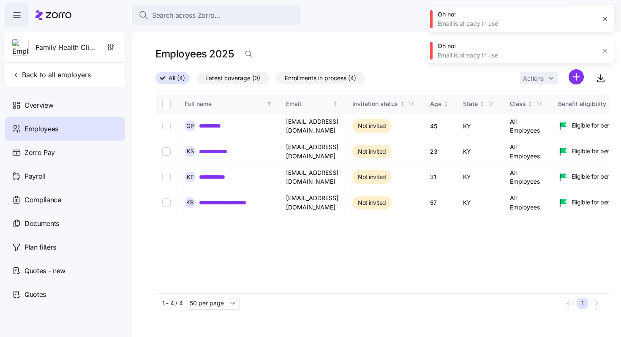
click at [605, 20] on icon "button" at bounding box center [604, 19] width 7 height 7
click at [605, 18] on icon "button" at bounding box center [604, 19] width 7 height 7
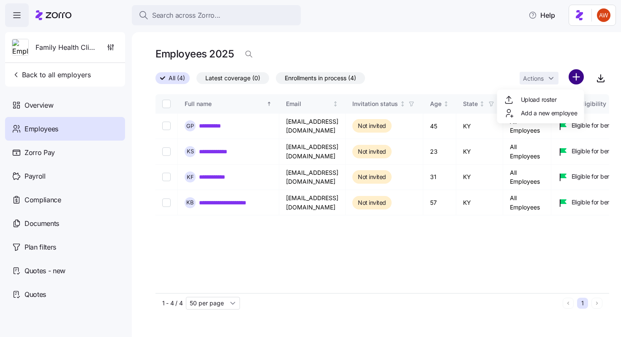
click at [576, 75] on html "**********" at bounding box center [310, 166] width 621 height 332
click at [551, 115] on span "Add a new employee" at bounding box center [549, 113] width 57 height 8
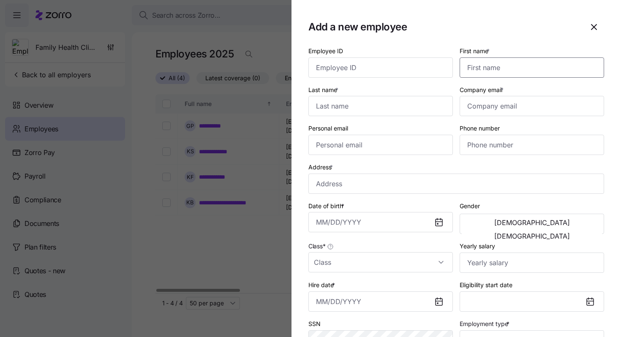
click at [502, 68] on input "First name *" at bounding box center [531, 67] width 144 height 20
type input "[EMAIL_ADDRESS][DOMAIN_NAME]"
type input "Sierra"
click at [343, 112] on input "Last name *" at bounding box center [380, 106] width 144 height 20
type input "[PERSON_NAME]"
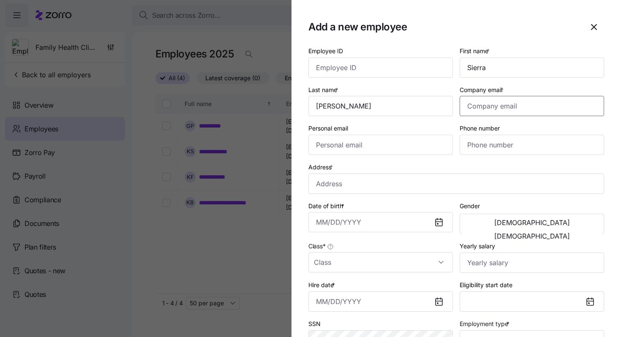
click at [524, 112] on input "Company email *" at bounding box center [531, 106] width 144 height 20
type input "[EMAIL_ADDRESS][DOMAIN_NAME]"
click at [325, 148] on input "Personal email" at bounding box center [380, 145] width 144 height 20
type input "[EMAIL_ADDRESS][DOMAIN_NAME]"
click at [504, 144] on input "Phone number" at bounding box center [531, 145] width 144 height 20
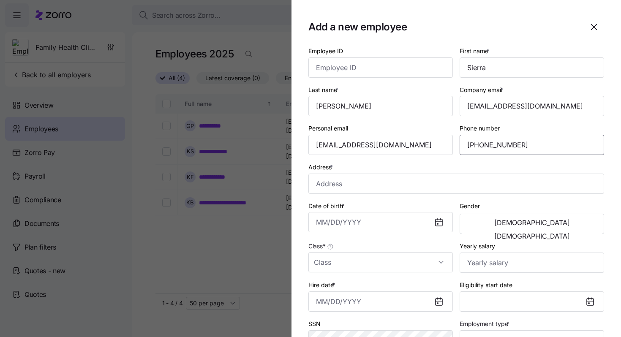
type input "[PHONE_NUMBER]"
click at [366, 190] on input "Address *" at bounding box center [456, 184] width 296 height 20
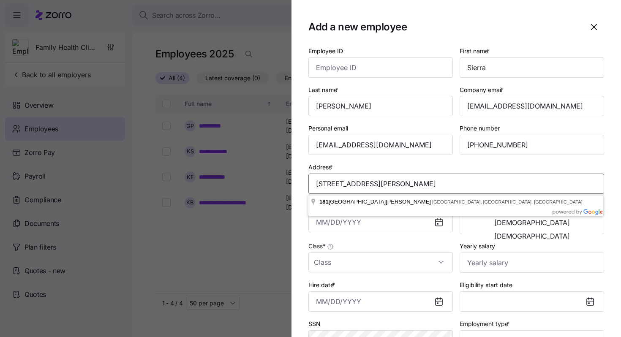
type input "[STREET_ADDRESS][PERSON_NAME]"
click at [420, 246] on div "Class *" at bounding box center [380, 257] width 144 height 32
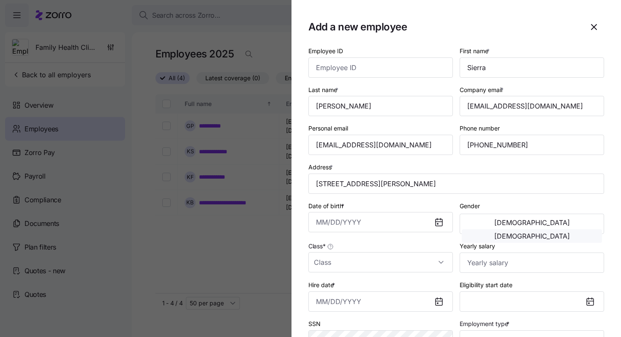
click at [561, 233] on span "[DEMOGRAPHIC_DATA]" at bounding box center [532, 236] width 76 height 7
click at [318, 220] on input "Date of birth *" at bounding box center [380, 222] width 144 height 20
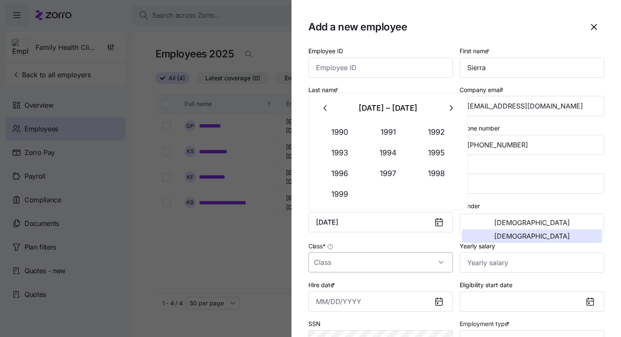
type input "[DATE]"
click at [333, 254] on input "Class *" at bounding box center [380, 262] width 144 height 20
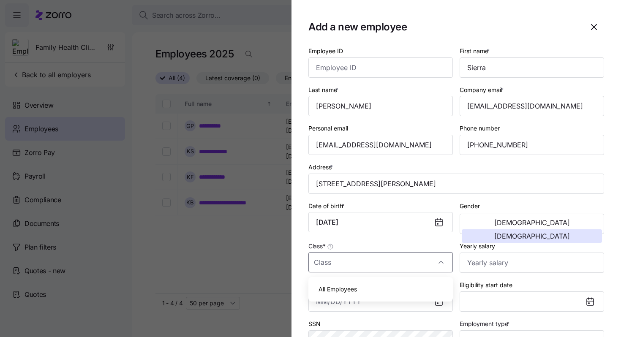
click at [336, 291] on span "All Employees" at bounding box center [337, 289] width 38 height 9
type input "All Employees"
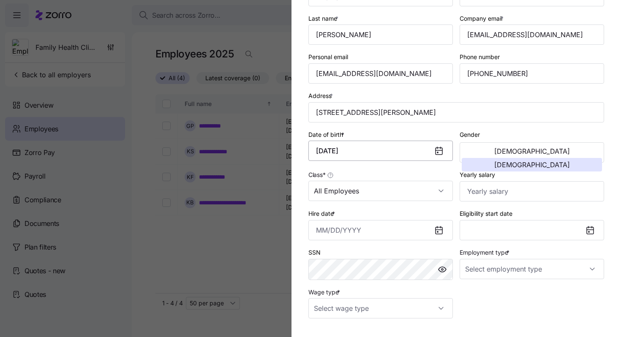
scroll to position [72, 0]
click at [472, 192] on input "Yearly salary" at bounding box center [531, 191] width 144 height 20
type input "$48,204"
click at [508, 270] on input "Employment type *" at bounding box center [531, 268] width 144 height 20
click at [494, 296] on span "Full Time" at bounding box center [482, 295] width 24 height 9
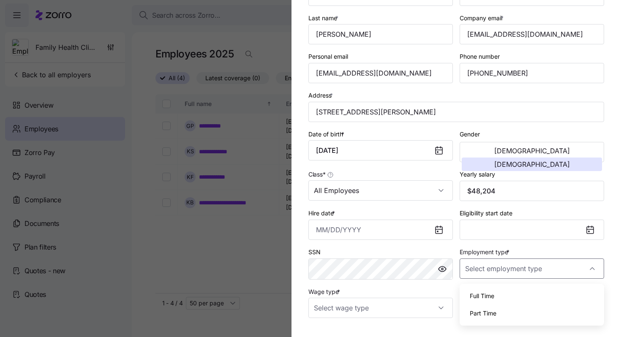
type input "Full Time"
click at [421, 307] on input "Wage type *" at bounding box center [380, 308] width 144 height 20
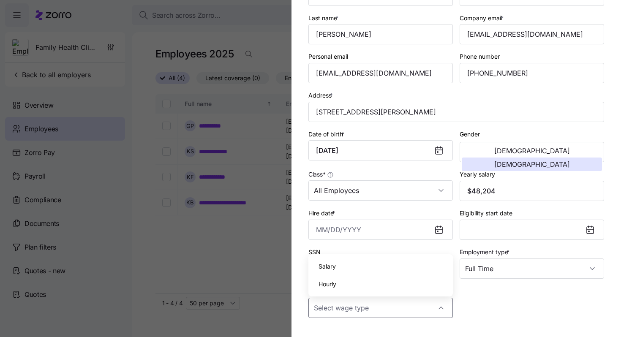
click at [394, 286] on div "Hourly" at bounding box center [381, 284] width 138 height 18
type input "Hourly"
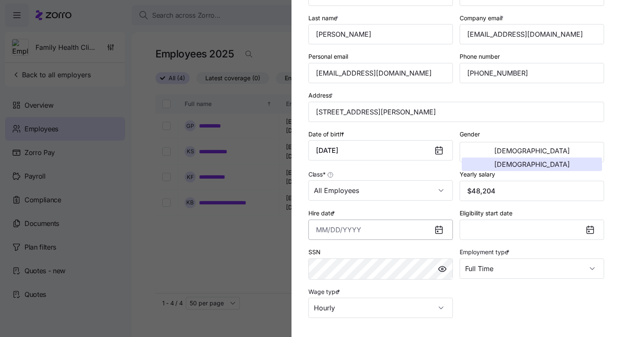
click at [323, 232] on input "Hire date *" at bounding box center [380, 230] width 144 height 20
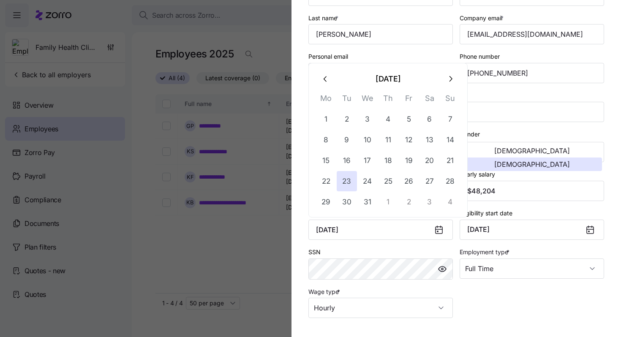
type input "[DATE]"
click at [525, 301] on div "Employee ID First name * [PERSON_NAME] Last name * [PERSON_NAME] Company email …" at bounding box center [456, 145] width 302 height 351
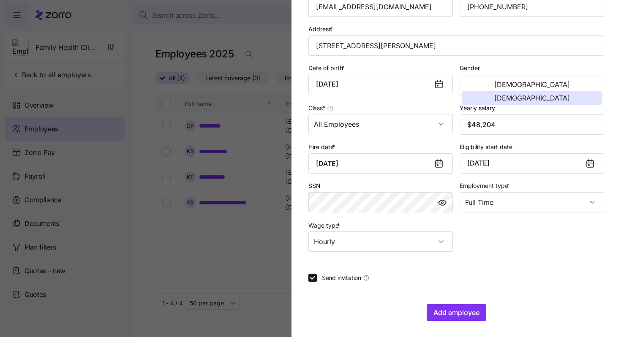
scroll to position [141, 0]
click at [315, 277] on input "Send invitation" at bounding box center [312, 277] width 8 height 8
checkbox input "false"
click at [456, 308] on span "Add employee" at bounding box center [456, 312] width 46 height 10
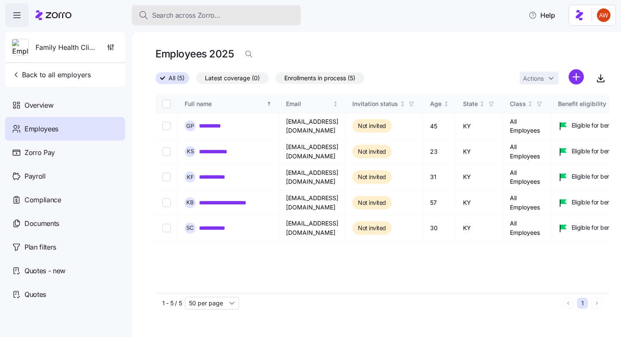
click at [199, 15] on span "Search across Zorro..." at bounding box center [186, 15] width 68 height 11
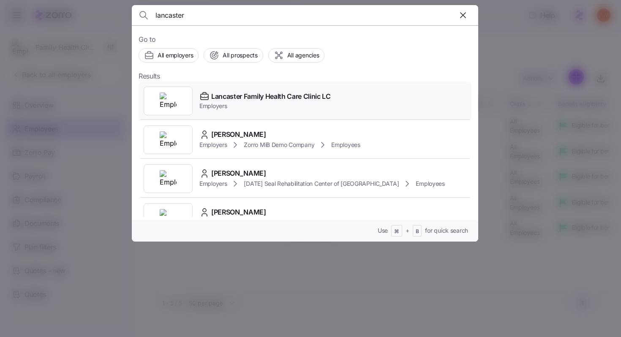
type input "lancaster"
click at [242, 103] on span "Employers" at bounding box center [264, 106] width 131 height 8
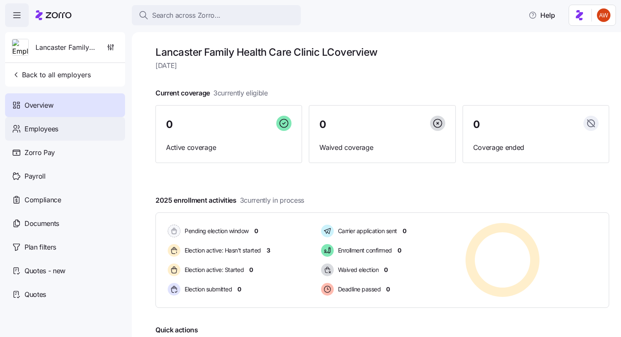
click at [63, 138] on div "Employees" at bounding box center [65, 129] width 120 height 24
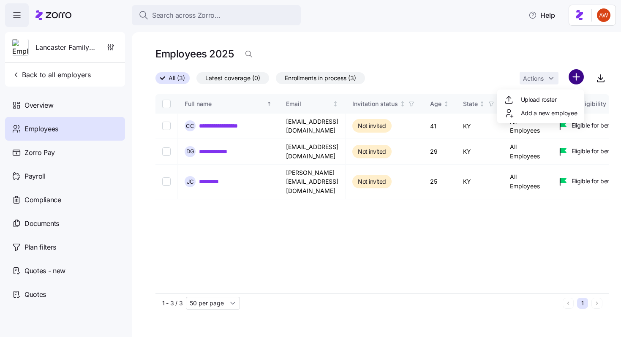
click at [578, 80] on html "**********" at bounding box center [310, 166] width 621 height 332
click at [542, 117] on span "Add a new employee" at bounding box center [549, 113] width 57 height 8
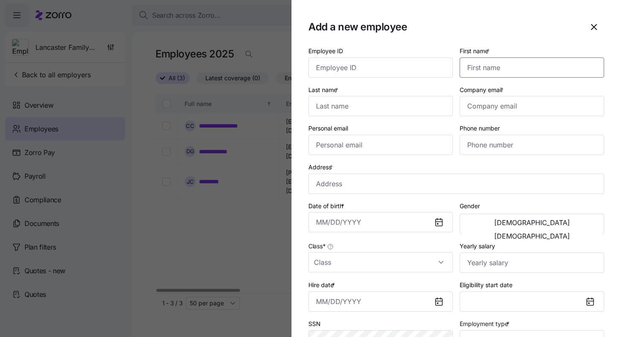
click at [507, 62] on input "First name *" at bounding box center [531, 67] width 144 height 20
type input "[PERSON_NAME]"
click at [372, 111] on input "Last name *" at bounding box center [380, 106] width 144 height 20
type input "[PERSON_NAME]"
click at [482, 108] on input "Company email *" at bounding box center [531, 106] width 144 height 20
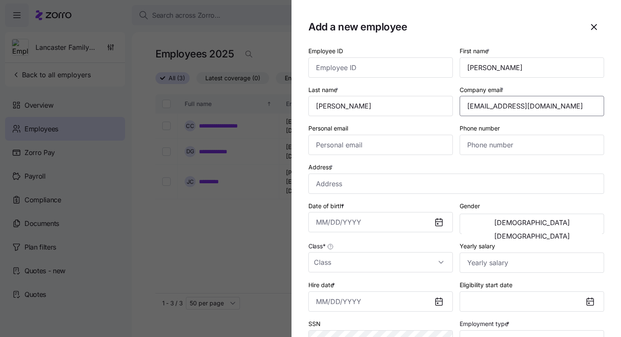
type input "[EMAIL_ADDRESS][DOMAIN_NAME]"
click at [321, 148] on input "Personal email" at bounding box center [380, 145] width 144 height 20
type input "[EMAIL_ADDRESS][DOMAIN_NAME]"
click at [520, 152] on input "Phone number" at bounding box center [531, 145] width 144 height 20
type input "[PHONE_NUMBER]"
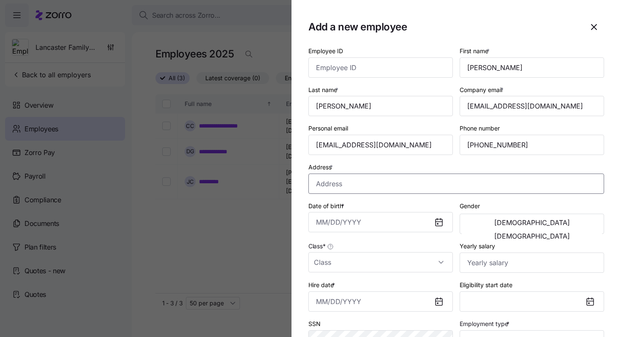
click at [339, 185] on input "Address *" at bounding box center [456, 184] width 296 height 20
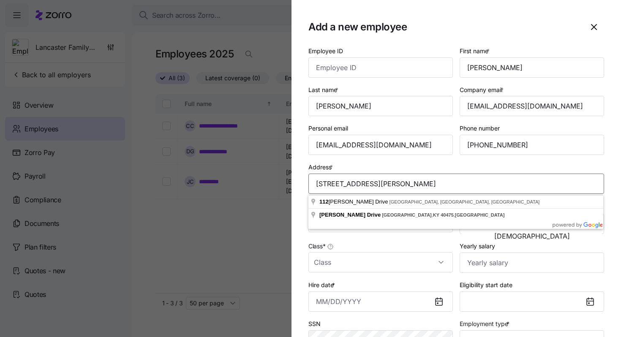
type input "[STREET_ADDRESS][PERSON_NAME]"
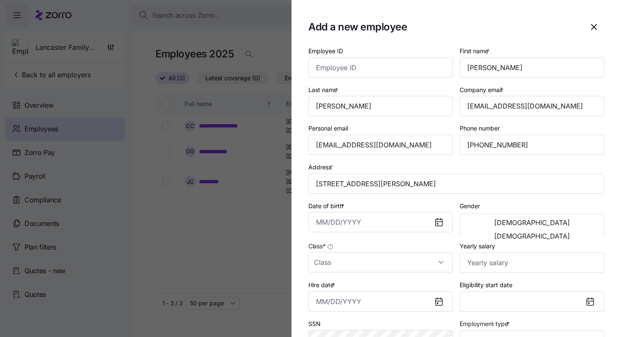
click at [562, 247] on div "Yearly salary" at bounding box center [531, 257] width 144 height 32
click at [560, 233] on span "[DEMOGRAPHIC_DATA]" at bounding box center [532, 236] width 76 height 7
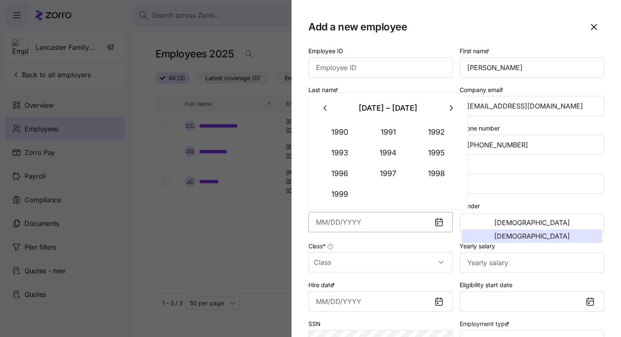
click at [319, 224] on input "Date of birth *" at bounding box center [380, 222] width 144 height 20
type input "[DATE]"
click at [337, 267] on input "Class *" at bounding box center [380, 262] width 144 height 20
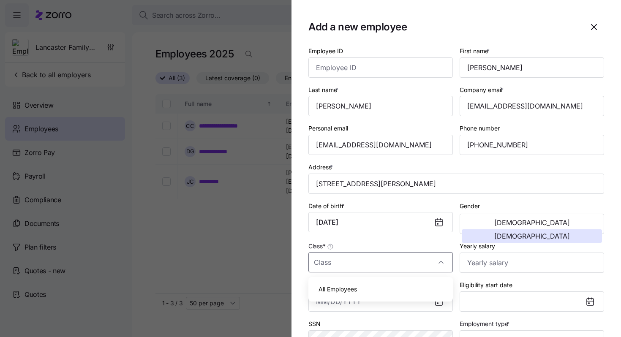
click at [343, 289] on span "All Employees" at bounding box center [337, 289] width 38 height 9
type input "All Employees"
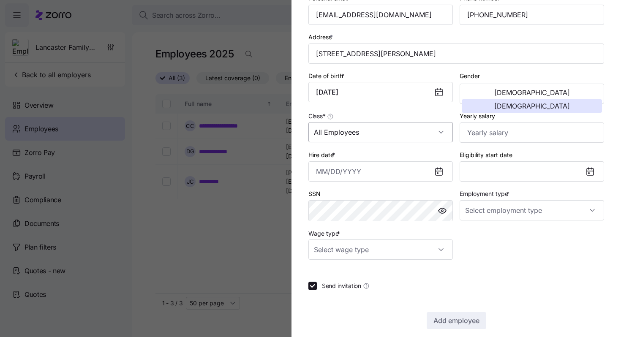
scroll to position [141, 0]
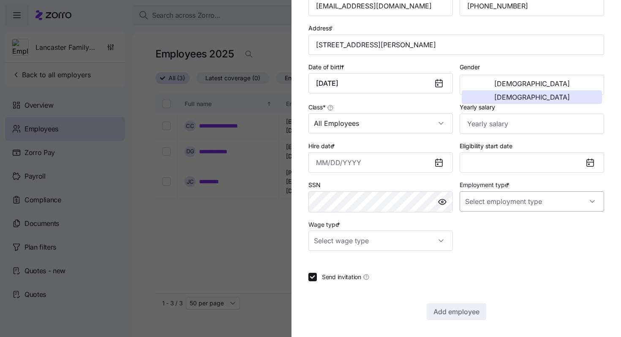
click at [478, 198] on input "Employment type *" at bounding box center [531, 201] width 144 height 20
click at [479, 225] on span "Full Time" at bounding box center [482, 226] width 24 height 9
type input "Full Time"
click at [429, 239] on input "Wage type *" at bounding box center [380, 241] width 144 height 20
click at [394, 283] on div "Hourly" at bounding box center [381, 284] width 138 height 18
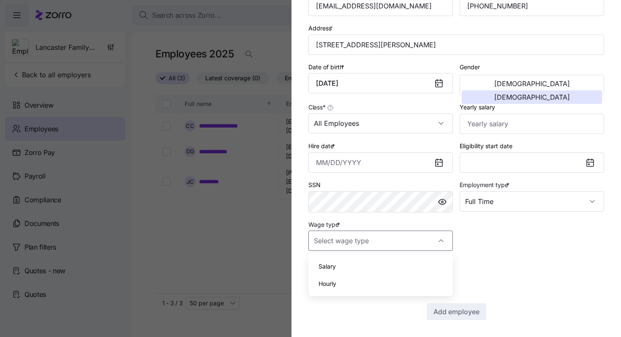
type input "Hourly"
click at [470, 120] on input "Yearly salary" at bounding box center [531, 124] width 144 height 20
type input "$65,442"
click at [327, 158] on input "Hire date *" at bounding box center [380, 162] width 144 height 20
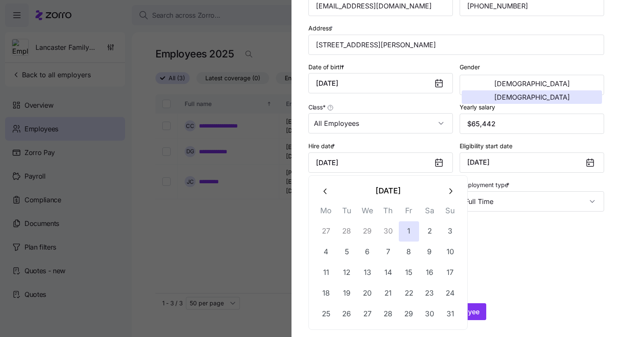
type input "[DATE]"
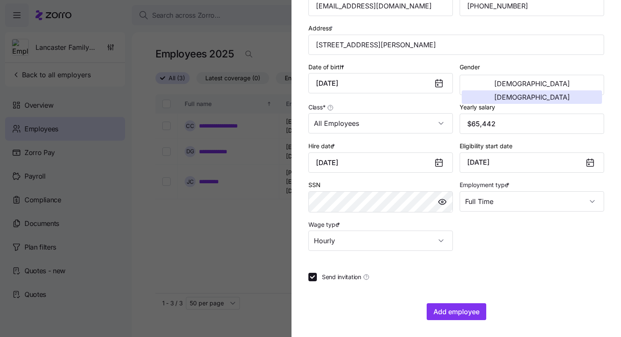
click at [493, 234] on div "Employee ID First name * [PERSON_NAME] Last name * [PERSON_NAME] Company email …" at bounding box center [456, 78] width 302 height 351
click at [314, 277] on input "Send invitation" at bounding box center [312, 277] width 8 height 8
checkbox input "false"
click at [483, 307] on button "Add employee" at bounding box center [456, 311] width 60 height 17
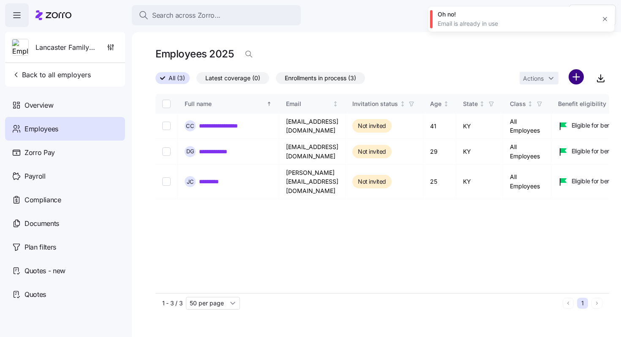
click at [581, 74] on html "**********" at bounding box center [310, 166] width 621 height 332
click at [537, 114] on span "Add a new employee" at bounding box center [549, 113] width 57 height 8
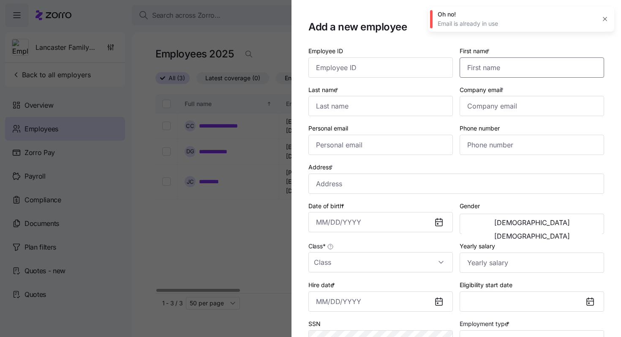
click at [499, 68] on input "First name *" at bounding box center [531, 67] width 144 height 20
type input "[PERSON_NAME]"
click at [397, 102] on input "Last name *" at bounding box center [380, 106] width 144 height 20
type input "[PERSON_NAME]"
click at [489, 111] on input "Company email *" at bounding box center [531, 106] width 144 height 20
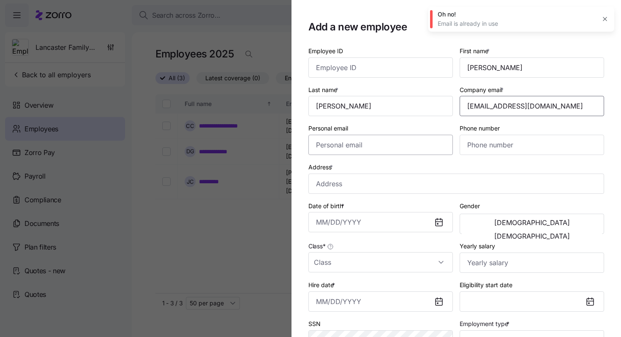
type input "[EMAIL_ADDRESS][DOMAIN_NAME]"
click at [405, 150] on input "Personal email" at bounding box center [380, 145] width 144 height 20
type input "[EMAIL_ADDRESS][DOMAIN_NAME]"
click at [507, 146] on input "Phone number" at bounding box center [531, 145] width 144 height 20
type input "[PHONE_NUMBER]"
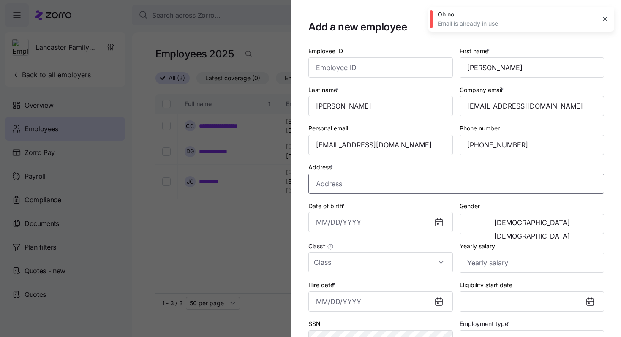
click at [330, 179] on input "Address *" at bounding box center [456, 184] width 296 height 20
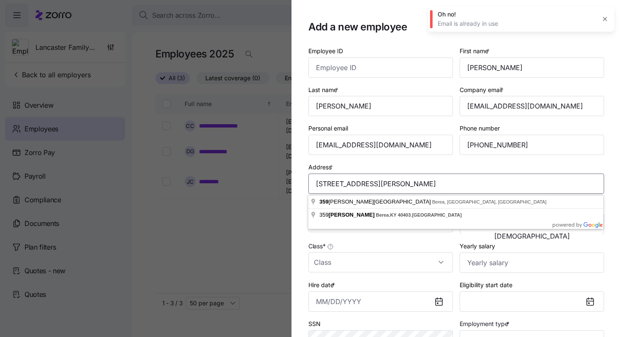
type input "[STREET_ADDRESS][PERSON_NAME]"
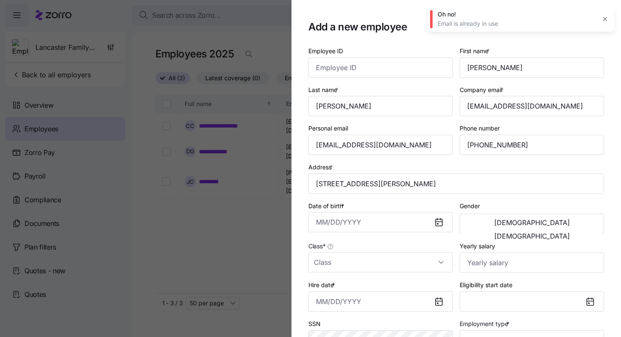
click at [392, 165] on div "Address * [STREET_ADDRESS][PERSON_NAME]" at bounding box center [456, 178] width 296 height 32
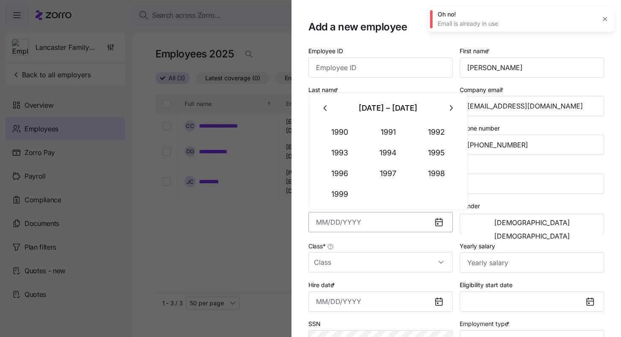
click at [318, 224] on input "Date of birth *" at bounding box center [380, 222] width 144 height 20
type input "[DATE]"
click at [560, 215] on div "[DEMOGRAPHIC_DATA] [DEMOGRAPHIC_DATA]" at bounding box center [531, 224] width 144 height 20
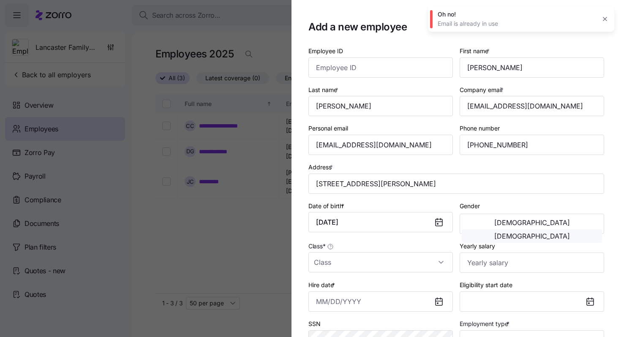
click at [563, 233] on span "[DEMOGRAPHIC_DATA]" at bounding box center [532, 236] width 76 height 7
click at [494, 226] on span "[DEMOGRAPHIC_DATA]" at bounding box center [532, 222] width 76 height 7
drag, startPoint x: 569, startPoint y: 109, endPoint x: 459, endPoint y: 107, distance: 109.8
click at [459, 107] on input "[EMAIL_ADDRESS][DOMAIN_NAME]" at bounding box center [531, 106] width 144 height 20
drag, startPoint x: 421, startPoint y: 144, endPoint x: 292, endPoint y: 137, distance: 129.4
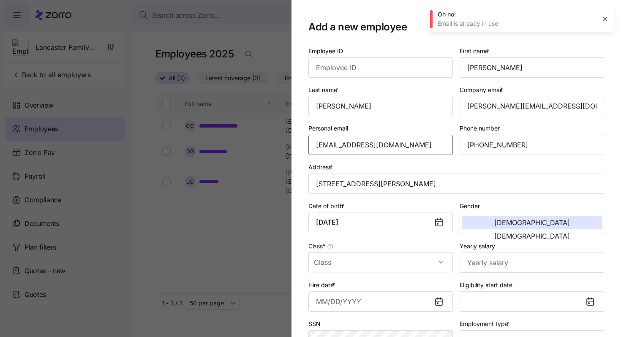
click at [292, 137] on section "Add a new employee Employee ID First name * [PERSON_NAME] Last name * [PERSON_N…" at bounding box center [455, 168] width 329 height 337
drag, startPoint x: 543, startPoint y: 149, endPoint x: 423, endPoint y: 144, distance: 119.6
click at [423, 144] on div "Employee ID First name * [PERSON_NAME] Last name * [PERSON_NAME] Company email …" at bounding box center [456, 217] width 302 height 351
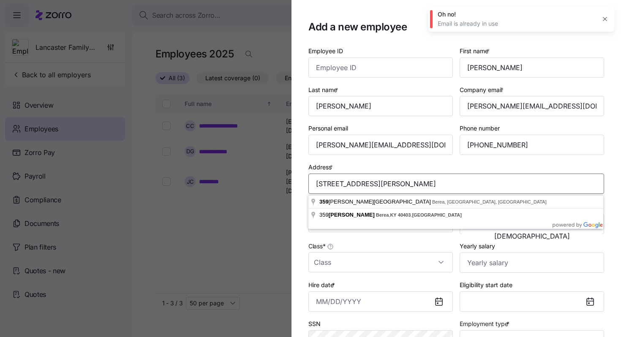
drag, startPoint x: 489, startPoint y: 186, endPoint x: 299, endPoint y: 185, distance: 189.6
click at [299, 185] on section "Add a new employee Employee ID First name * [PERSON_NAME] Last name * [PERSON_N…" at bounding box center [455, 168] width 329 height 337
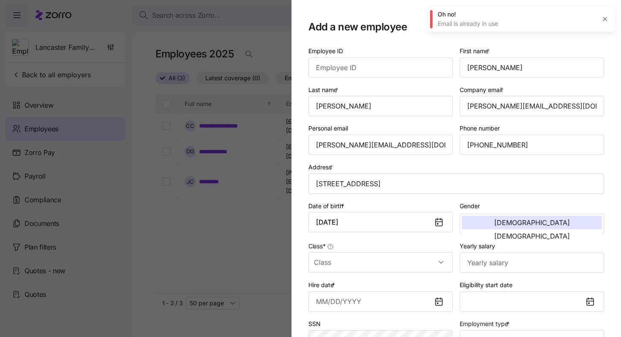
click at [374, 242] on div "Class *" at bounding box center [380, 257] width 144 height 32
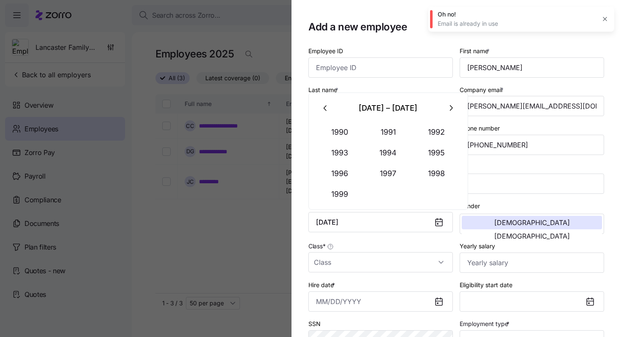
drag, startPoint x: 375, startPoint y: 225, endPoint x: 299, endPoint y: 220, distance: 77.0
click at [299, 220] on section "Add a new employee Employee ID First name * [PERSON_NAME] Last name * [PERSON_N…" at bounding box center [455, 168] width 329 height 337
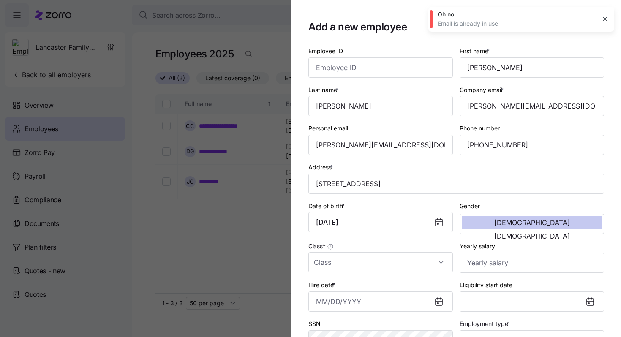
click at [521, 228] on button "[DEMOGRAPHIC_DATA]" at bounding box center [531, 223] width 140 height 14
click at [486, 259] on input "Yearly salary" at bounding box center [531, 262] width 144 height 20
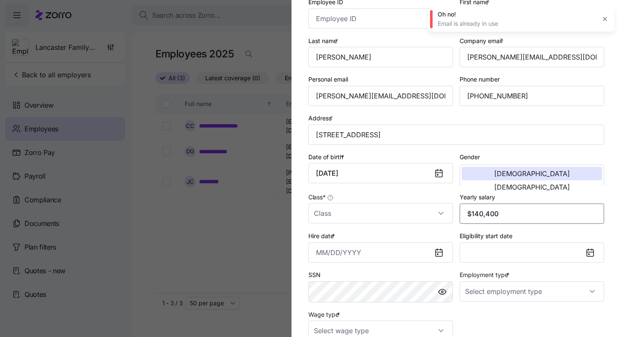
scroll to position [70, 0]
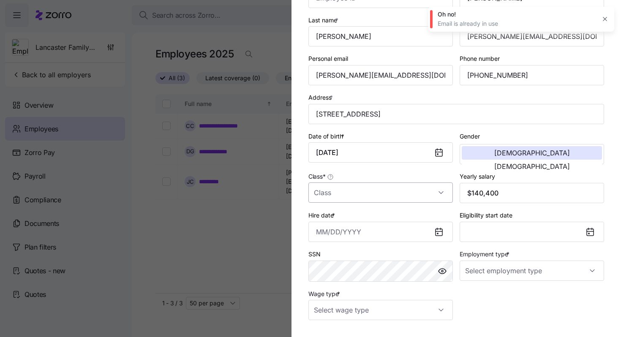
click at [410, 199] on input "Class *" at bounding box center [380, 192] width 144 height 20
click at [406, 212] on div "All Employees" at bounding box center [381, 220] width 138 height 18
click at [489, 267] on input "Employment type *" at bounding box center [531, 271] width 144 height 20
click at [493, 298] on span "Full Time" at bounding box center [482, 297] width 24 height 9
click at [442, 311] on input "Wage type *" at bounding box center [380, 310] width 144 height 20
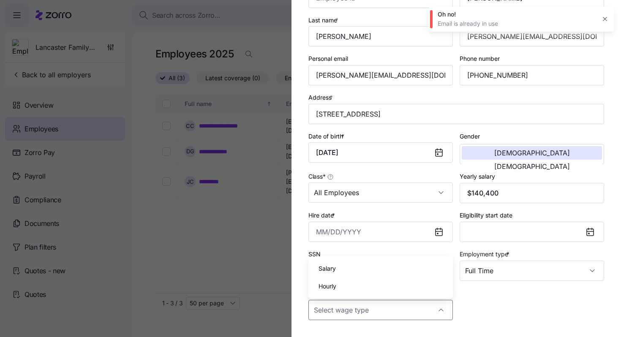
click at [418, 288] on div "Hourly" at bounding box center [381, 286] width 138 height 18
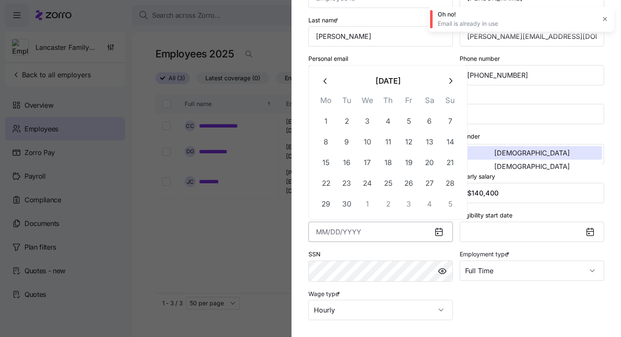
click at [324, 233] on input "Hire date *" at bounding box center [380, 232] width 144 height 20
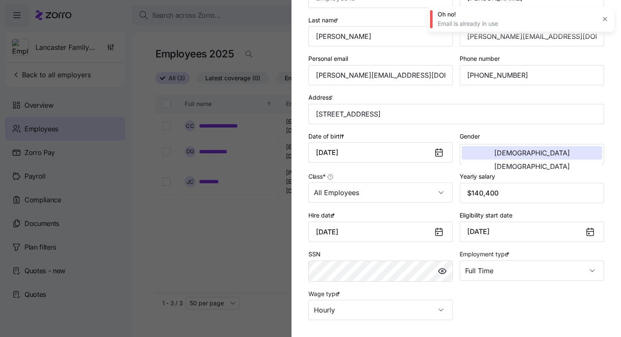
click at [508, 313] on div "Employee ID First name * [PERSON_NAME] Last name * [PERSON_NAME] Company email …" at bounding box center [456, 148] width 302 height 351
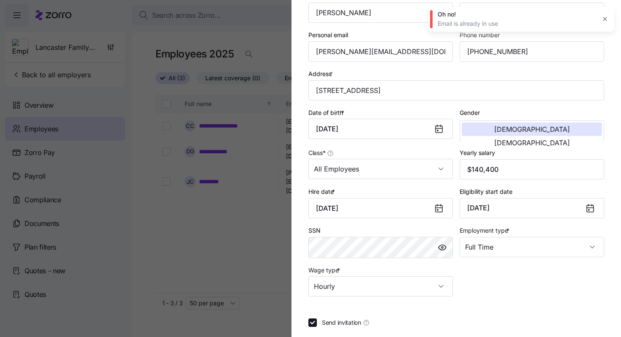
scroll to position [128, 0]
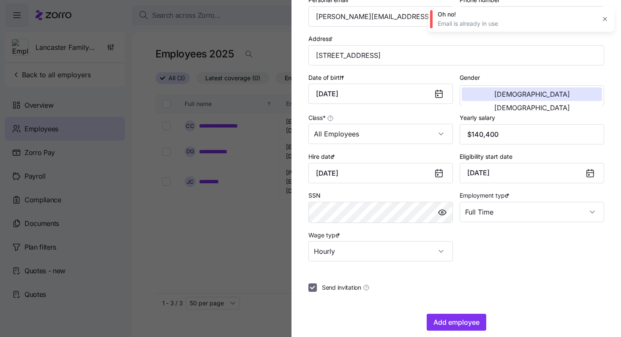
click at [312, 289] on input "Send invitation" at bounding box center [312, 287] width 8 height 8
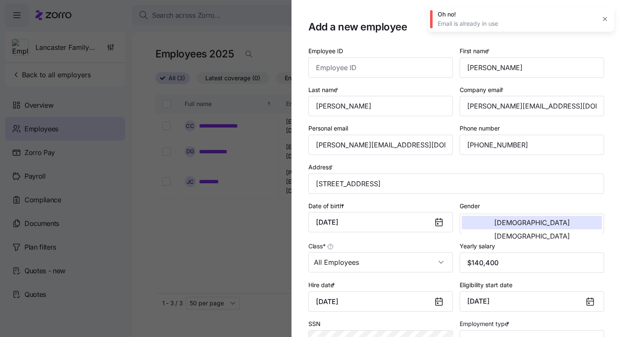
scroll to position [141, 0]
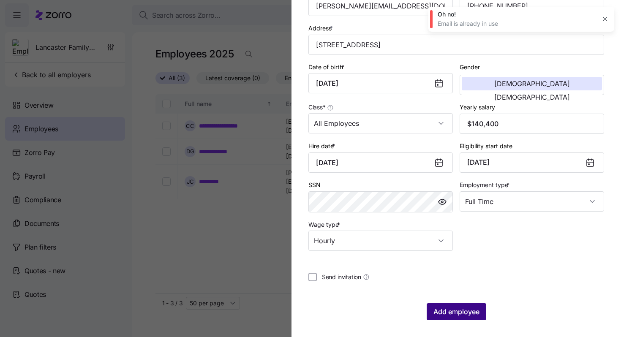
click at [450, 312] on span "Add employee" at bounding box center [456, 312] width 46 height 10
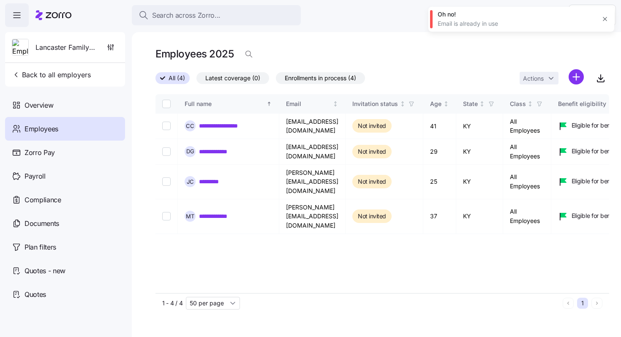
click at [601, 19] on button "button" at bounding box center [605, 19] width 12 height 12
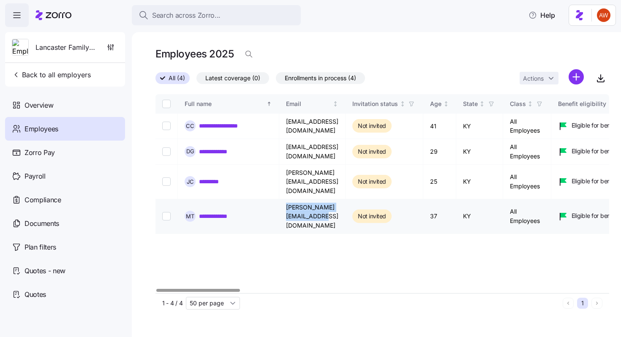
drag, startPoint x: 286, startPoint y: 201, endPoint x: 367, endPoint y: 206, distance: 81.2
click at [345, 206] on td "[PERSON_NAME][EMAIL_ADDRESS][DOMAIN_NAME]" at bounding box center [312, 216] width 66 height 35
copy td "[PERSON_NAME][EMAIL_ADDRESS][DOMAIN_NAME]"
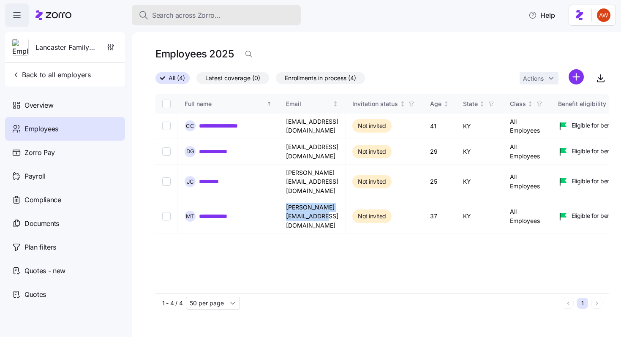
click at [167, 21] on button "Search across Zorro..." at bounding box center [216, 15] width 169 height 20
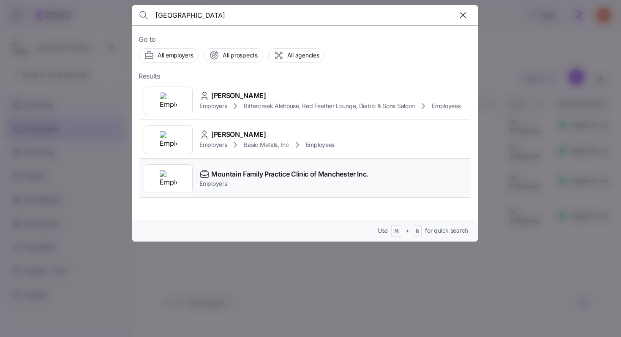
click at [239, 175] on span "Mountain Family Practice Clinic of Manchester Inc." at bounding box center [289, 174] width 157 height 11
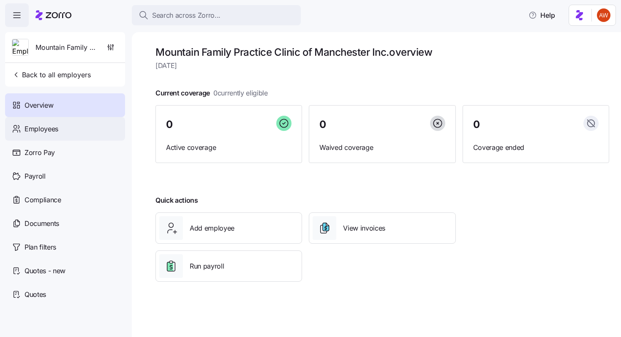
click at [45, 135] on div "Employees" at bounding box center [65, 129] width 120 height 24
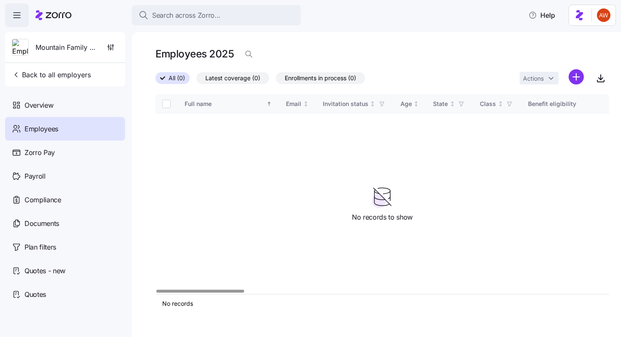
click at [576, 75] on html "Search across Zorro... Help Mountain Family Practice Clinic of Manchester Inc. …" at bounding box center [310, 166] width 621 height 332
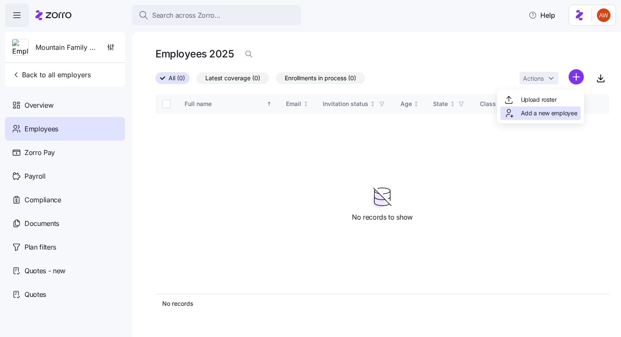
click at [570, 110] on span "Add a new employee" at bounding box center [549, 113] width 57 height 8
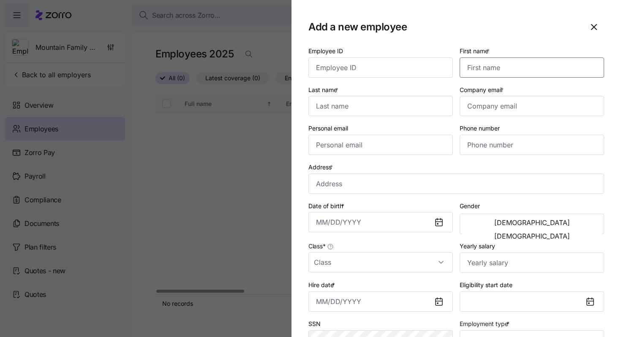
click at [479, 62] on input "First name *" at bounding box center [531, 67] width 144 height 20
click at [346, 109] on input "Last name *" at bounding box center [380, 106] width 144 height 20
click at [491, 104] on input "Company email *" at bounding box center [531, 106] width 144 height 20
click at [386, 141] on input "Personal email" at bounding box center [380, 145] width 144 height 20
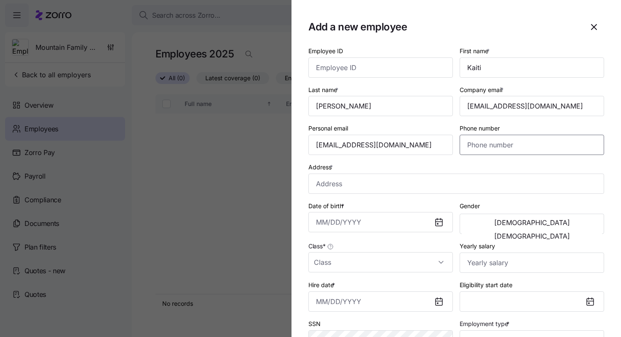
click at [489, 149] on input "Phone number" at bounding box center [531, 145] width 144 height 20
click at [334, 186] on input "Address *" at bounding box center [456, 184] width 296 height 20
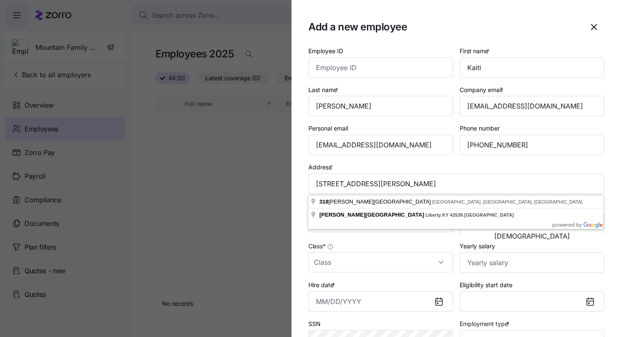
click at [304, 239] on section "Add a new employee Employee ID First name * [PERSON_NAME] Last name * [PERSON_N…" at bounding box center [455, 168] width 329 height 337
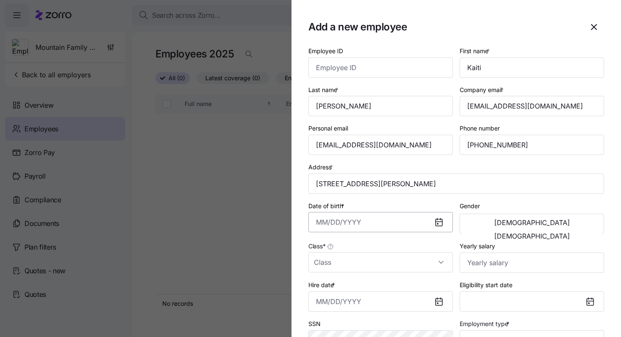
click at [335, 219] on input "Date of birth *" at bounding box center [380, 222] width 144 height 20
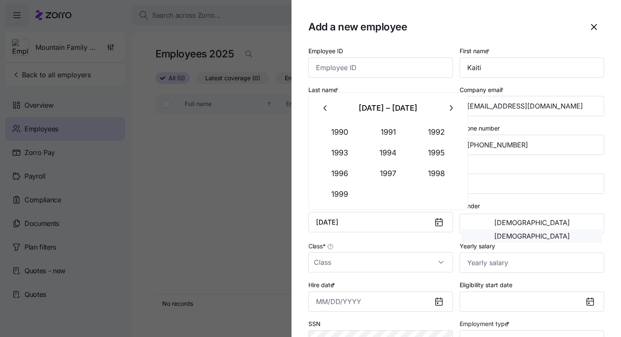
click at [546, 229] on button "[DEMOGRAPHIC_DATA]" at bounding box center [531, 236] width 140 height 14
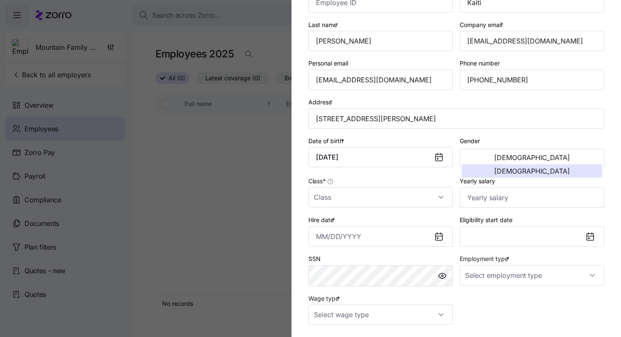
scroll to position [81, 0]
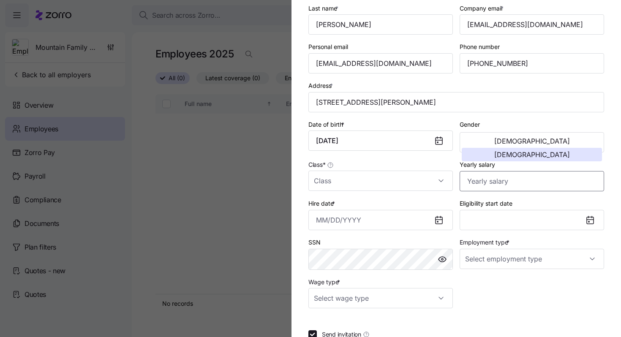
click at [491, 184] on input "Yearly salary" at bounding box center [531, 181] width 144 height 20
click at [385, 174] on input "Class *" at bounding box center [380, 181] width 144 height 20
click at [387, 213] on div "All Employees" at bounding box center [381, 208] width 138 height 18
click at [327, 227] on input "Hire date *" at bounding box center [380, 220] width 144 height 20
click at [483, 265] on input "Employment type *" at bounding box center [531, 259] width 144 height 20
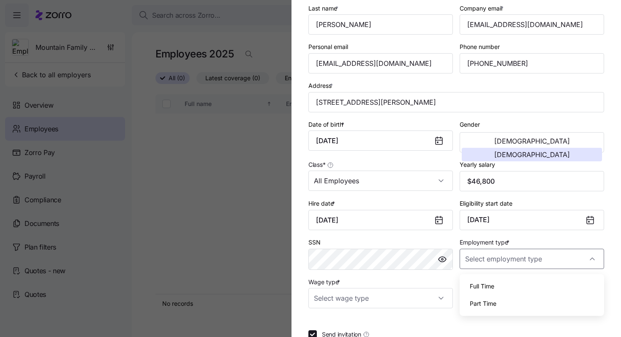
click at [486, 289] on span "Full Time" at bounding box center [482, 286] width 24 height 9
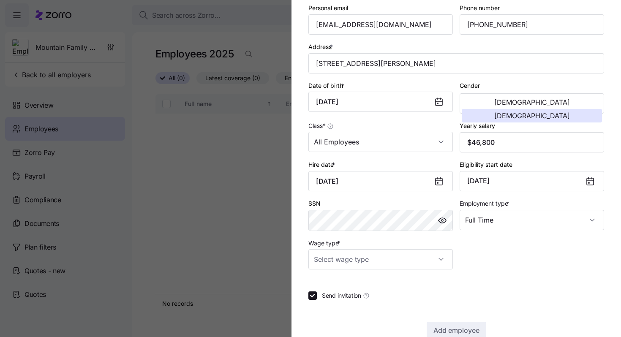
scroll to position [141, 0]
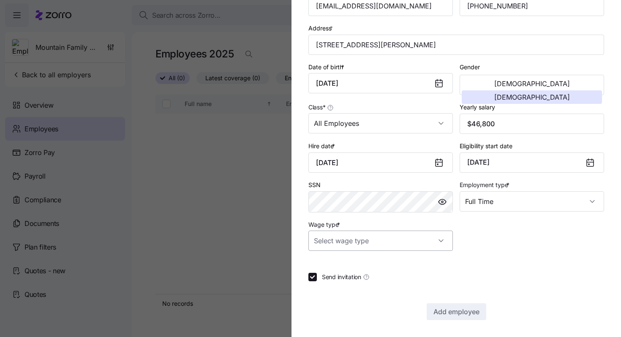
click at [410, 248] on input "Wage type *" at bounding box center [380, 241] width 144 height 20
click at [380, 285] on div "Hourly" at bounding box center [381, 284] width 138 height 18
click at [313, 278] on input "Send invitation" at bounding box center [312, 277] width 8 height 8
click at [449, 322] on section "Add a new employee Employee ID First name * [PERSON_NAME] Last name * [PERSON_N…" at bounding box center [455, 168] width 329 height 337
click at [448, 316] on span "Add employee" at bounding box center [456, 312] width 46 height 10
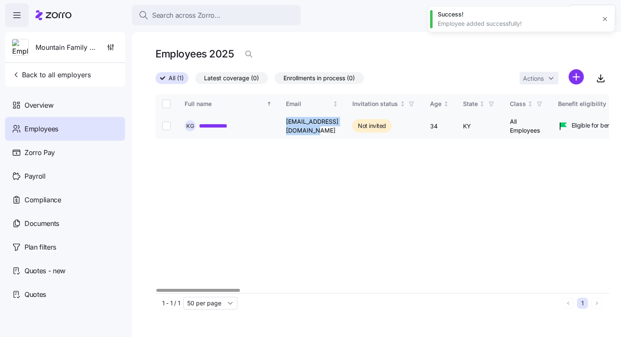
drag, startPoint x: 282, startPoint y: 125, endPoint x: 362, endPoint y: 125, distance: 79.4
click at [345, 125] on td "[EMAIL_ADDRESS][DOMAIN_NAME]" at bounding box center [312, 126] width 66 height 25
copy td "[EMAIL_ADDRESS][DOMAIN_NAME]"
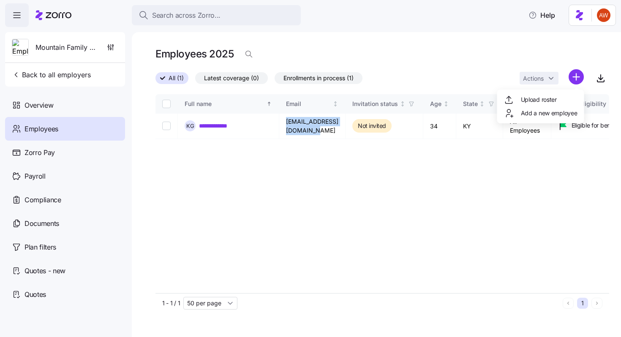
click at [576, 76] on html "**********" at bounding box center [310, 166] width 621 height 332
click at [544, 109] on span "Add a new employee" at bounding box center [549, 113] width 57 height 8
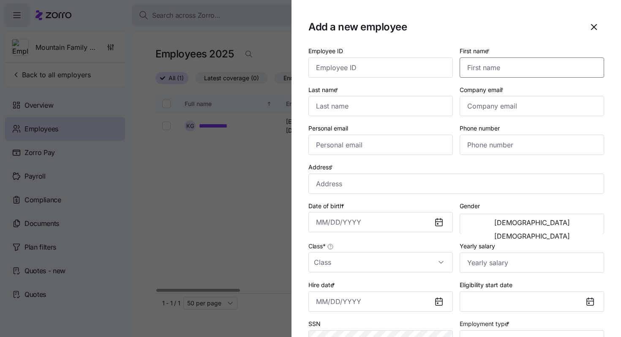
click at [490, 71] on input "First name *" at bounding box center [531, 67] width 144 height 20
click at [386, 107] on input "Last name *" at bounding box center [380, 106] width 144 height 20
click at [481, 111] on input "Company email *" at bounding box center [531, 106] width 144 height 20
click at [373, 145] on input "Personal email" at bounding box center [380, 145] width 144 height 20
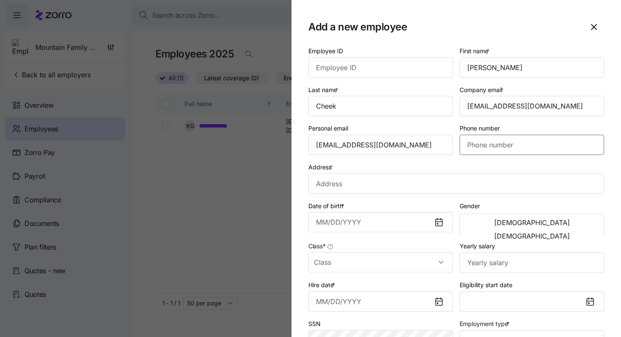
click at [466, 151] on input "Phone number" at bounding box center [531, 145] width 144 height 20
click at [336, 185] on input "Address *" at bounding box center [456, 184] width 296 height 20
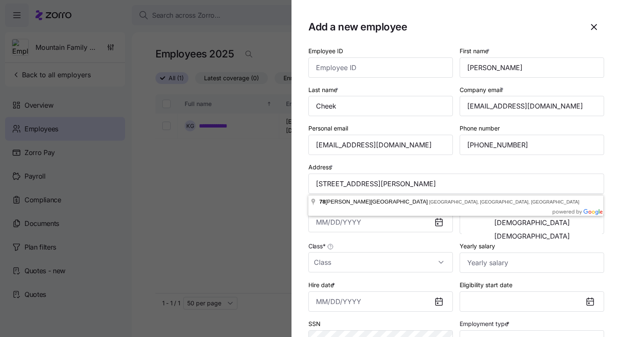
click at [386, 247] on div "Class *" at bounding box center [380, 257] width 144 height 32
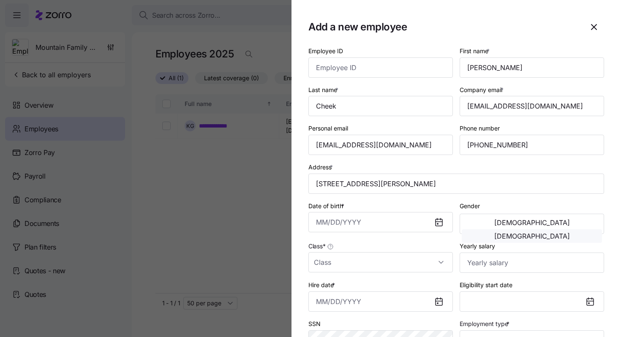
click at [556, 230] on button "[DEMOGRAPHIC_DATA]" at bounding box center [531, 236] width 140 height 14
click at [318, 222] on input "Date of birth *" at bounding box center [380, 222] width 144 height 20
click at [338, 263] on input "Class *" at bounding box center [380, 262] width 144 height 20
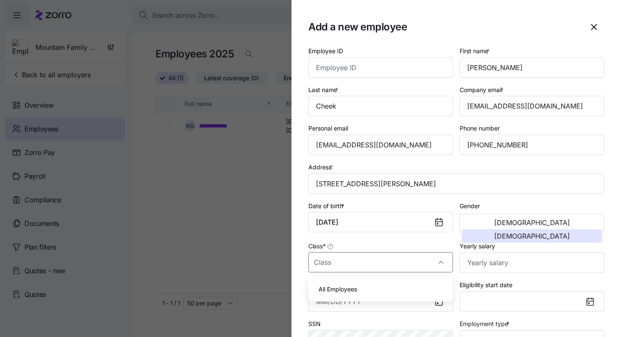
click at [342, 286] on span "All Employees" at bounding box center [337, 289] width 38 height 9
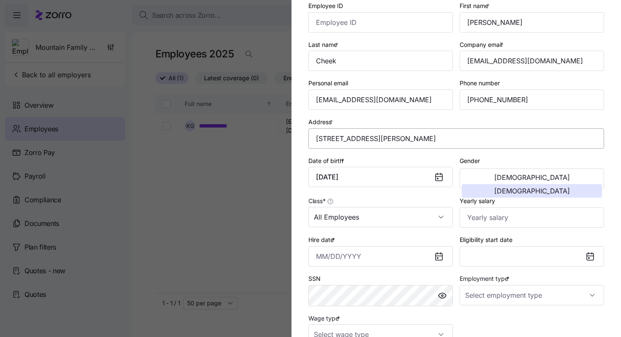
scroll to position [52, 0]
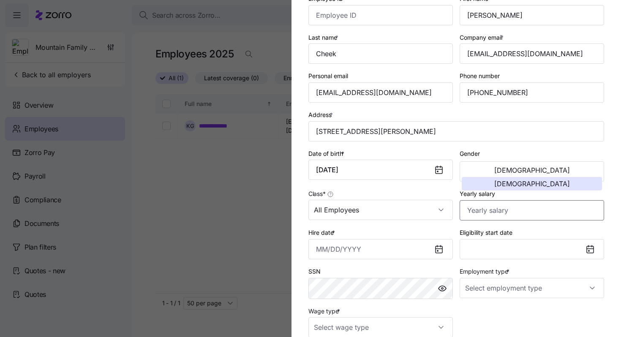
click at [478, 214] on input "Yearly salary" at bounding box center [531, 210] width 144 height 20
click at [380, 212] on input "All Employees" at bounding box center [380, 210] width 144 height 20
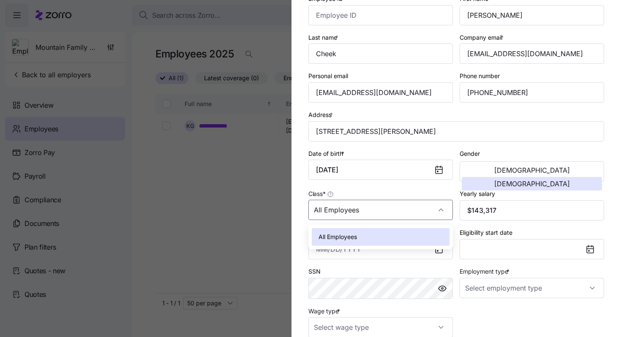
click at [386, 237] on div "All Employees" at bounding box center [381, 237] width 138 height 18
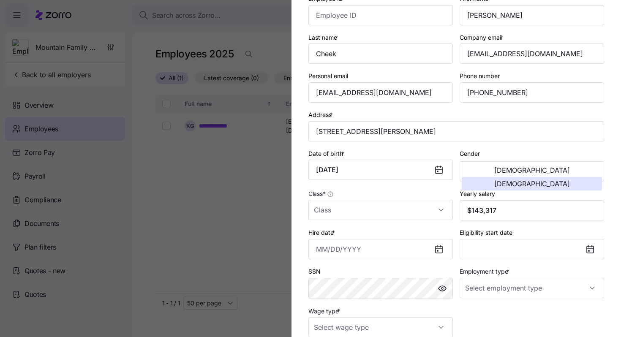
click at [493, 298] on input "Employment type *" at bounding box center [531, 288] width 144 height 20
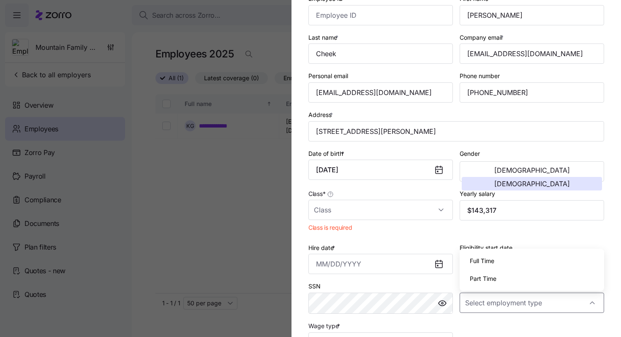
click at [490, 258] on span "Full Time" at bounding box center [482, 260] width 24 height 9
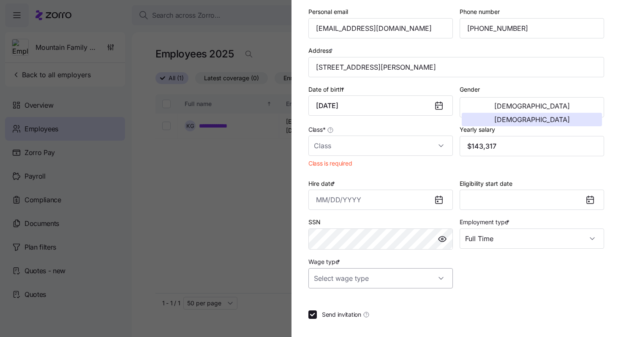
scroll to position [133, 0]
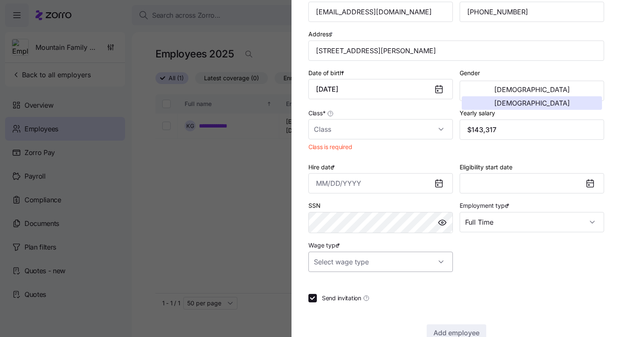
click at [419, 267] on input "Wage type *" at bounding box center [380, 262] width 144 height 20
click at [384, 304] on div "Hourly" at bounding box center [381, 307] width 138 height 18
click at [374, 126] on input "Class *" at bounding box center [380, 129] width 144 height 20
click at [374, 155] on div "All Employees" at bounding box center [381, 156] width 138 height 18
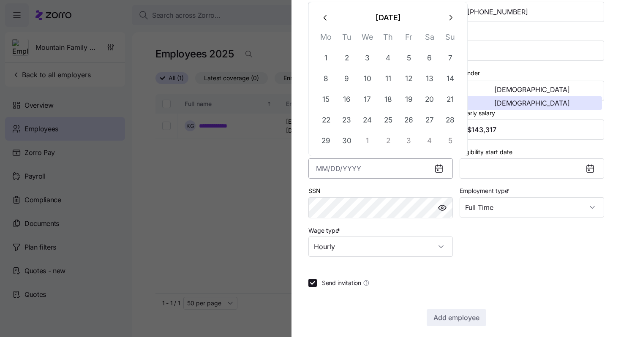
click at [322, 172] on input "Hire date *" at bounding box center [380, 168] width 144 height 20
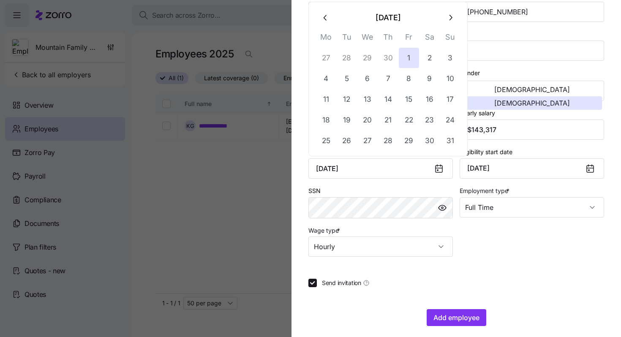
click at [519, 254] on div "Employee ID First name * [PERSON_NAME] Last name * [PERSON_NAME] Company email …" at bounding box center [456, 84] width 302 height 351
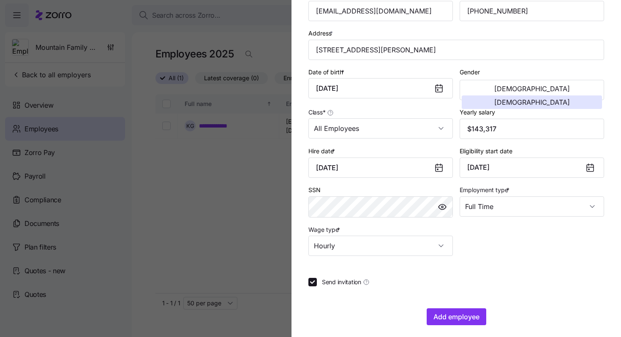
scroll to position [141, 0]
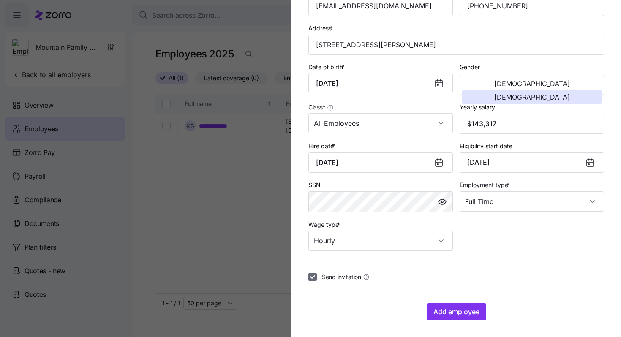
click at [314, 277] on input "Send invitation" at bounding box center [312, 277] width 8 height 8
click at [447, 314] on span "Add employee" at bounding box center [456, 312] width 46 height 10
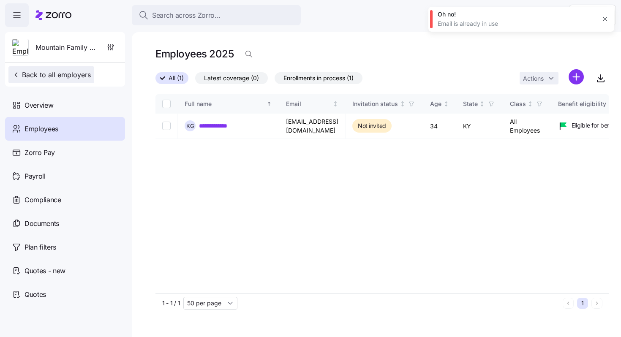
click at [71, 73] on span "Back to all employers" at bounding box center [51, 75] width 79 height 10
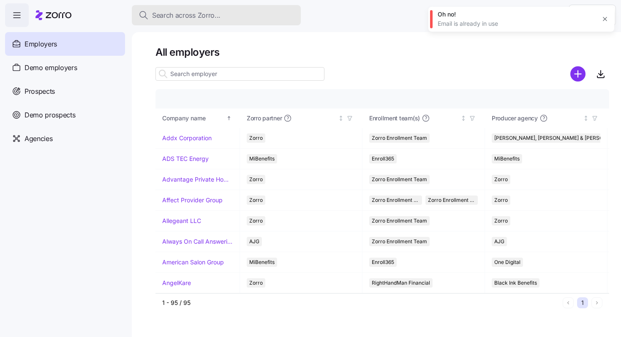
click at [204, 16] on span "Search across Zorro..." at bounding box center [186, 15] width 68 height 11
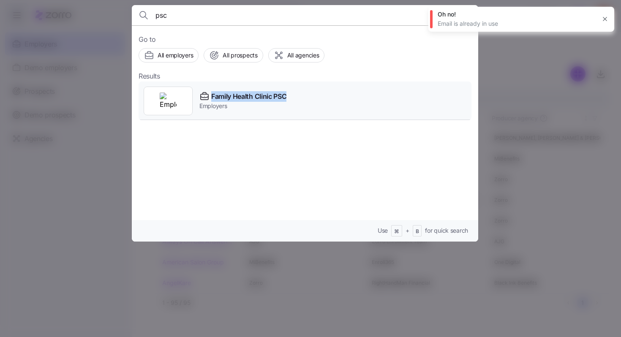
drag, startPoint x: 292, startPoint y: 97, endPoint x: 212, endPoint y: 94, distance: 80.3
click at [212, 94] on div "Family Health Clinic PSC Employers" at bounding box center [304, 100] width 333 height 39
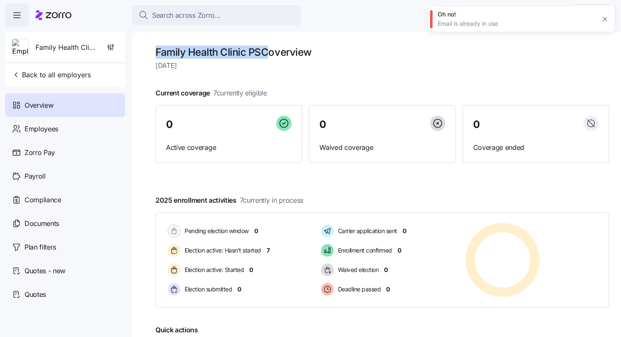
drag, startPoint x: 150, startPoint y: 49, endPoint x: 269, endPoint y: 50, distance: 119.1
click at [269, 50] on div "Family Health Clinic PSC overview [DATE] Current coverage 7 currently eligible …" at bounding box center [376, 184] width 489 height 305
copy h1 "Family Health Clinic PSC"
